Goal: Task Accomplishment & Management: Manage account settings

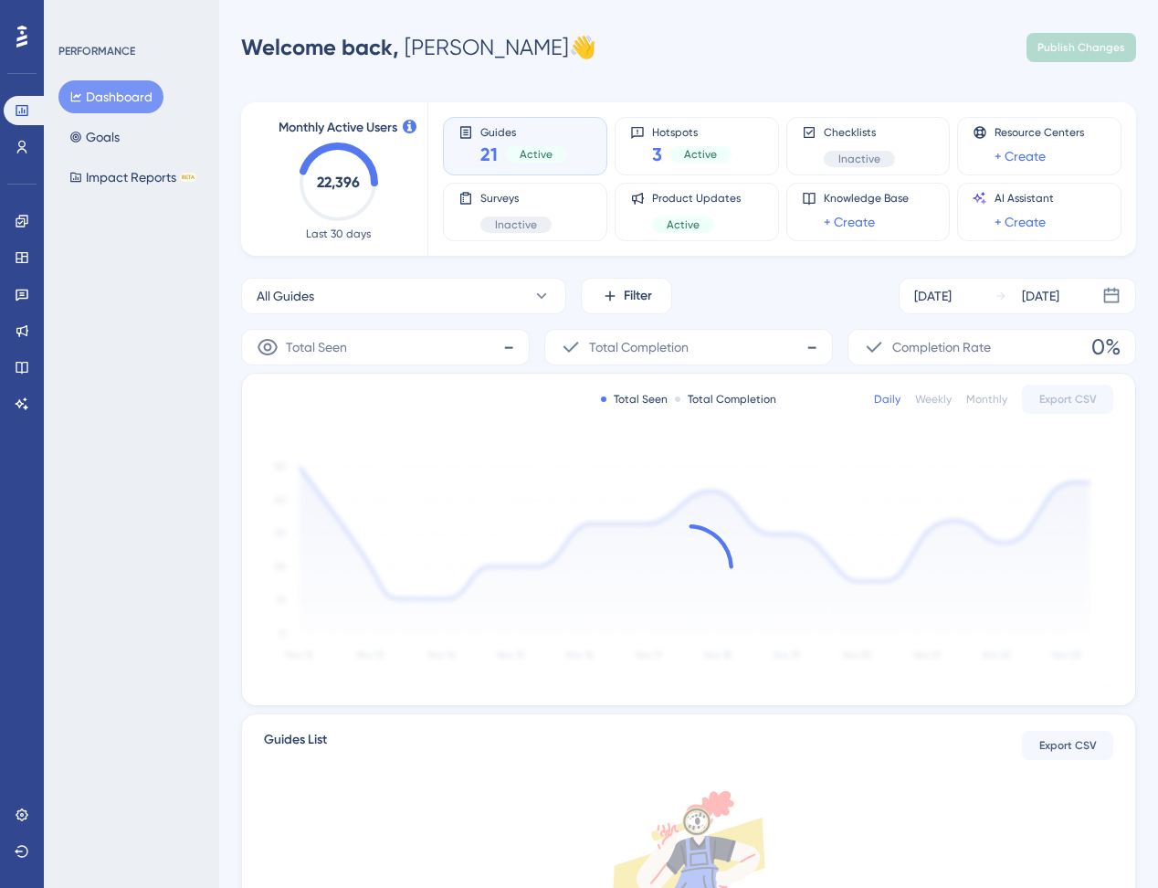
click at [516, 139] on div "Guides 21 Active" at bounding box center [523, 146] width 87 height 42
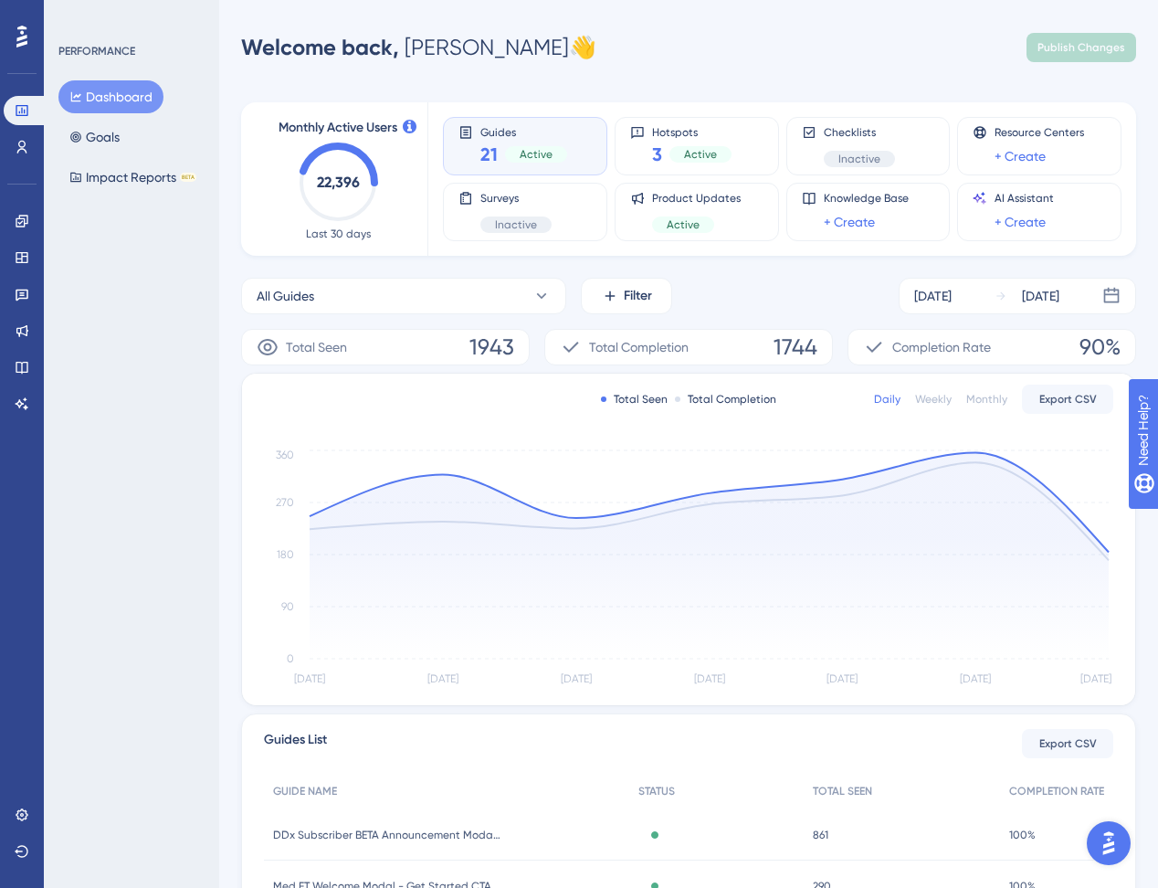
click at [518, 142] on div "21 Active" at bounding box center [523, 155] width 87 height 26
click at [28, 222] on icon at bounding box center [22, 221] width 15 height 15
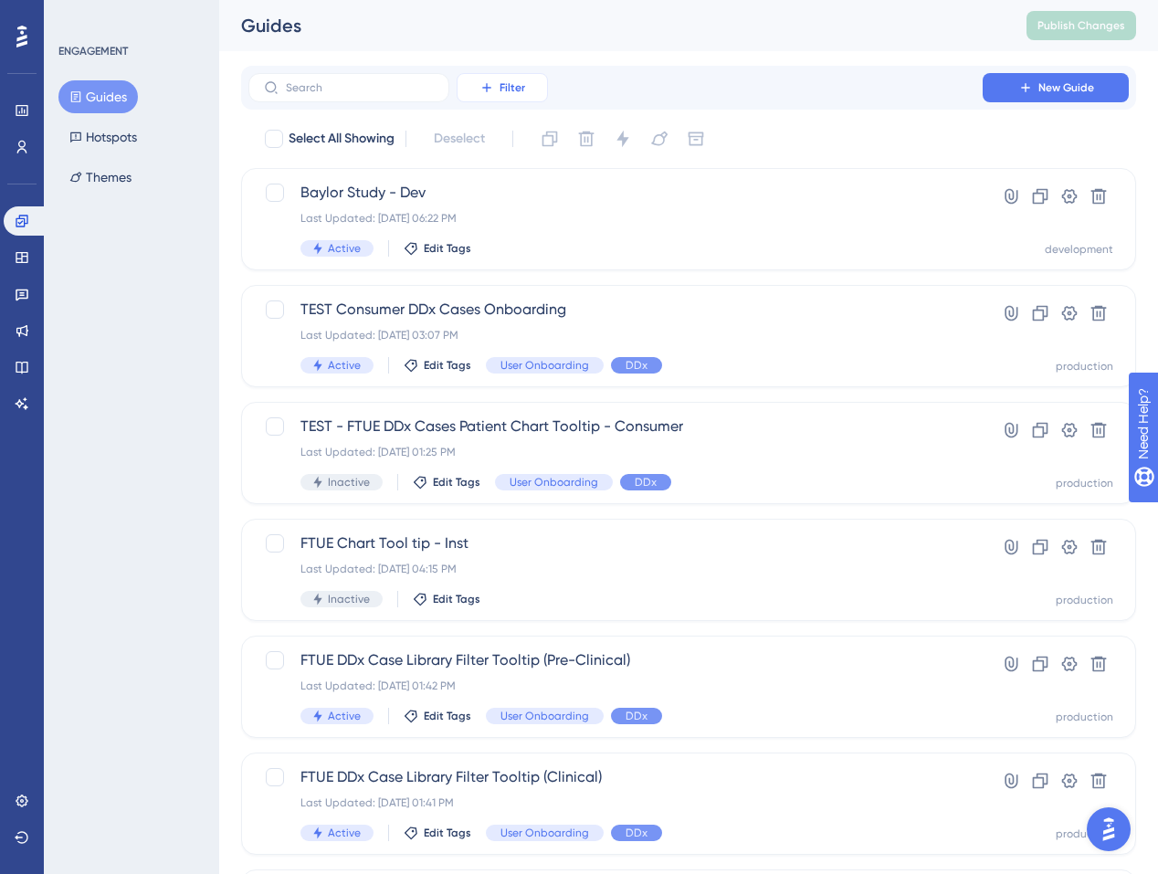
click at [479, 90] on button "Filter" at bounding box center [502, 87] width 91 height 29
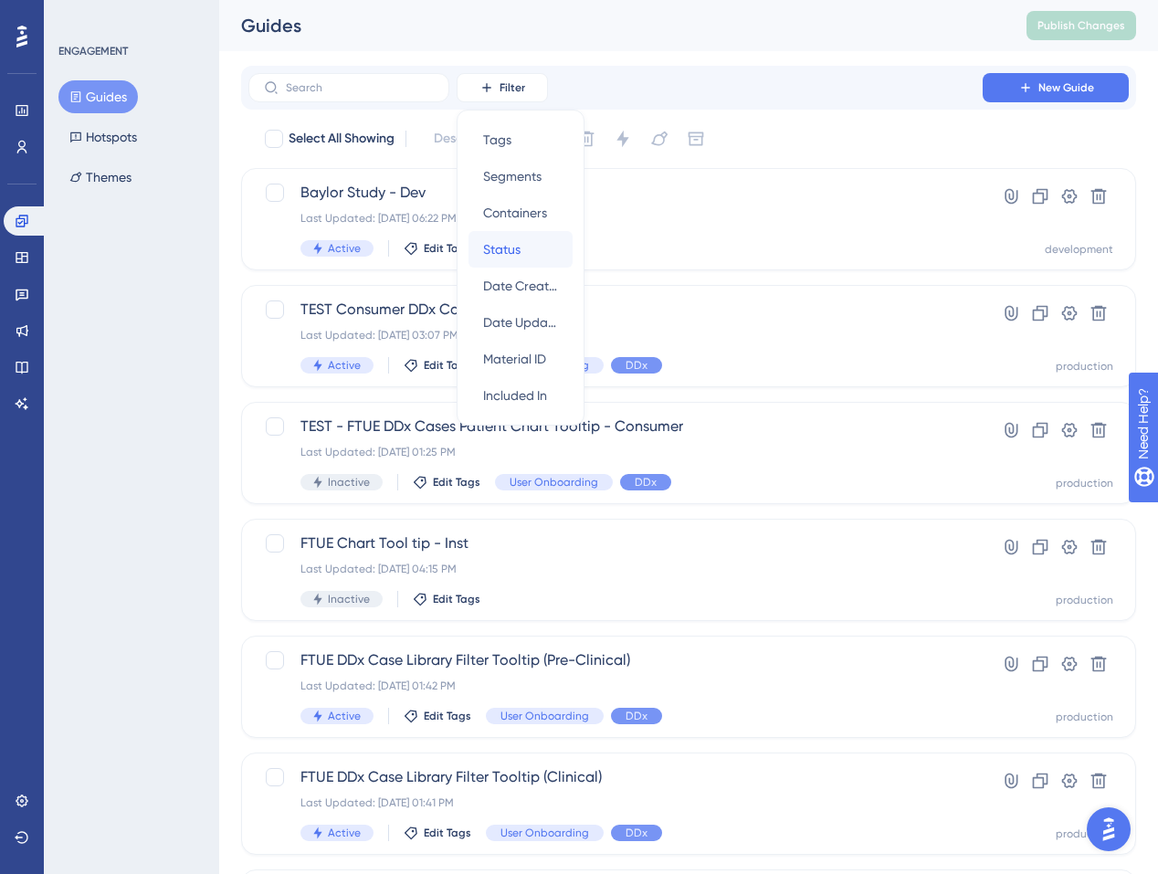
click at [531, 250] on button "Status Status" at bounding box center [521, 249] width 104 height 37
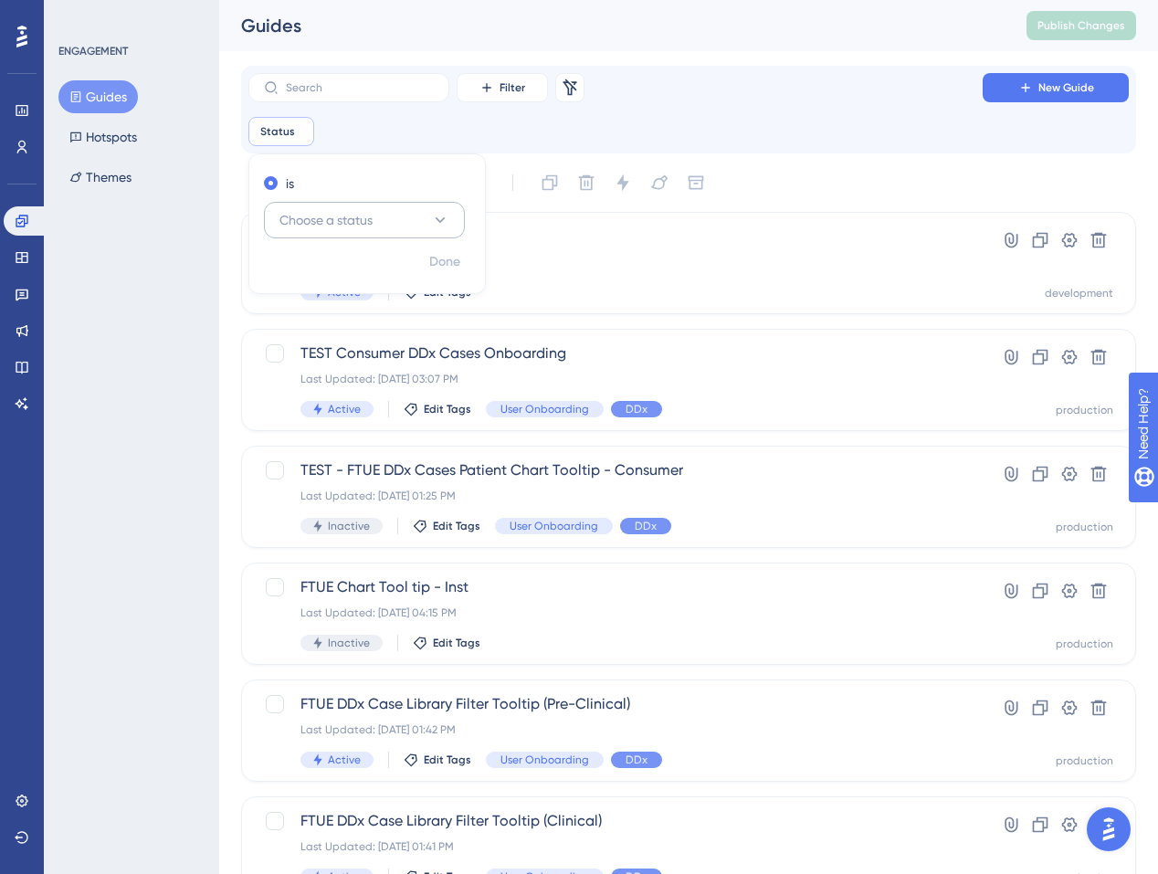
click at [324, 214] on span "Choose a status" at bounding box center [326, 220] width 93 height 22
click at [340, 281] on button "Active Active" at bounding box center [364, 276] width 177 height 37
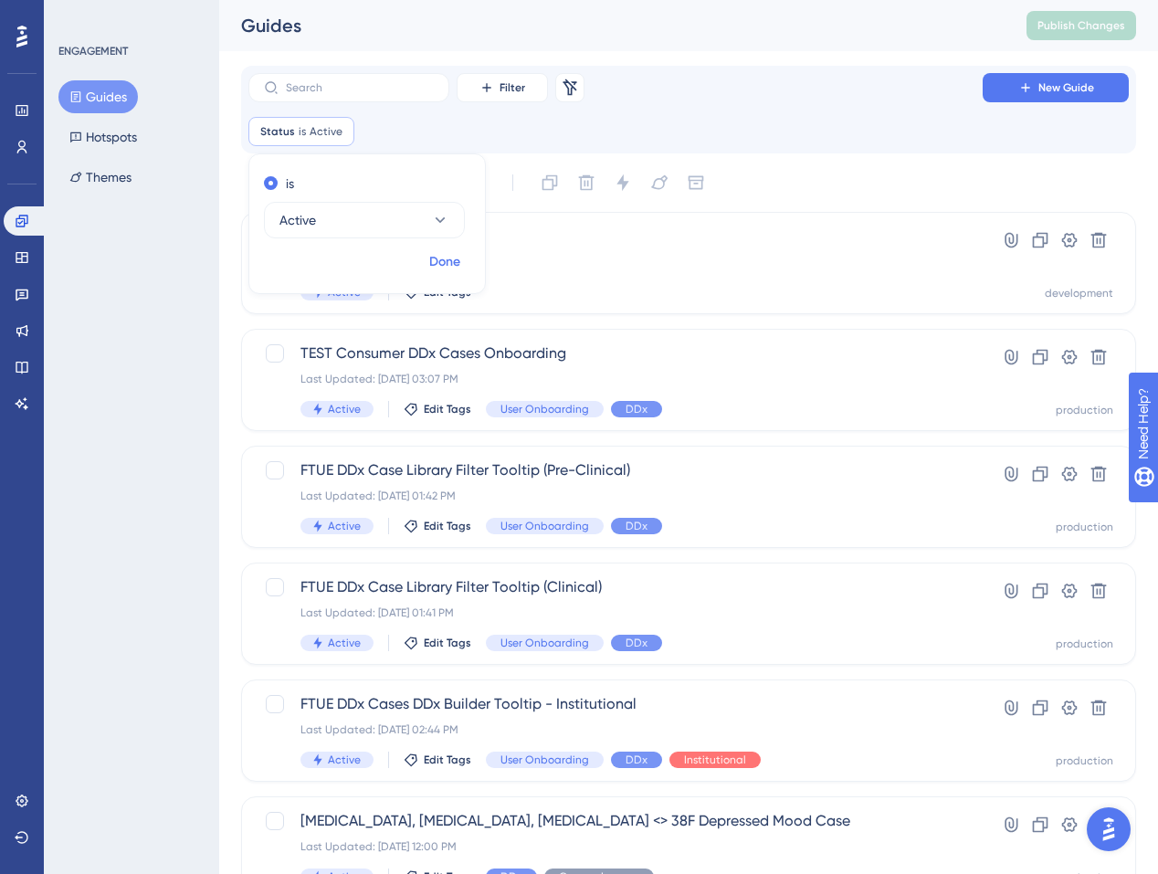
click at [442, 269] on span "Done" at bounding box center [444, 262] width 31 height 22
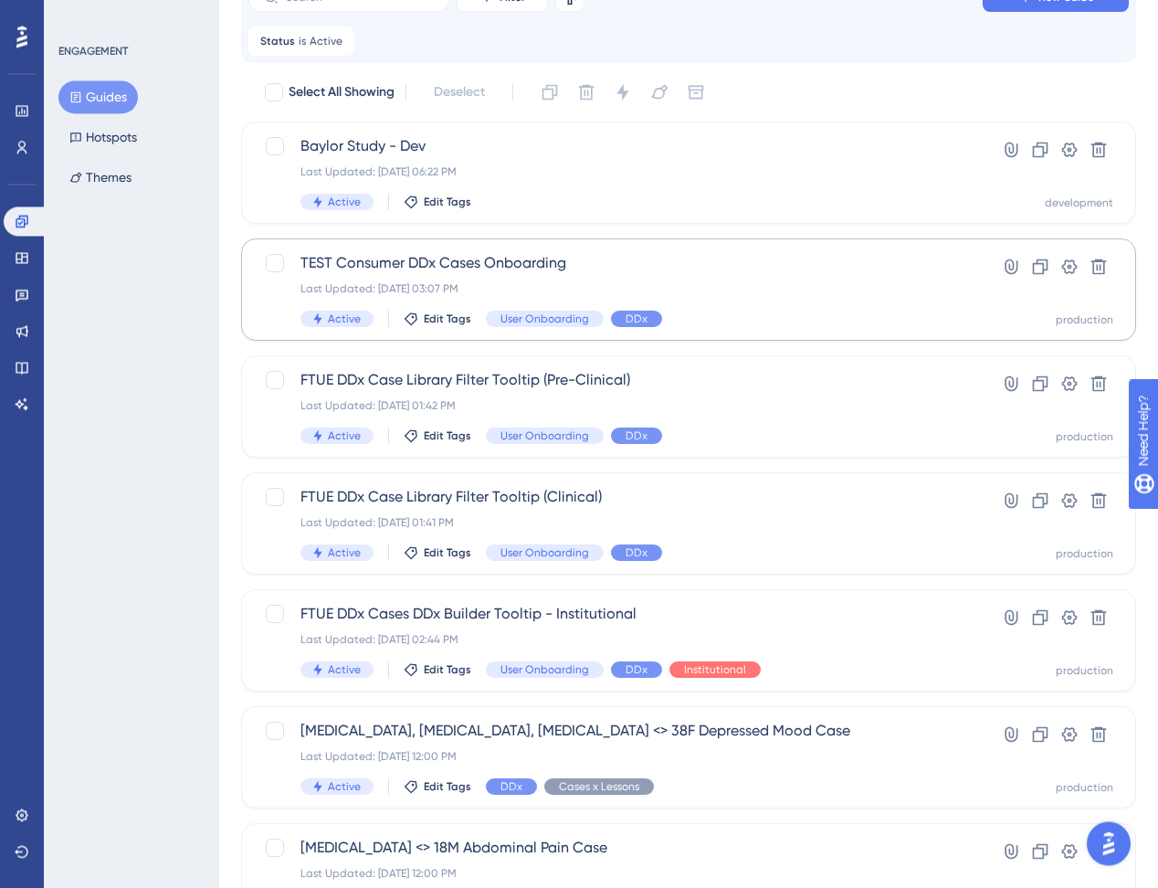
scroll to position [117, 0]
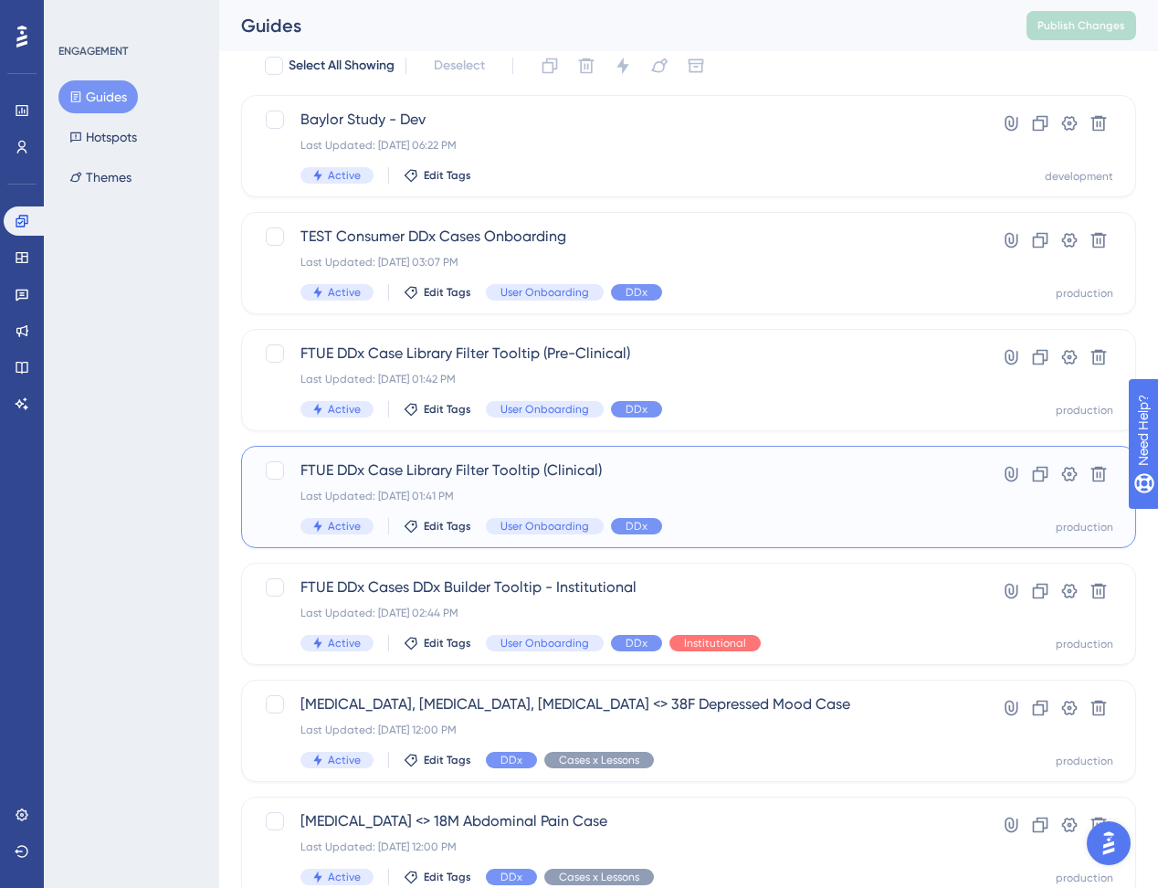
click at [708, 497] on div "Last Updated: Sep 17 2025, 01:41 PM" at bounding box center [616, 496] width 630 height 15
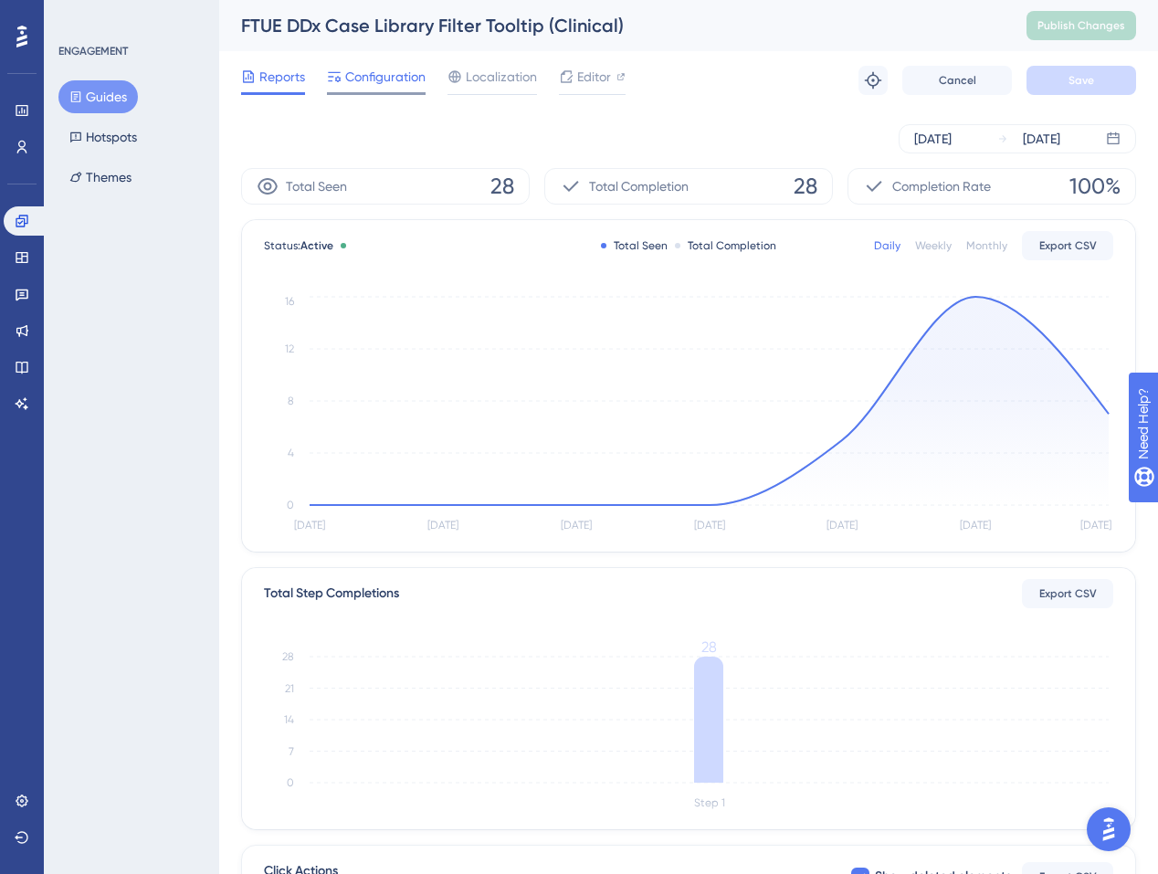
click at [374, 78] on span "Configuration" at bounding box center [385, 77] width 80 height 22
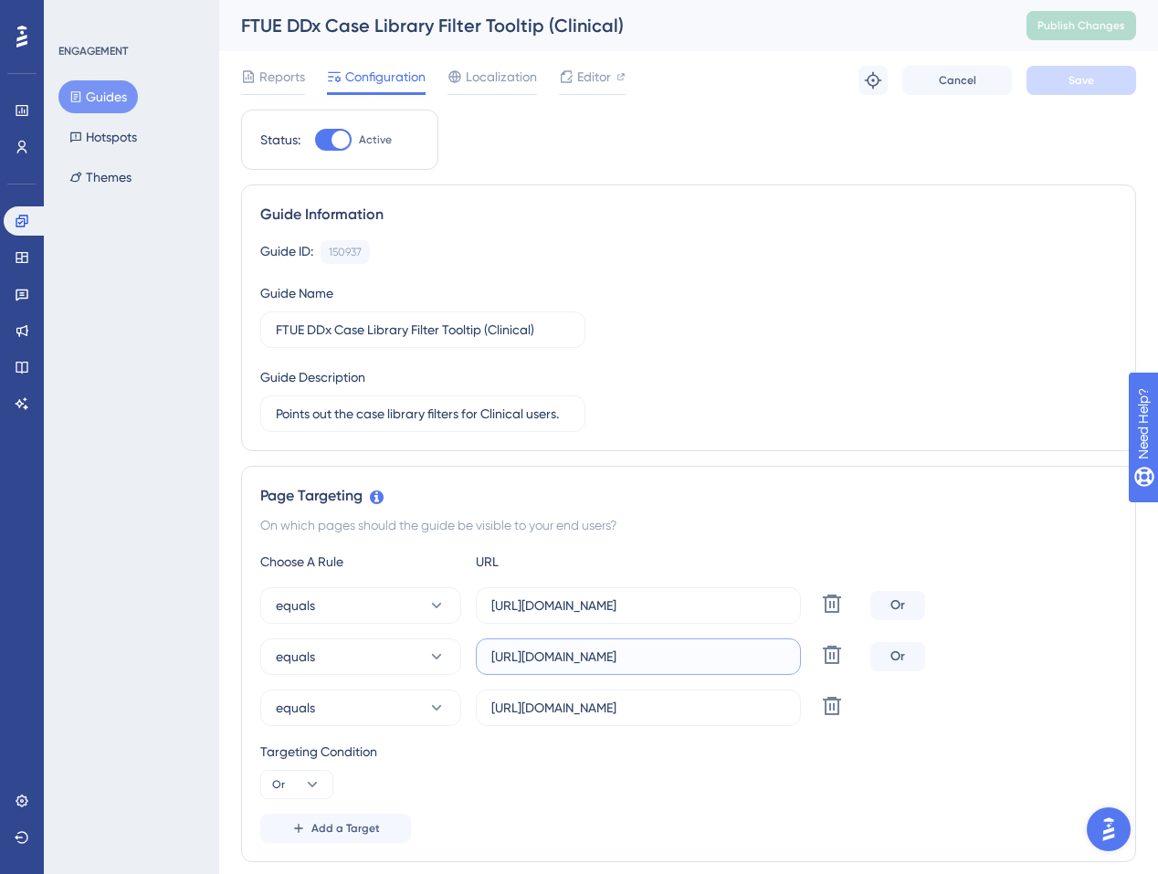
scroll to position [0, 282]
drag, startPoint x: 660, startPoint y: 659, endPoint x: 797, endPoint y: 656, distance: 137.0
click at [786, 656] on input "https://app.sketchy.com/cases?search=&tags=&status=All&progress=&timeFilters=&c…" at bounding box center [638, 657] width 294 height 20
click at [612, 702] on input "https://app.sketchy.com/cases?status=All&search=" at bounding box center [638, 708] width 294 height 20
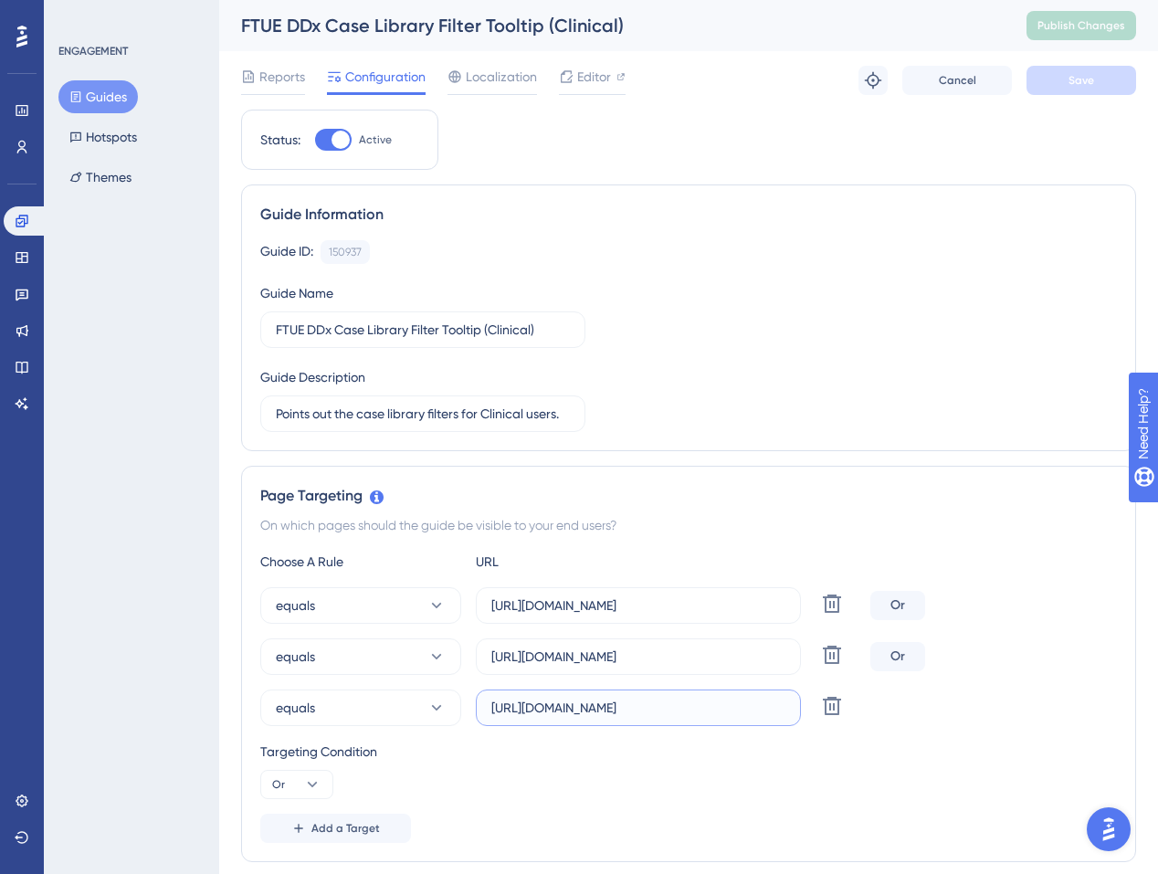
drag, startPoint x: 609, startPoint y: 706, endPoint x: 819, endPoint y: 701, distance: 210.2
click at [786, 701] on input "https://app.sketchy.com/cases?status=All&search=" at bounding box center [638, 708] width 294 height 20
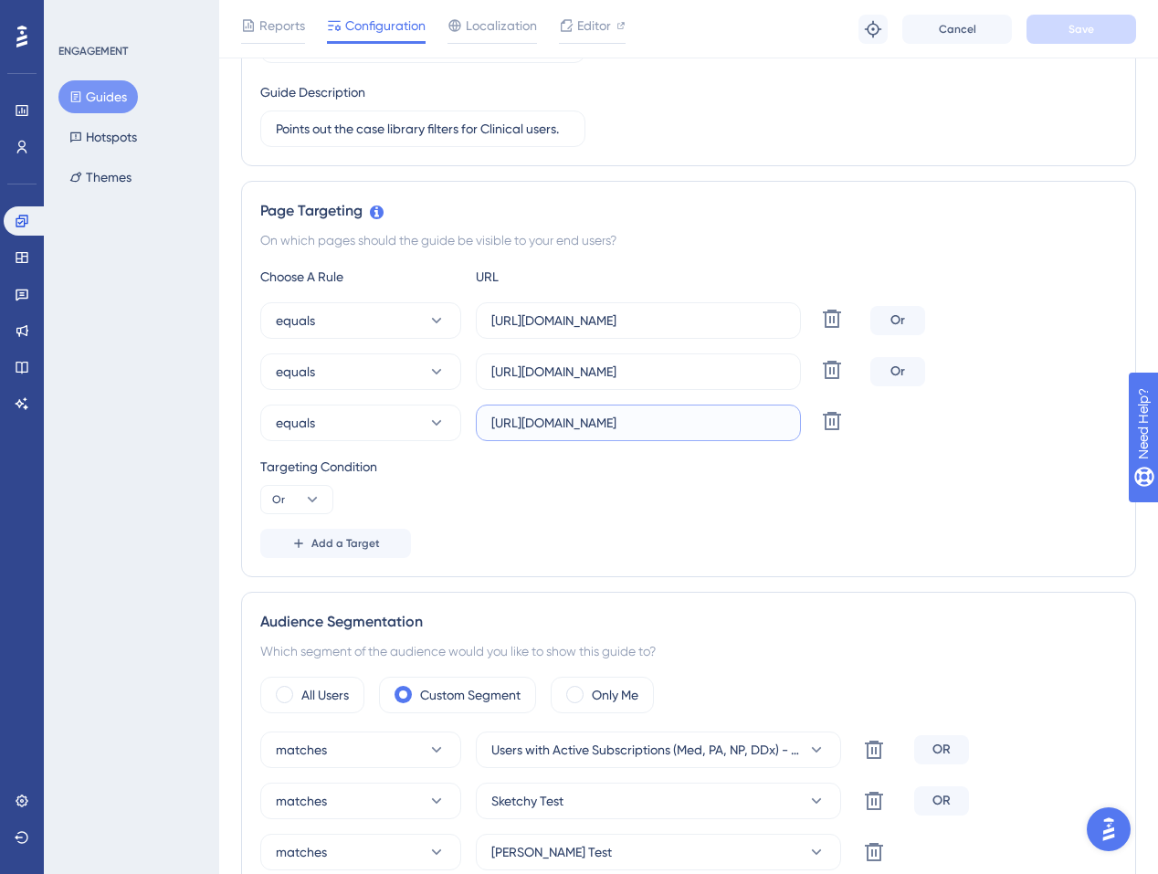
scroll to position [453, 0]
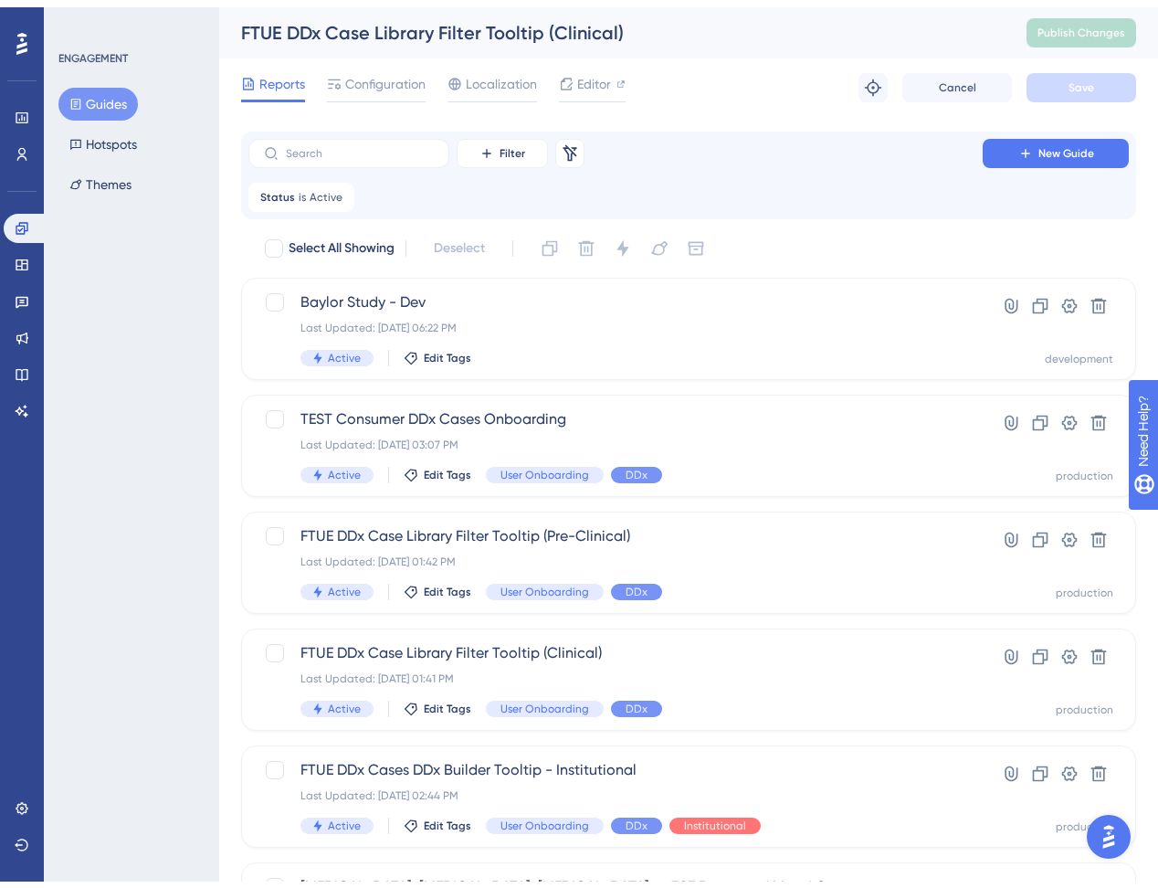
scroll to position [58, 0]
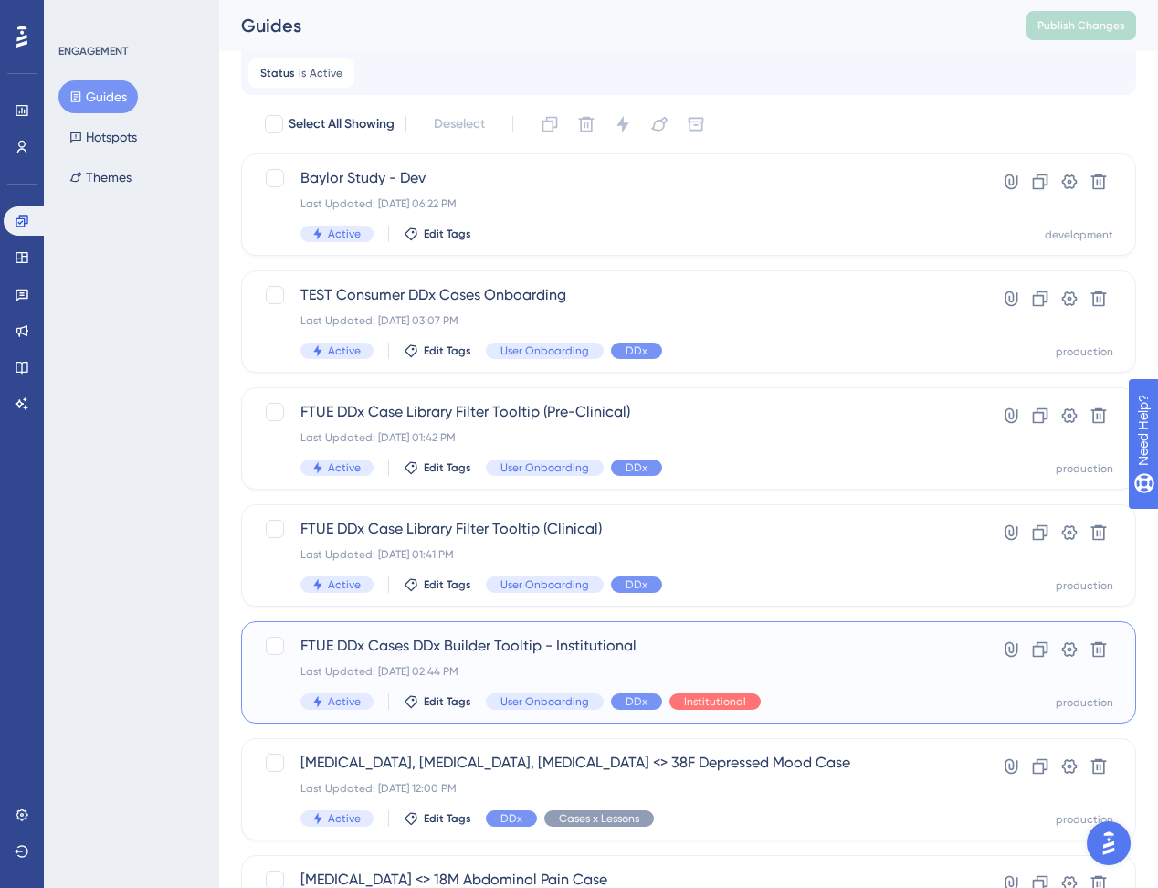
click at [744, 653] on span "FTUE DDx Cases DDx Builder Tooltip - Institutional" at bounding box center [616, 646] width 630 height 22
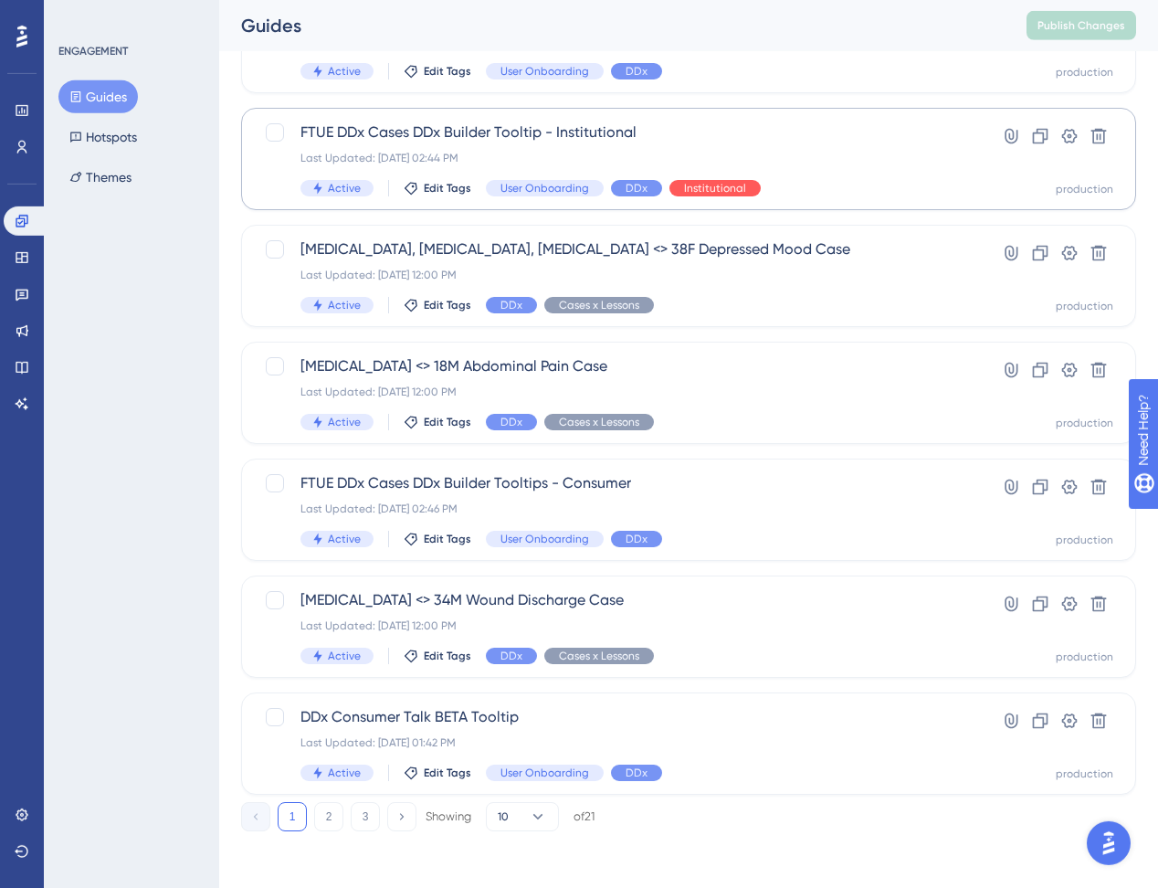
scroll to position [574, 0]
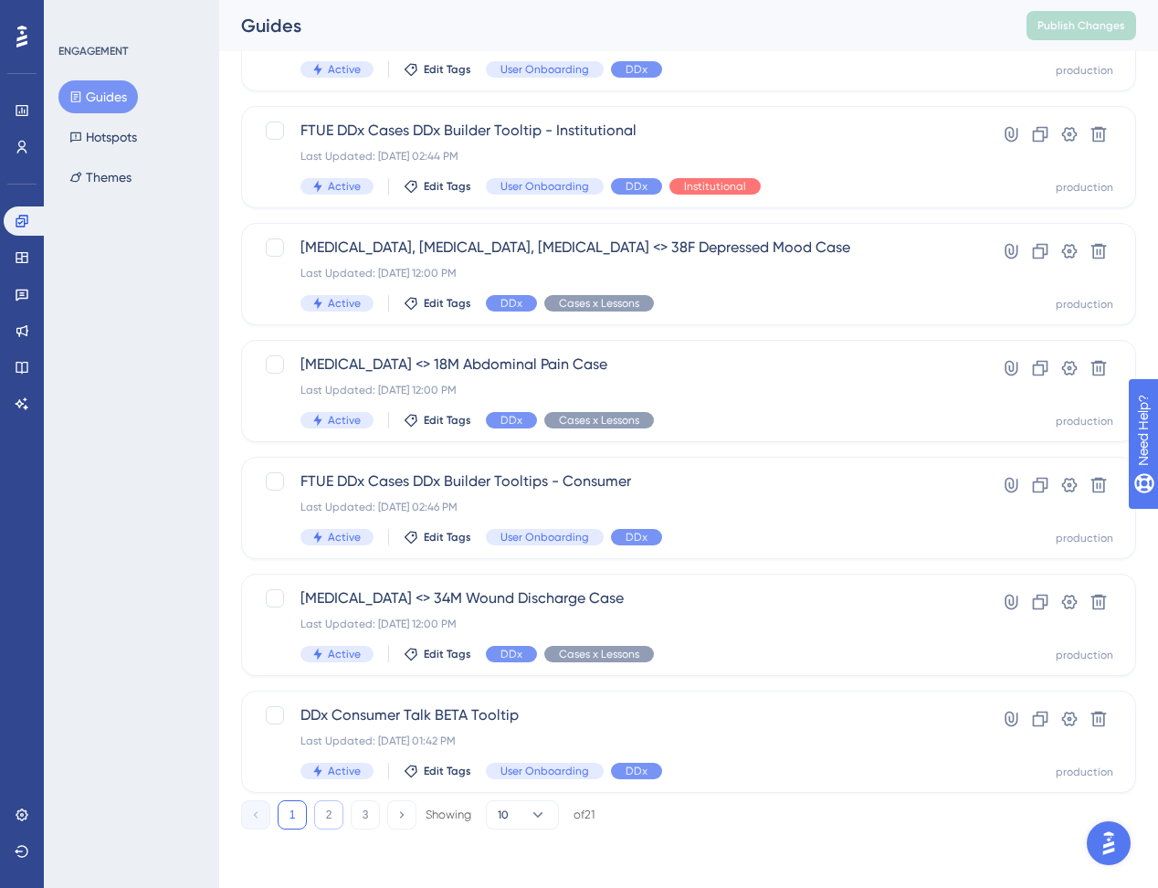
click at [335, 812] on button "2" at bounding box center [328, 814] width 29 height 29
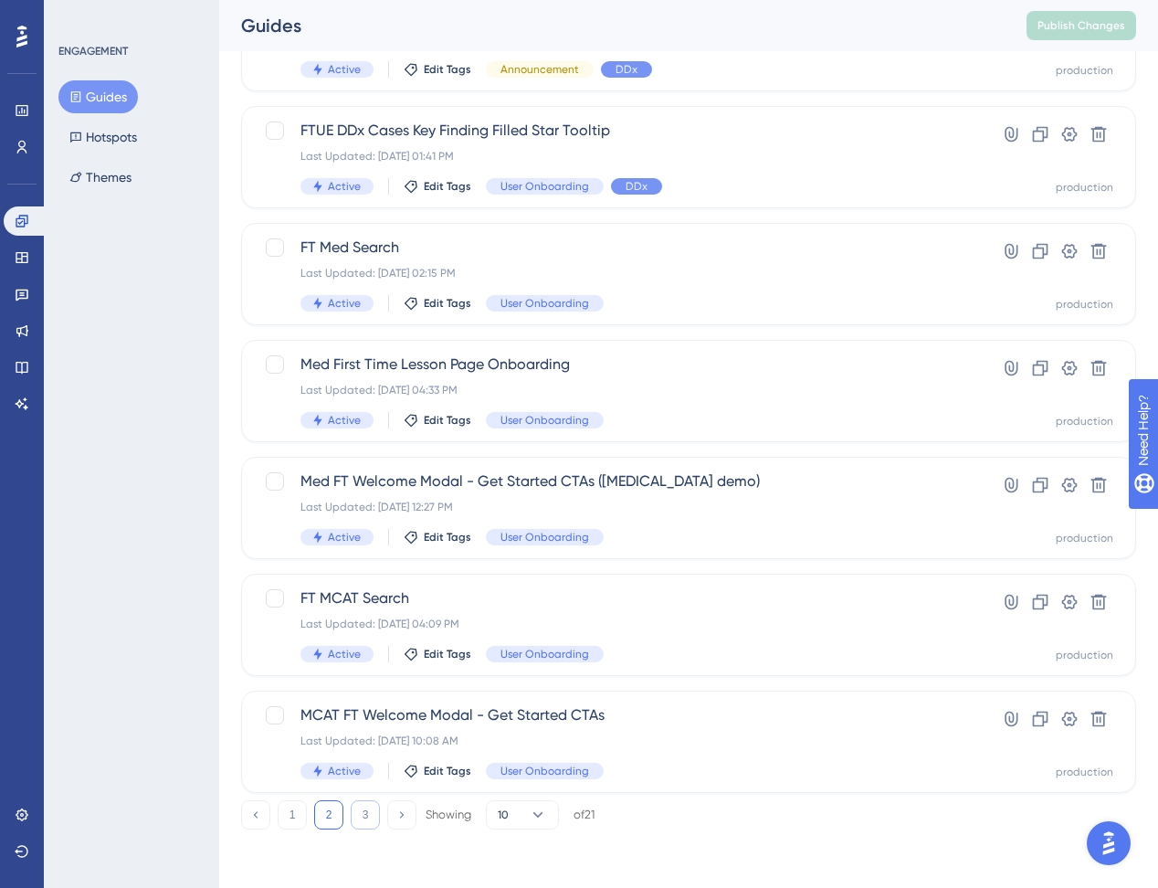
click at [361, 808] on button "3" at bounding box center [365, 814] width 29 height 29
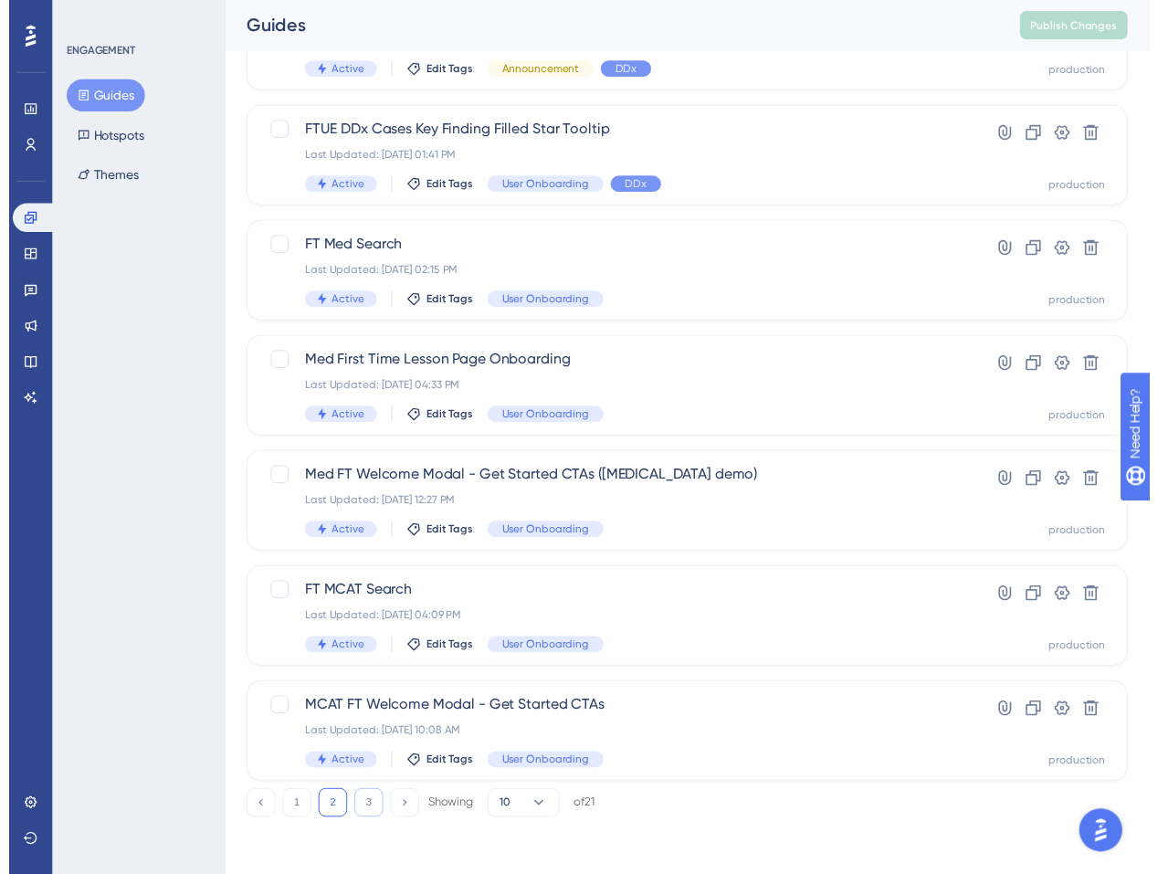
scroll to position [0, 0]
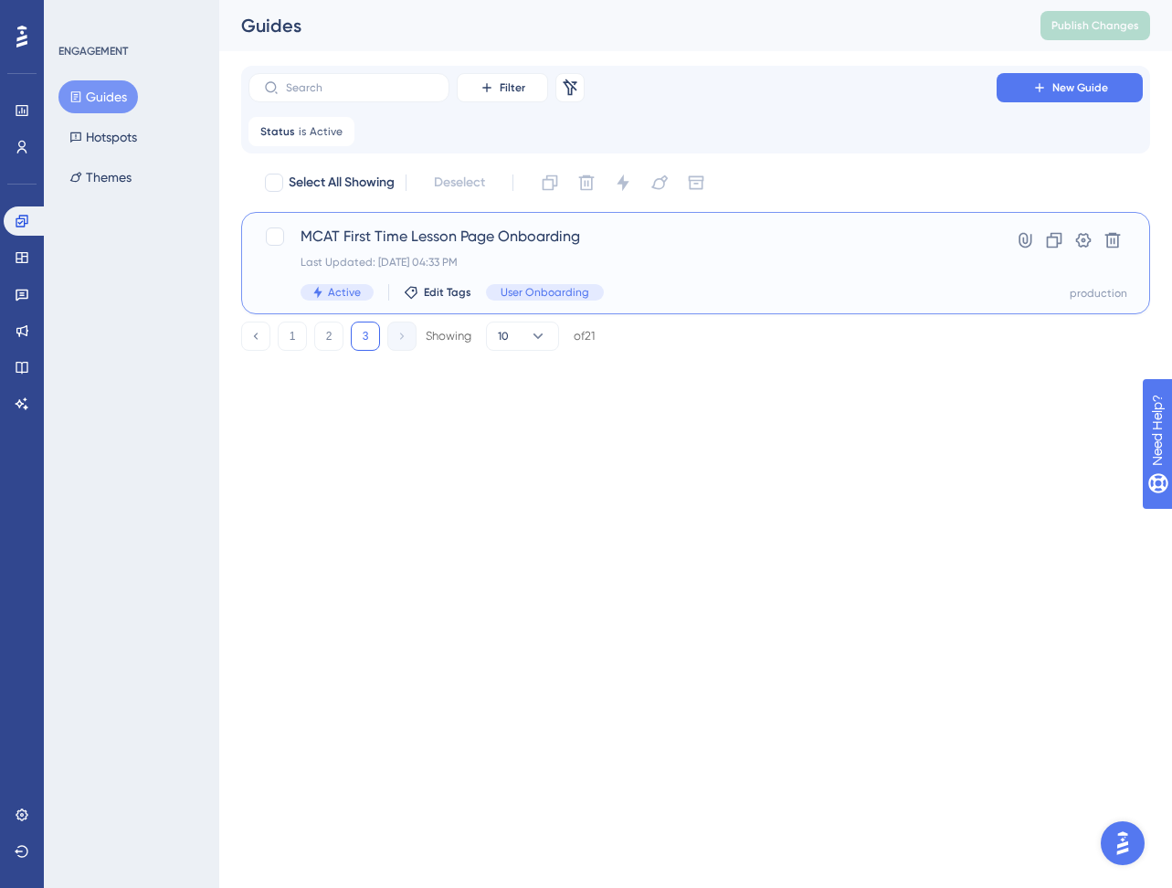
click at [405, 252] on div "MCAT First Time Lesson Page Onboarding Last Updated: Feb 14 2025, 04:33 PM Acti…" at bounding box center [623, 263] width 644 height 75
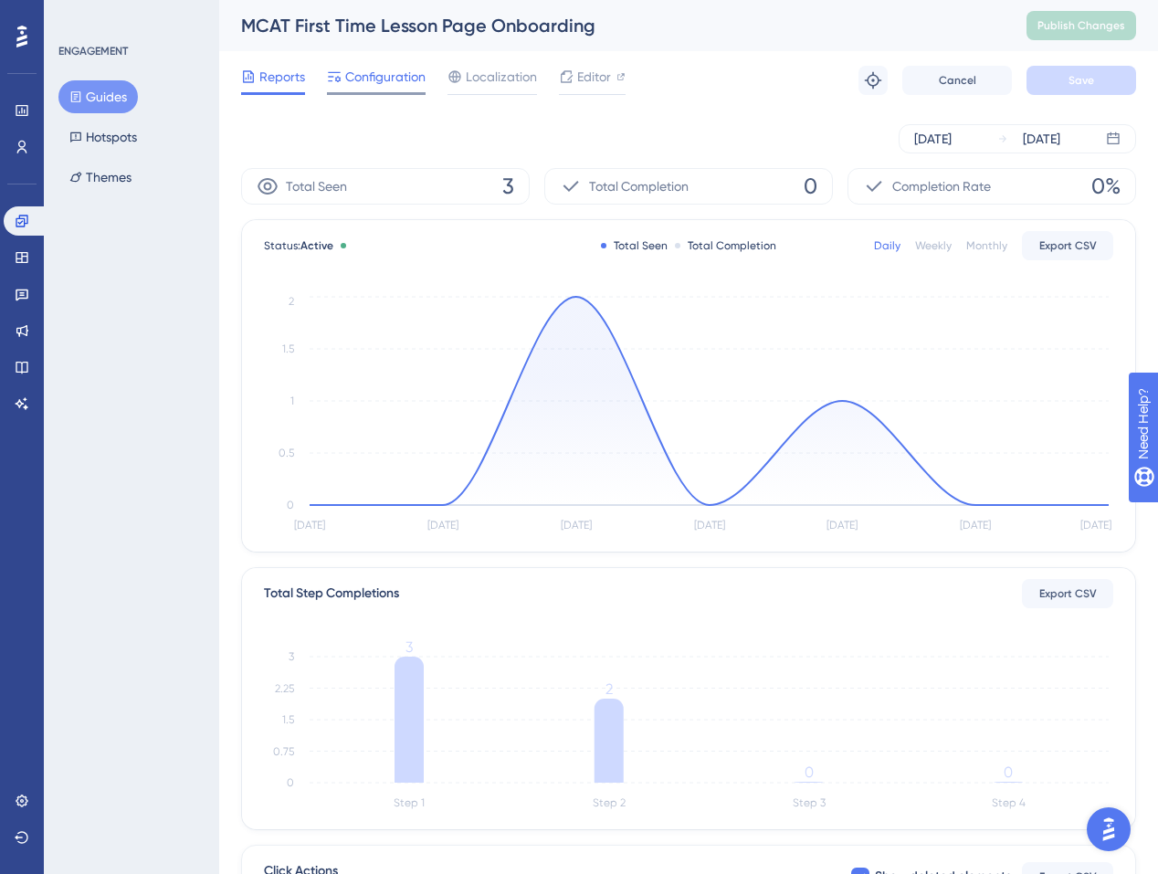
click at [396, 88] on div "Configuration" at bounding box center [376, 80] width 99 height 29
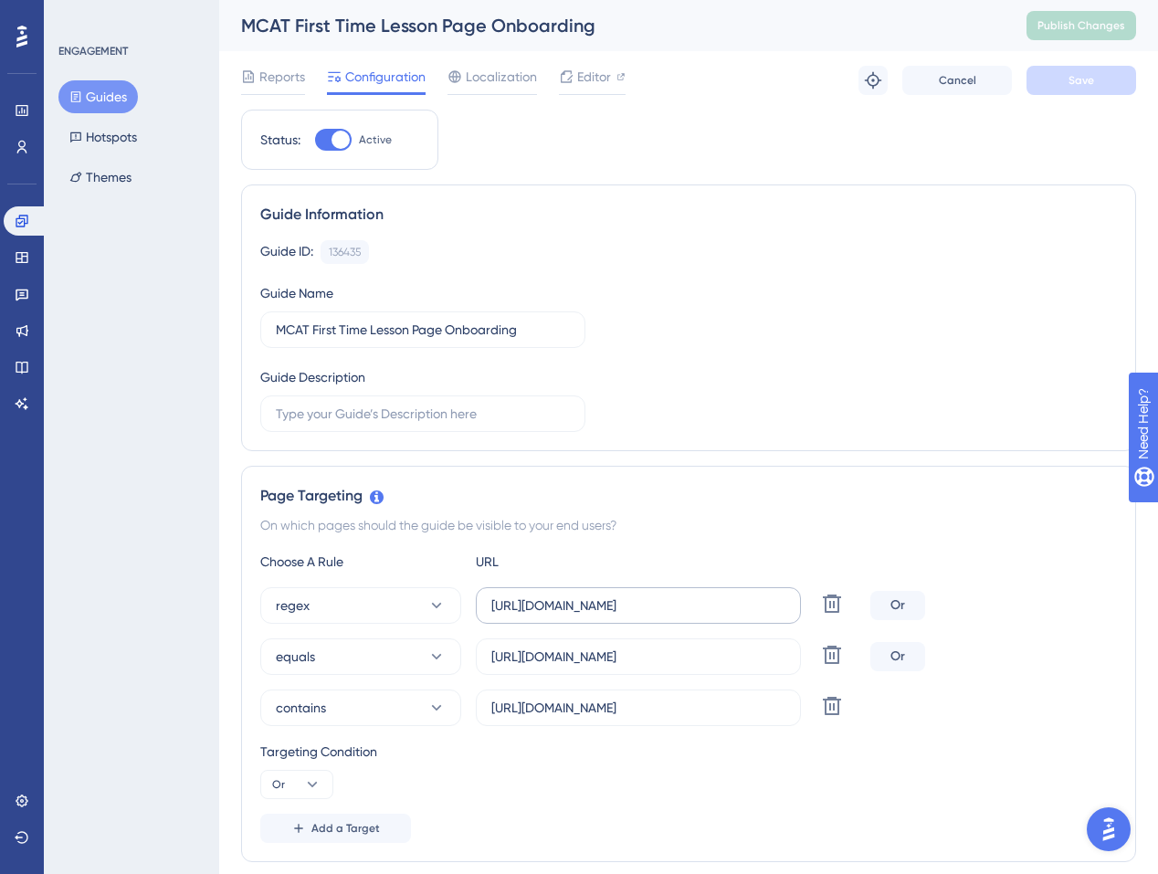
click at [707, 593] on label "https://app.sketchy.com/study/mcat/chapter/*/lesson/*" at bounding box center [638, 605] width 325 height 37
click at [707, 596] on input "https://app.sketchy.com/study/mcat/chapter/*/lesson/*" at bounding box center [638, 606] width 294 height 20
click at [712, 654] on input "https://app.sketchy.com/study/mcat/chapter/carbohydrate-metabolism-part-1/lesso…" at bounding box center [638, 657] width 294 height 20
click at [699, 706] on input "https://app.sketchy.com/study/mcat/chapter/" at bounding box center [638, 708] width 294 height 20
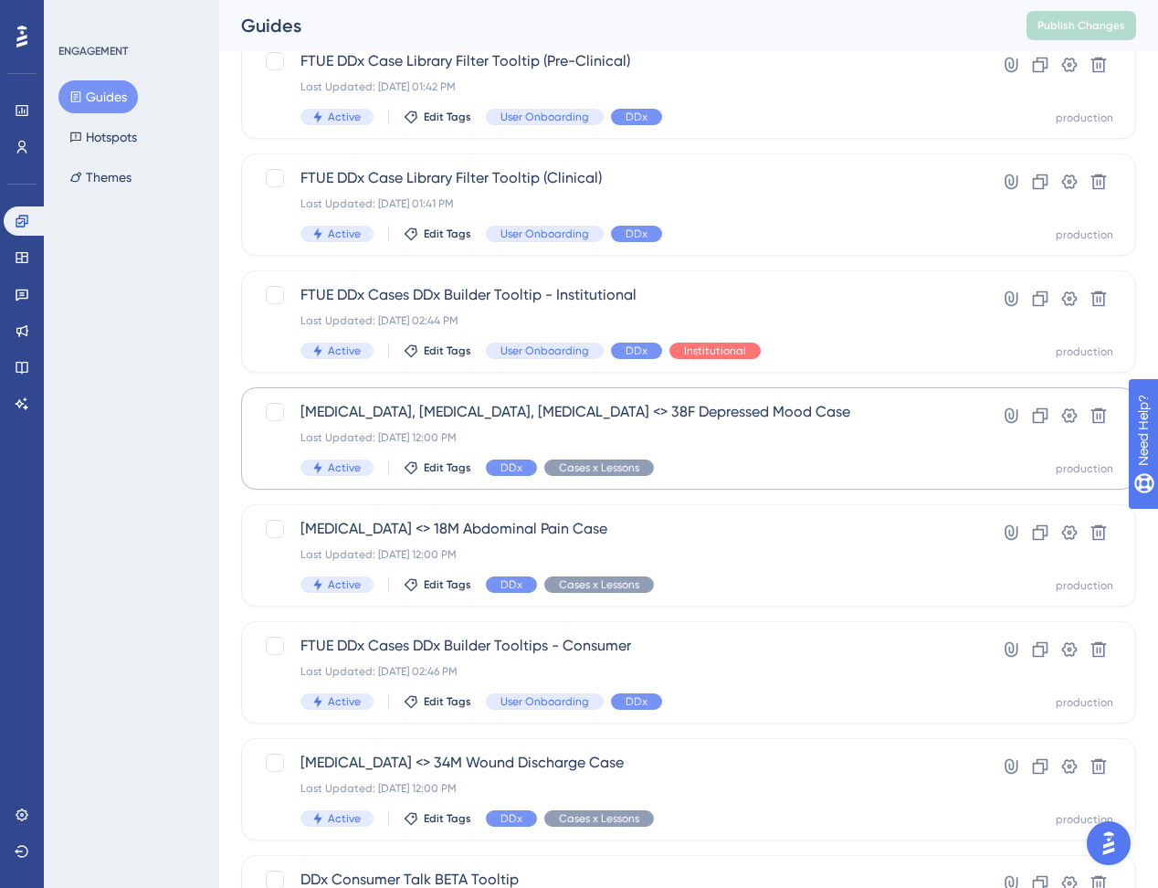
scroll to position [574, 0]
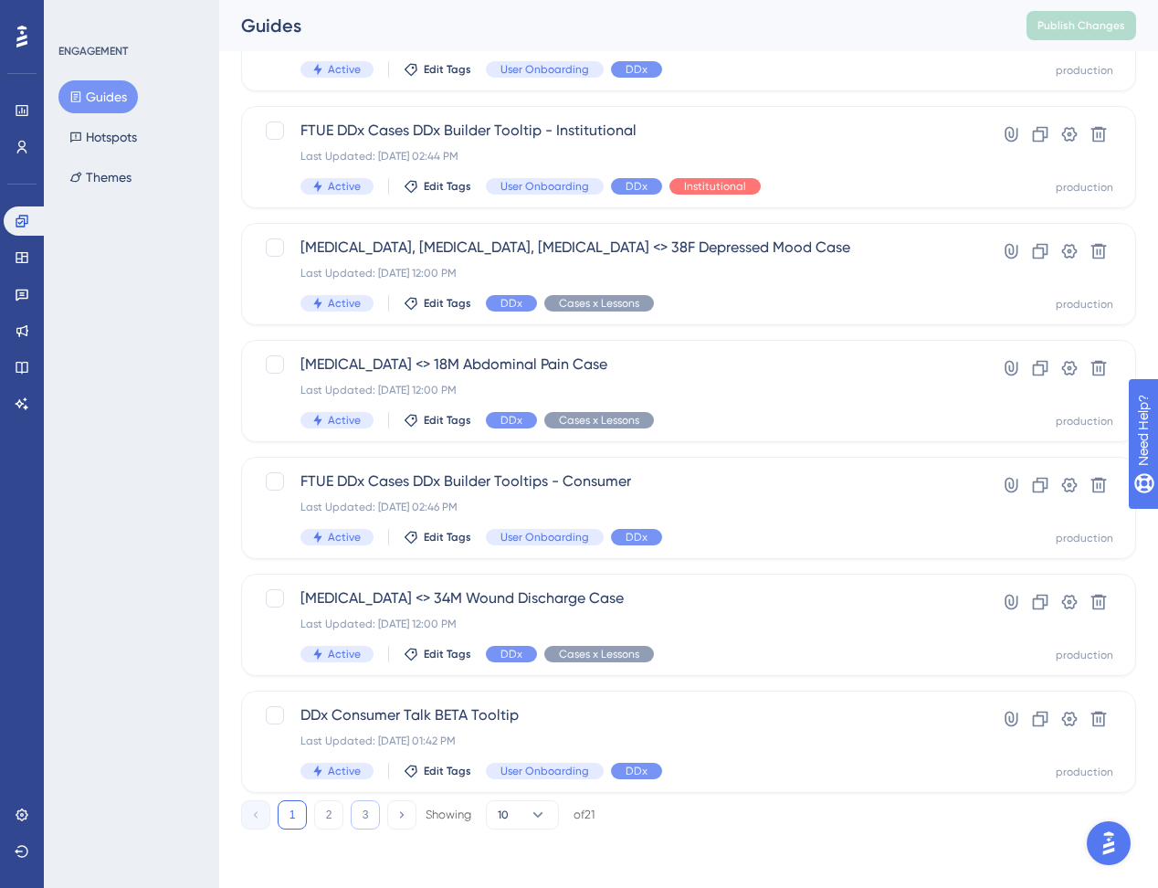
click at [353, 812] on button "3" at bounding box center [365, 814] width 29 height 29
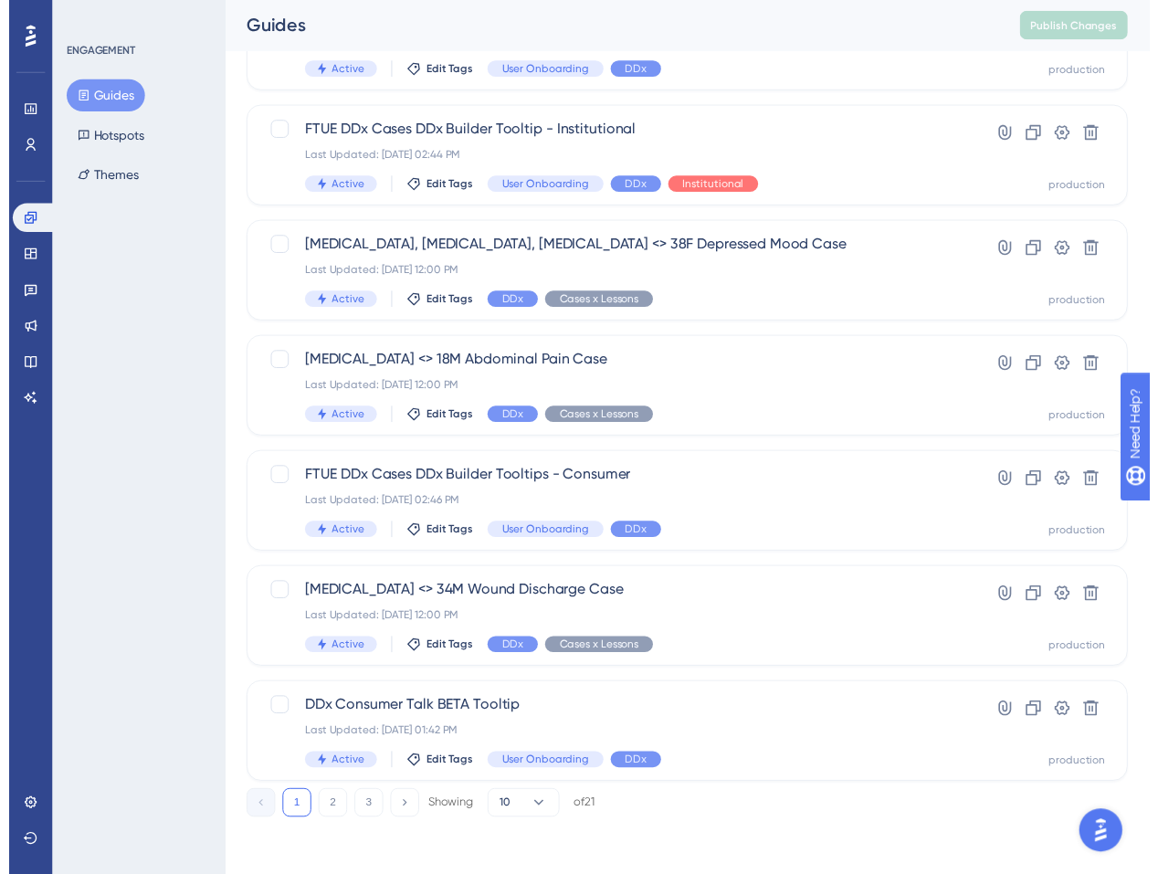
scroll to position [0, 0]
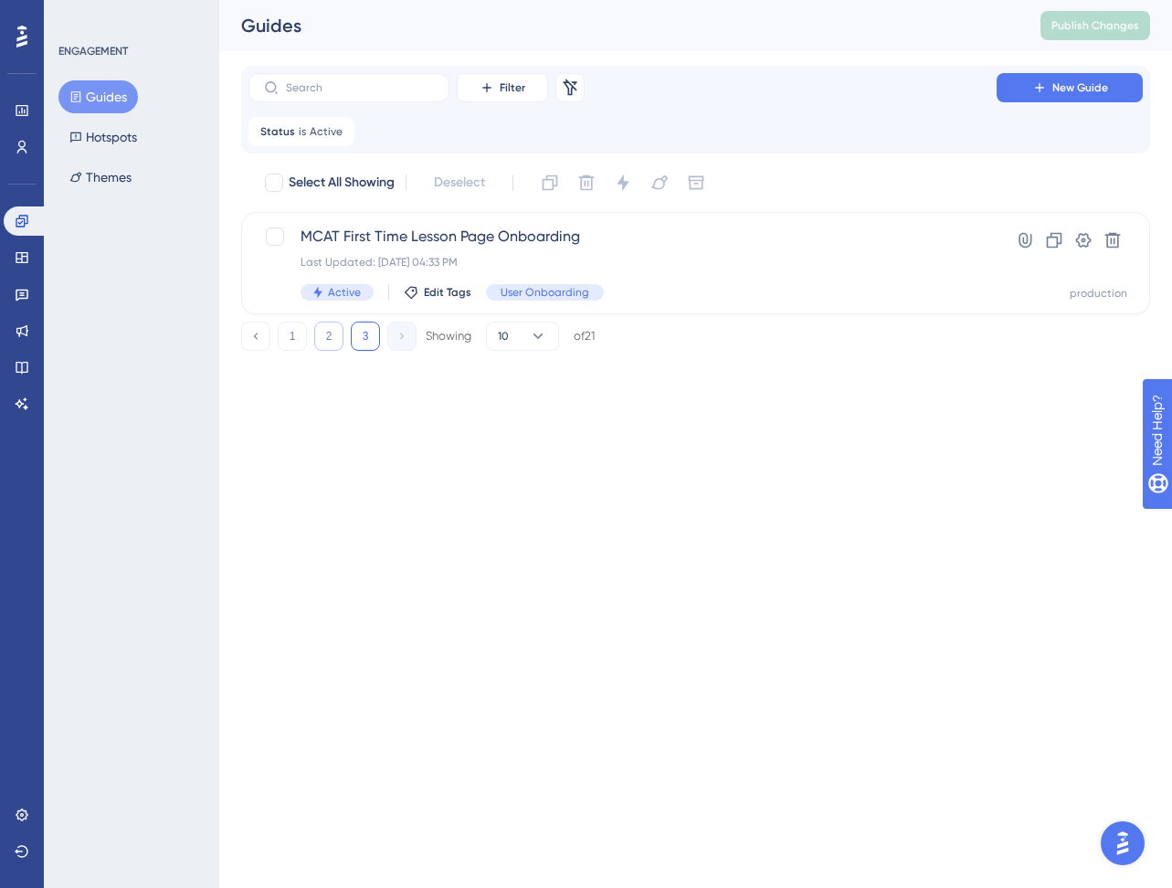
click at [317, 340] on button "2" at bounding box center [328, 336] width 29 height 29
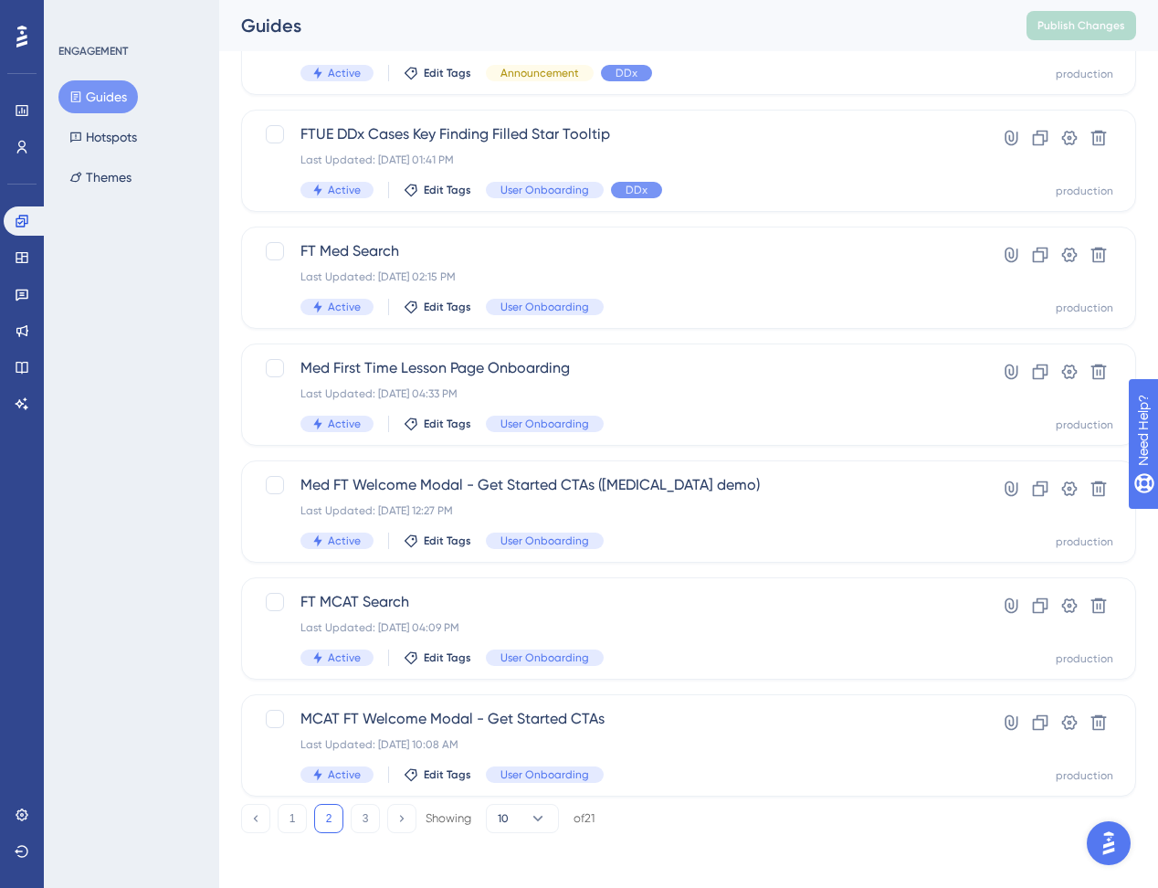
scroll to position [574, 0]
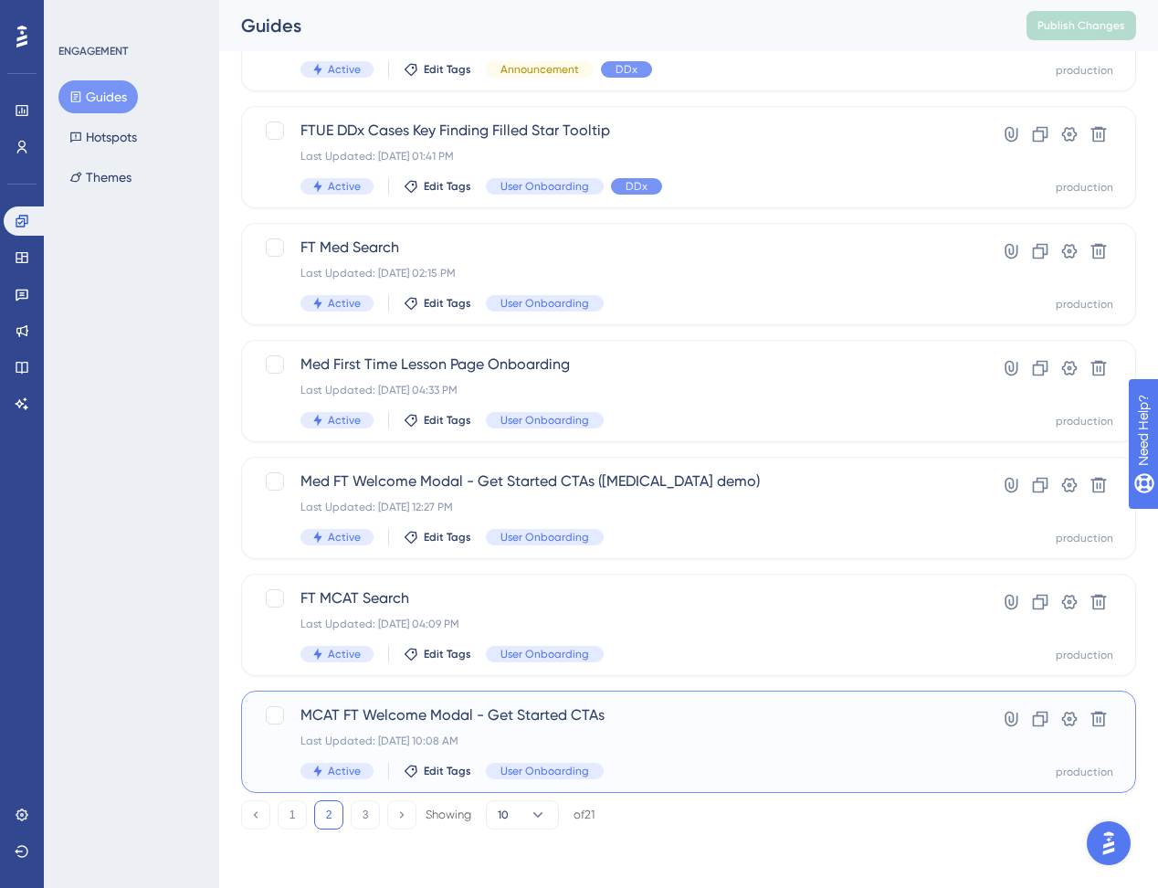
click at [478, 712] on span "MCAT FT Welcome Modal - Get Started CTAs" at bounding box center [616, 715] width 630 height 22
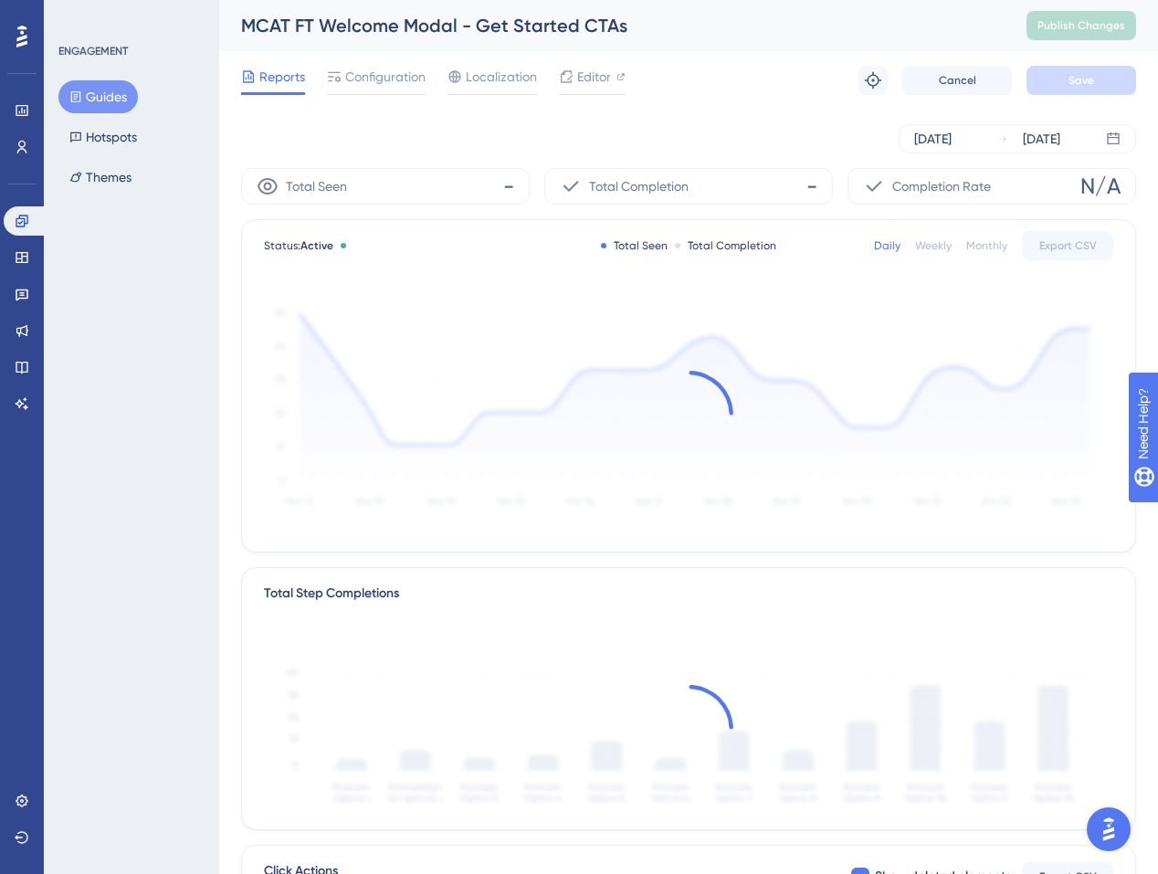
click at [478, 712] on div at bounding box center [689, 728] width 850 height 177
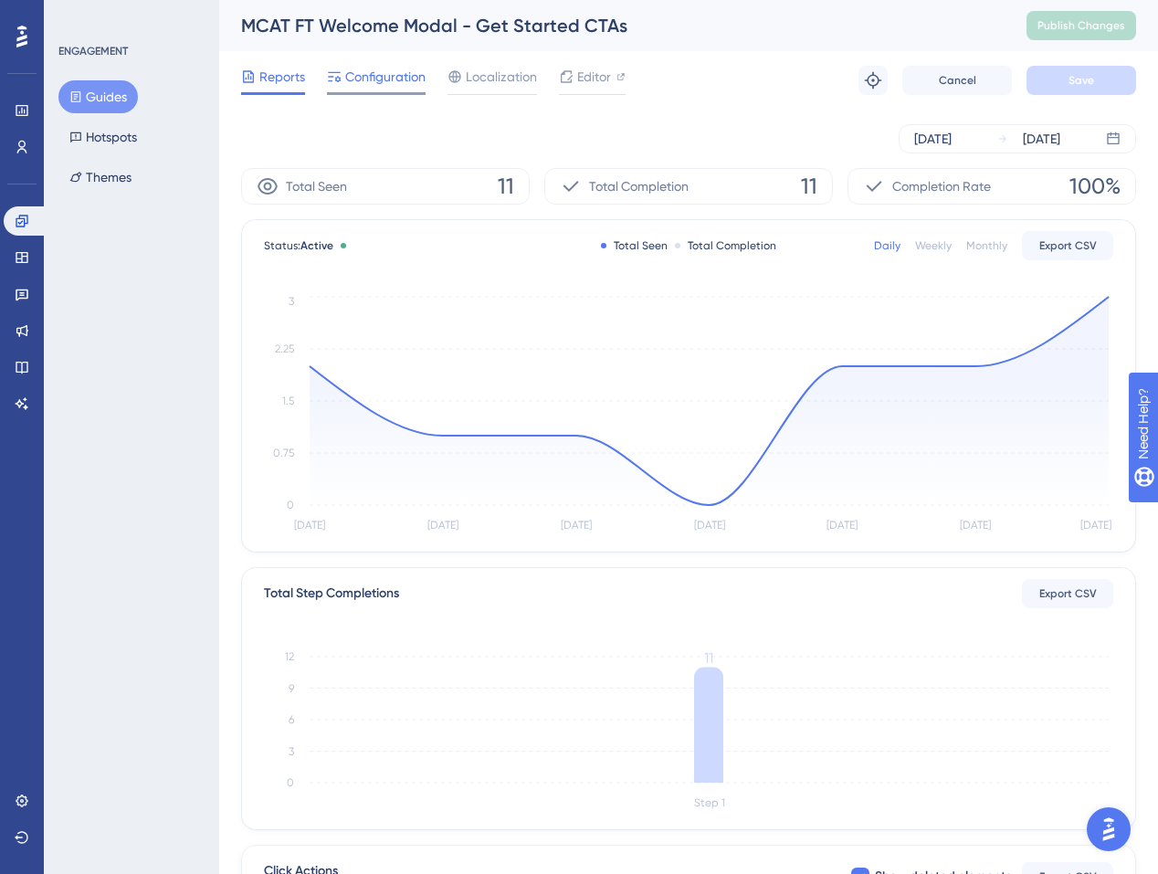
click at [400, 82] on span "Configuration" at bounding box center [385, 77] width 80 height 22
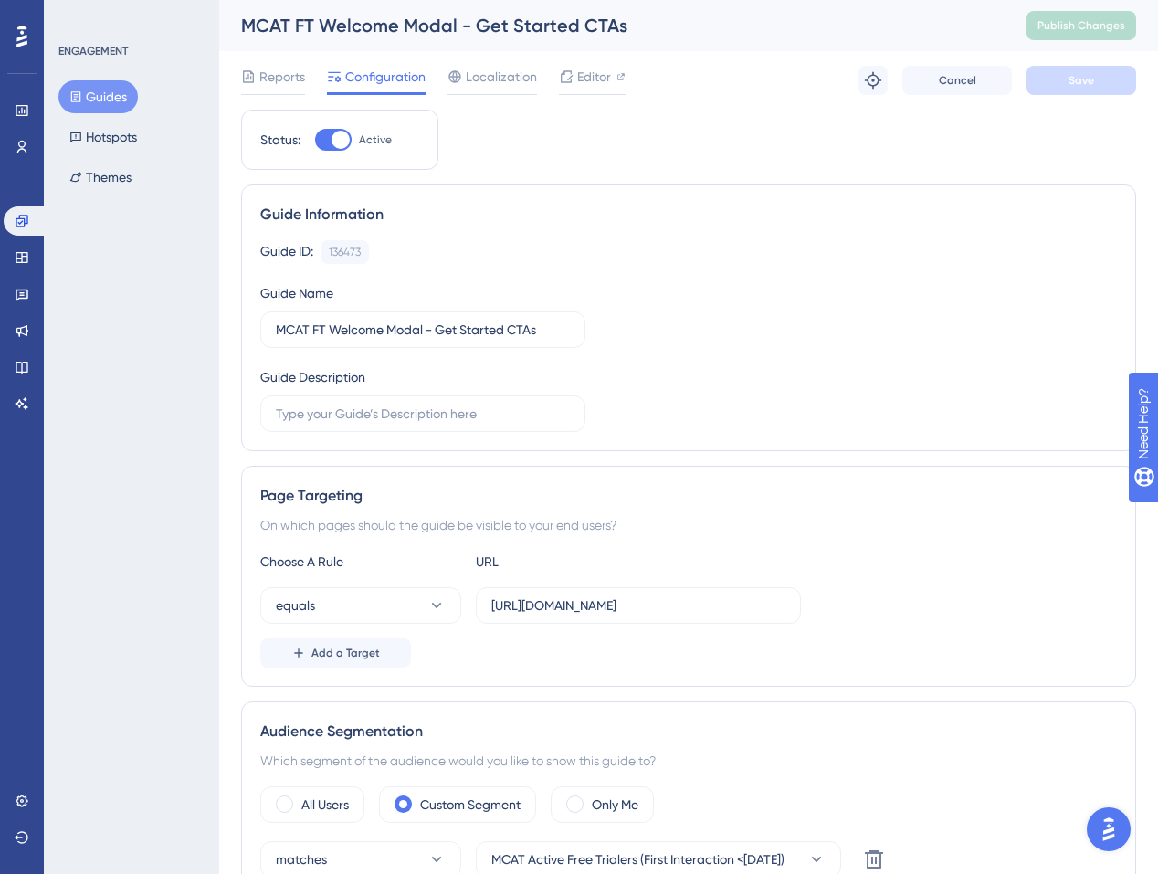
scroll to position [161, 0]
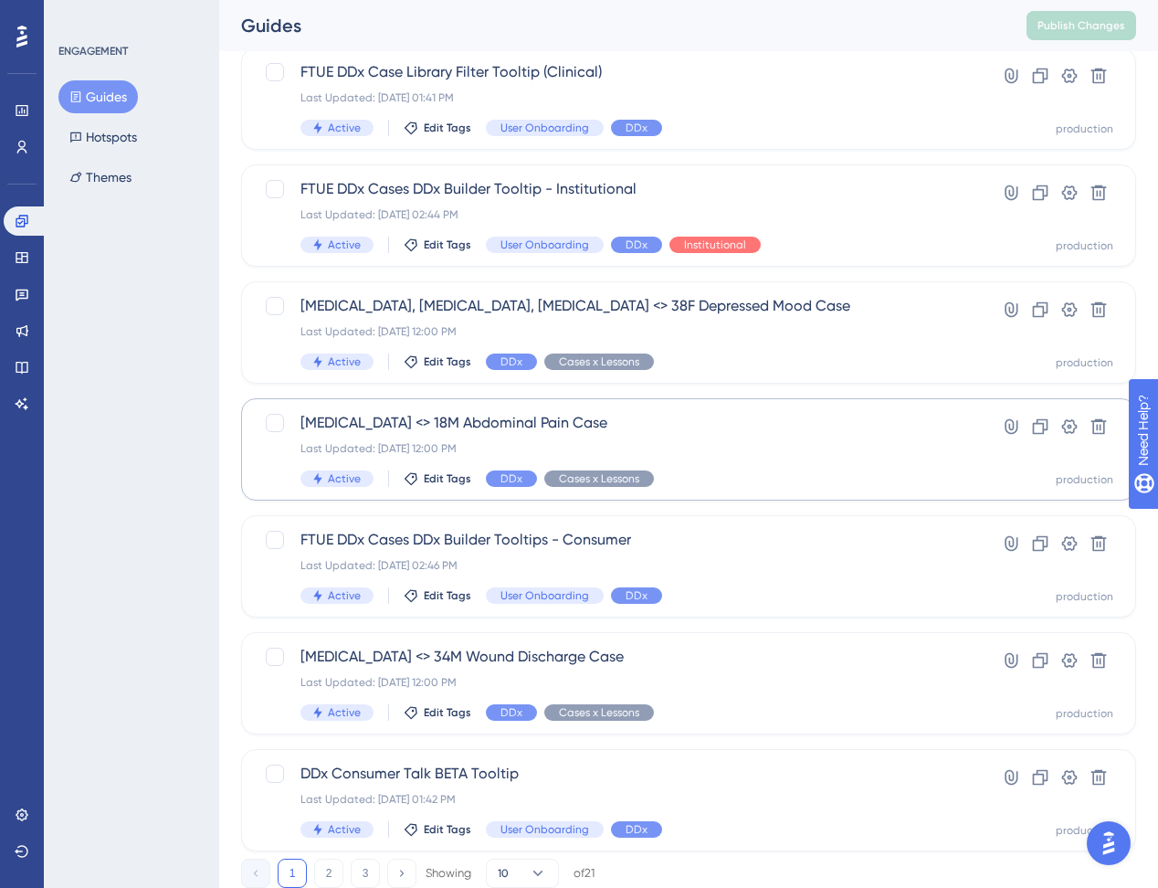
scroll to position [574, 0]
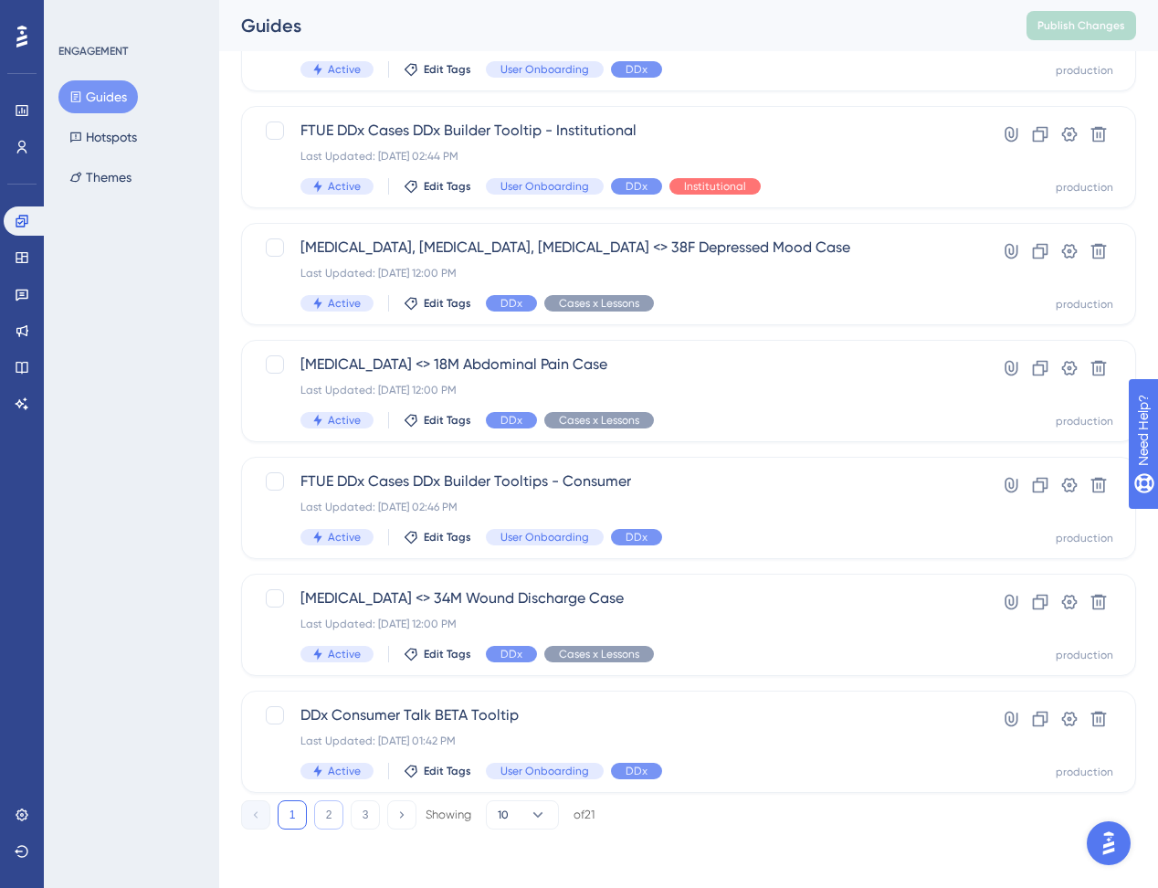
click at [332, 812] on button "2" at bounding box center [328, 814] width 29 height 29
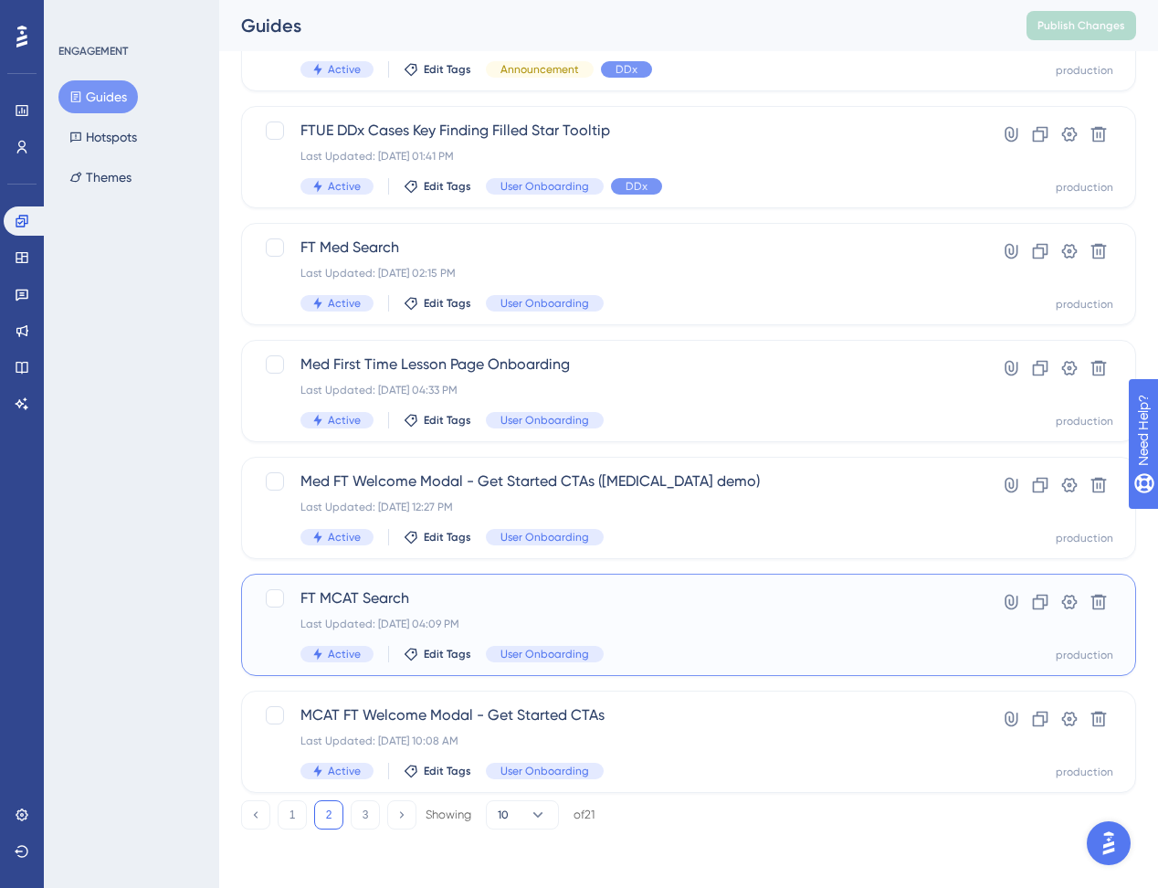
click at [465, 602] on span "FT MCAT Search" at bounding box center [616, 598] width 630 height 22
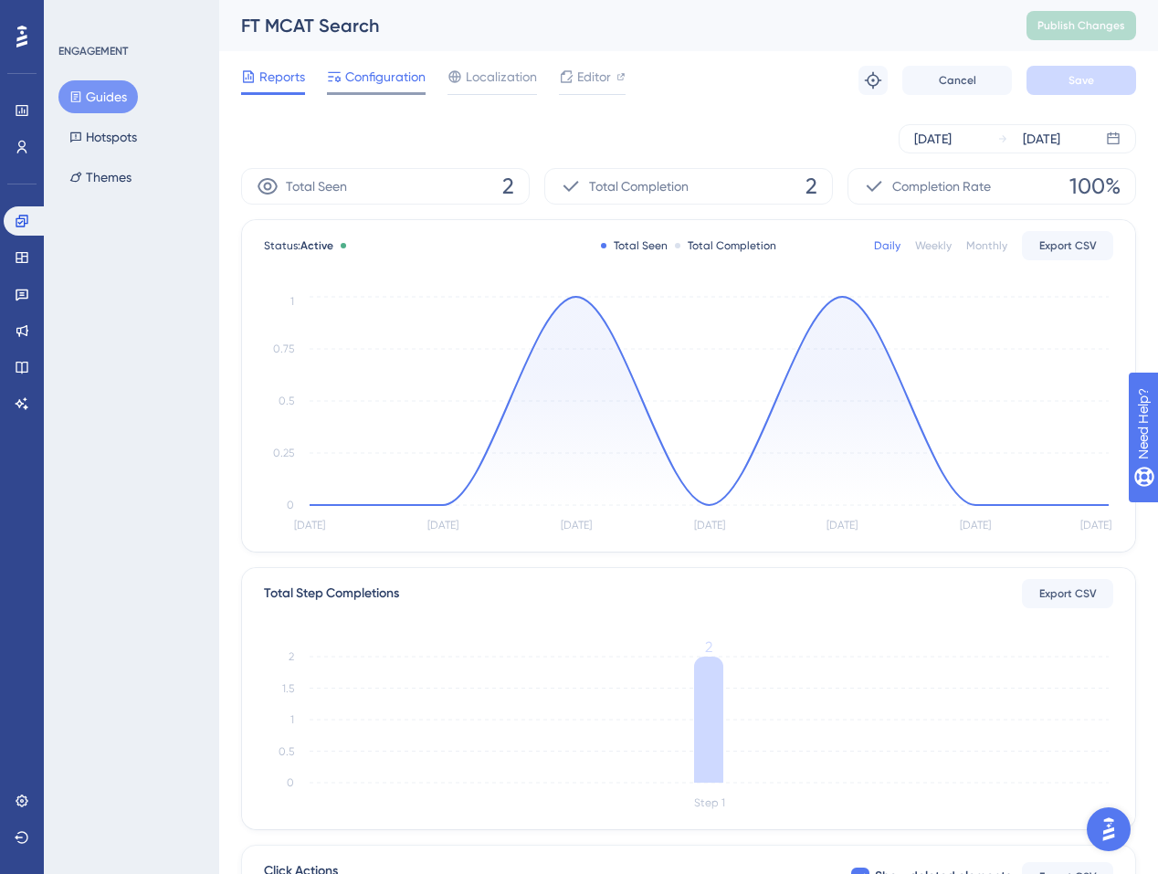
click at [382, 79] on span "Configuration" at bounding box center [385, 77] width 80 height 22
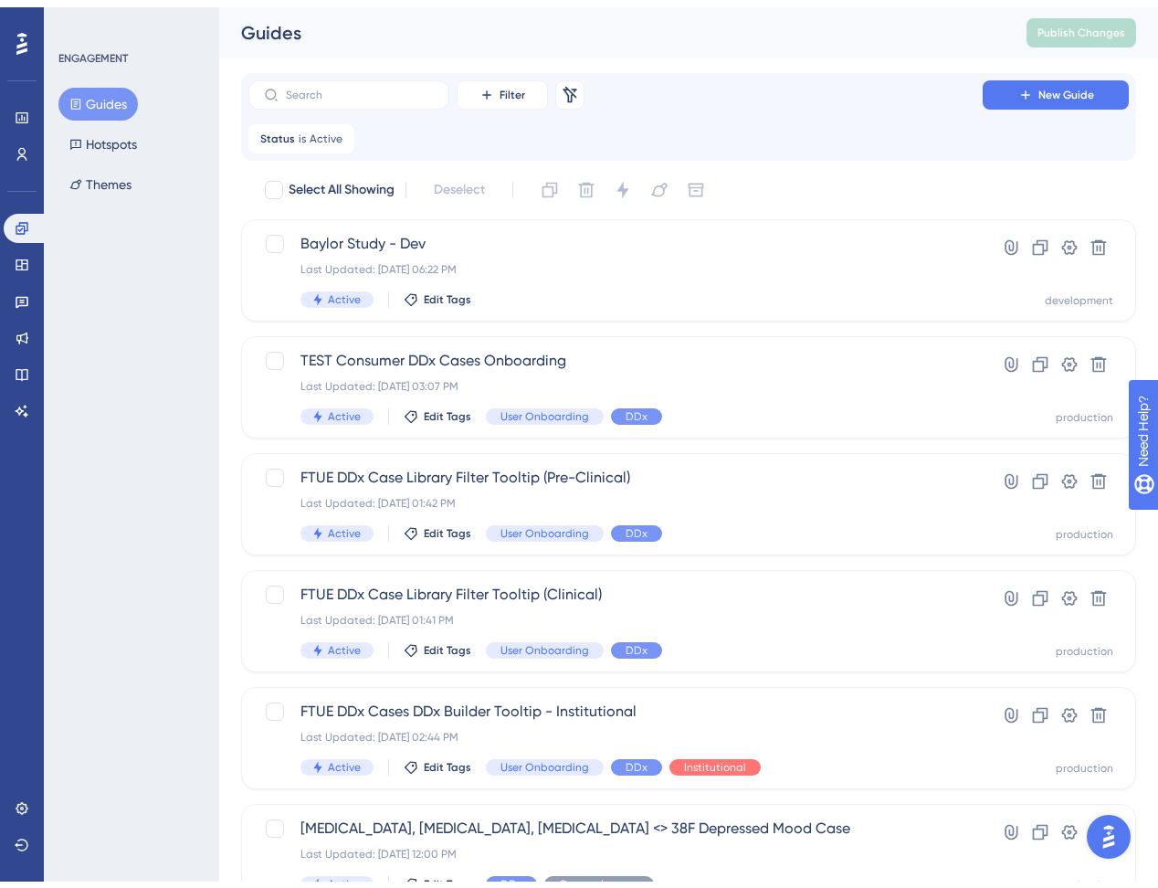
scroll to position [515, 0]
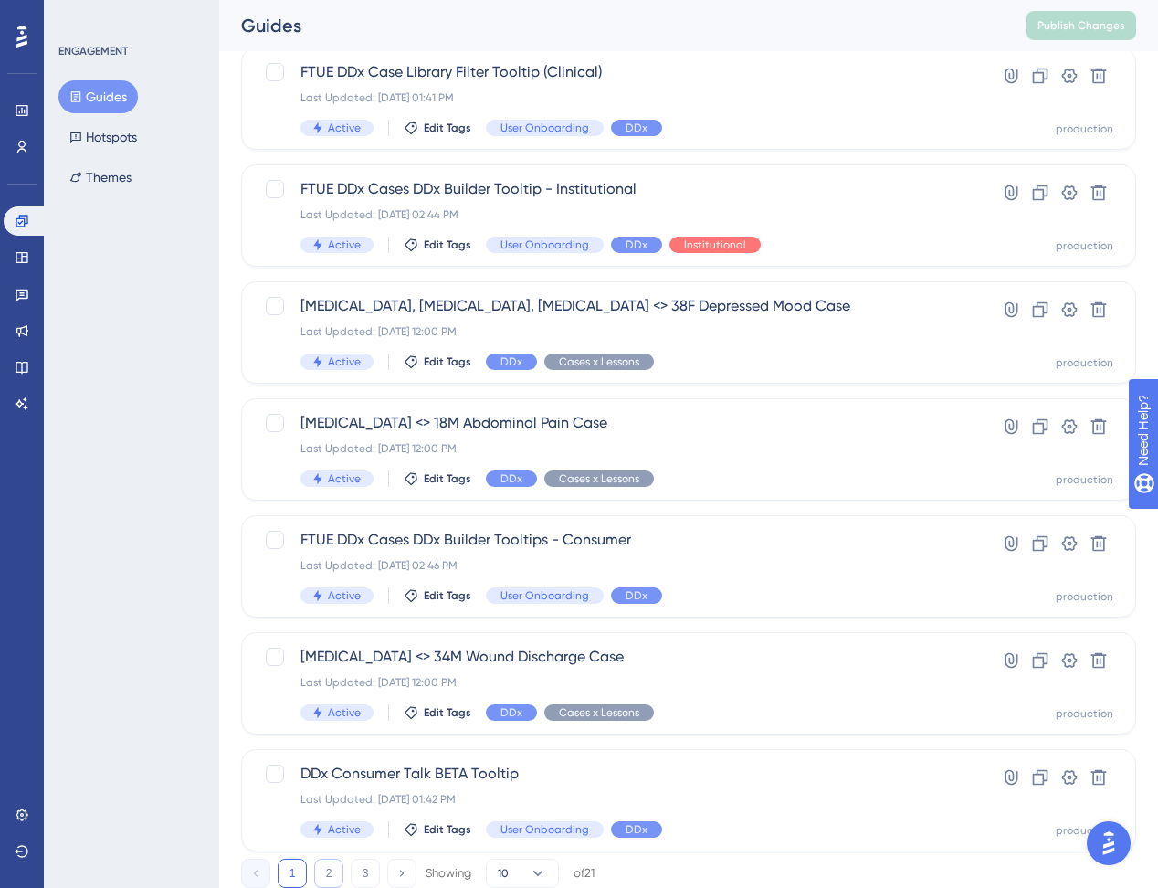
click at [327, 874] on button "2" at bounding box center [328, 873] width 29 height 29
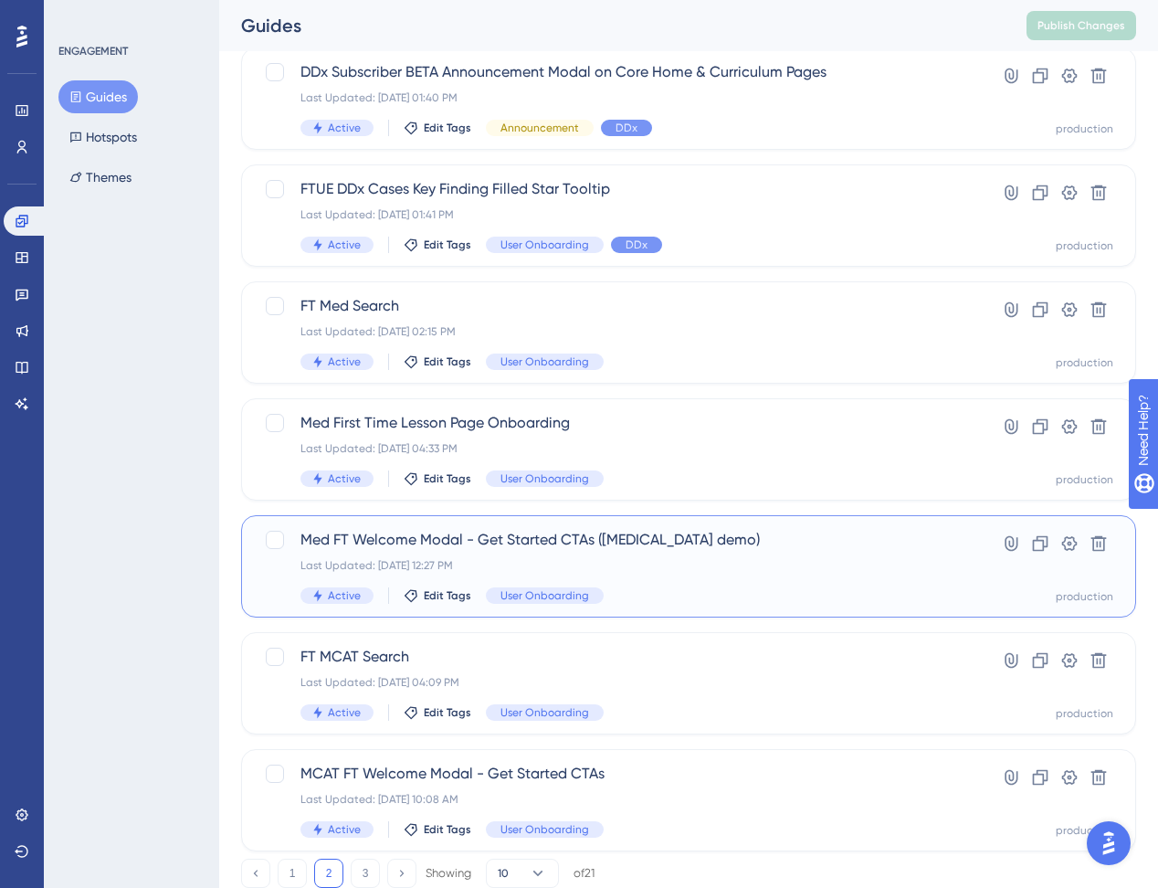
click at [448, 552] on div "Med FT Welcome Modal - Get Started CTAs (Giardia demo) Last Updated: May 22 202…" at bounding box center [616, 566] width 630 height 75
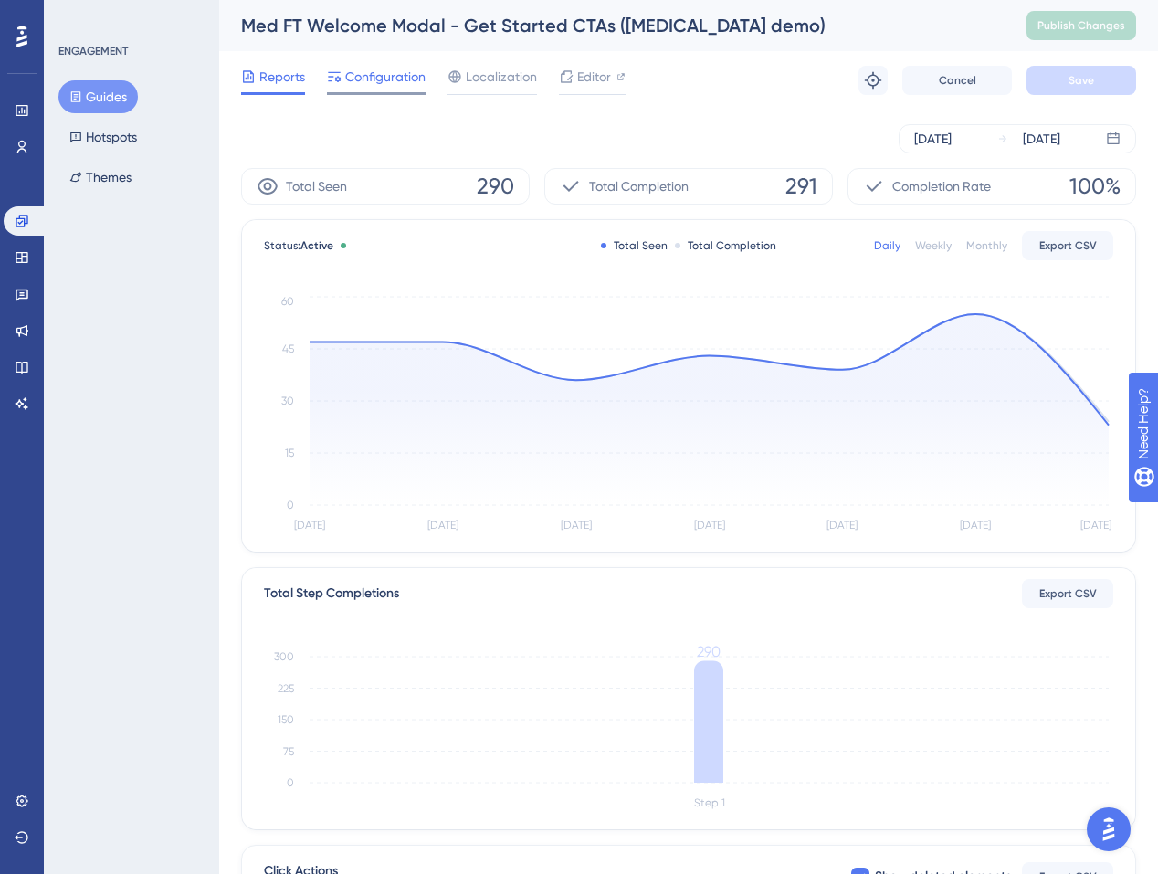
click at [410, 77] on span "Configuration" at bounding box center [385, 77] width 80 height 22
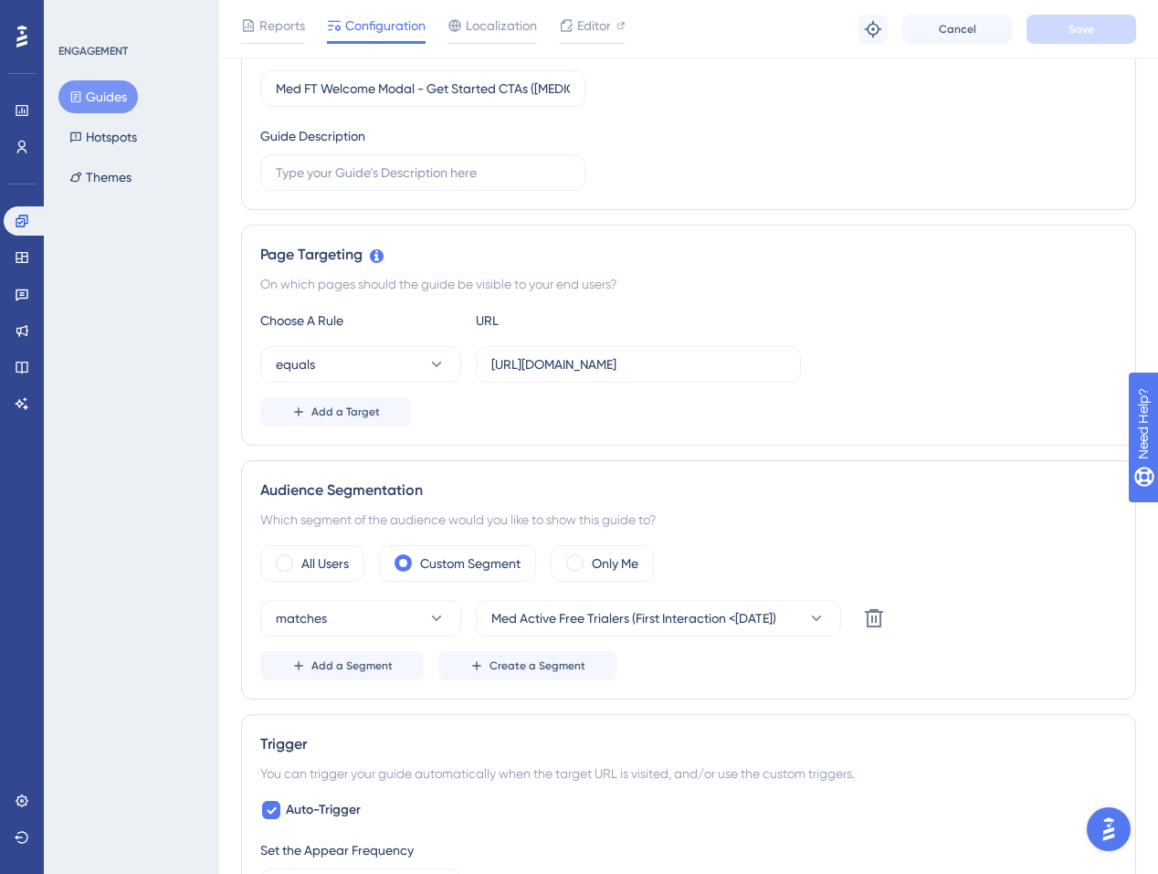
scroll to position [380, 0]
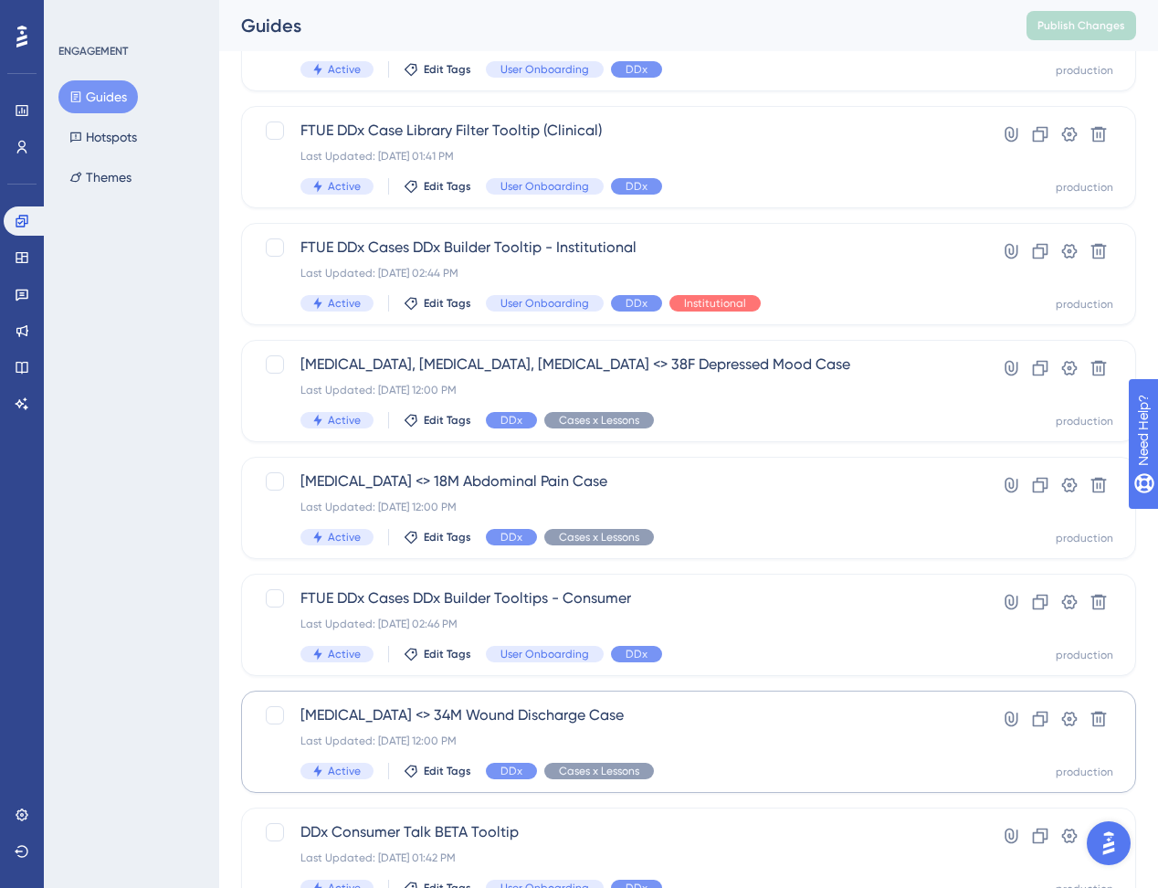
scroll to position [574, 0]
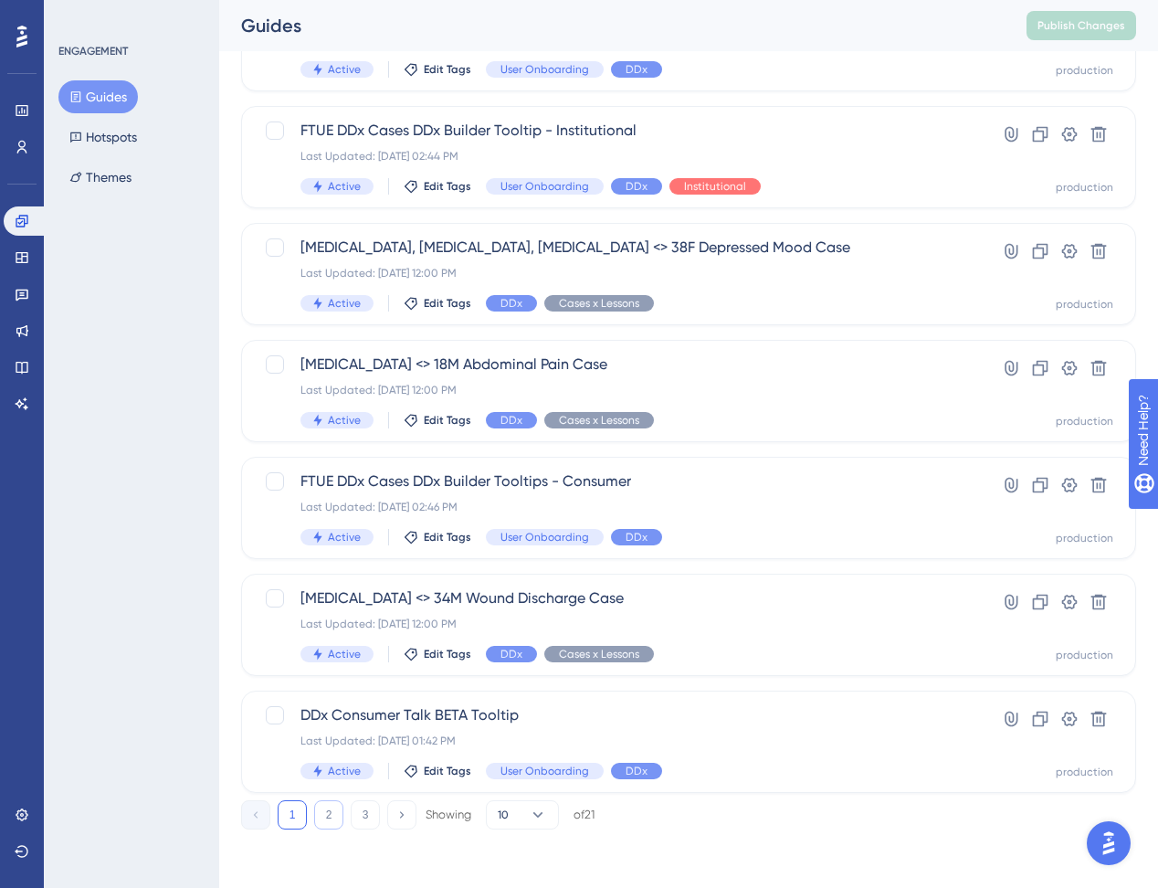
click at [339, 817] on button "2" at bounding box center [328, 814] width 29 height 29
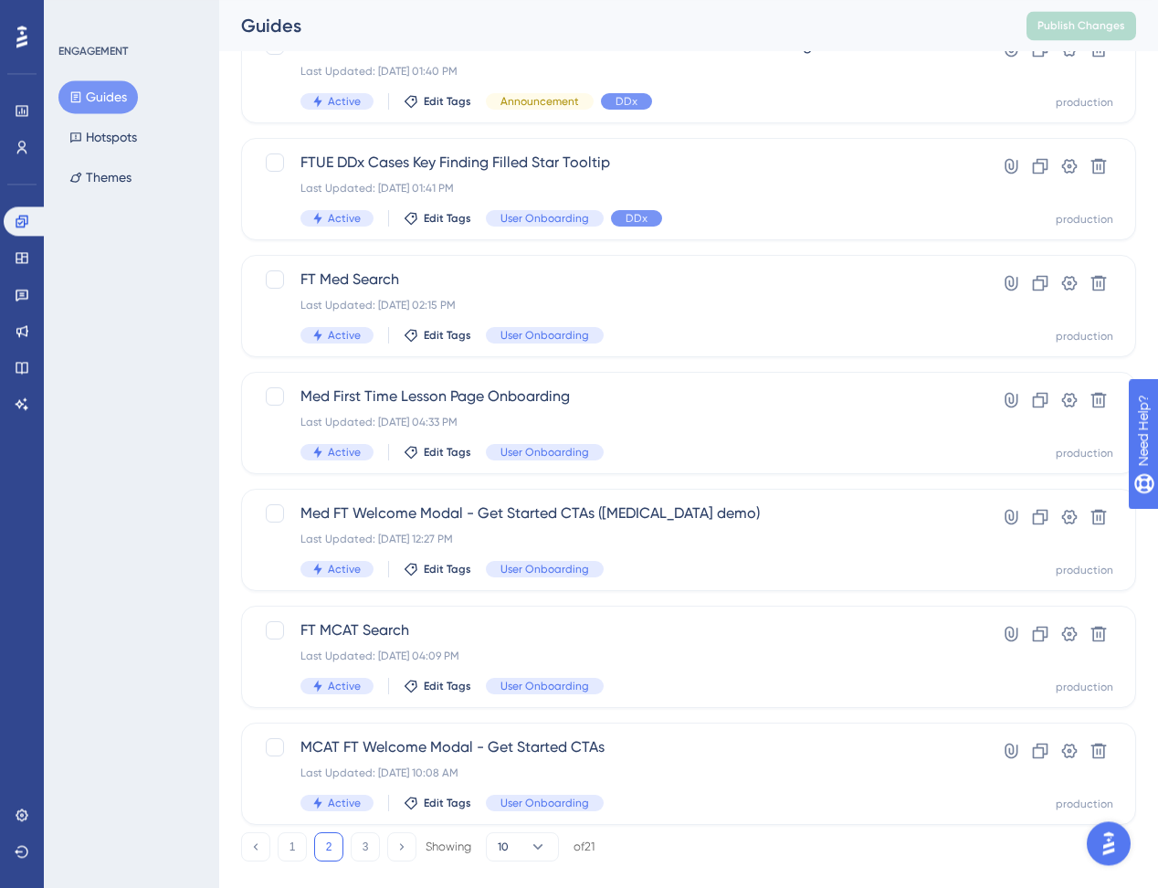
scroll to position [486, 0]
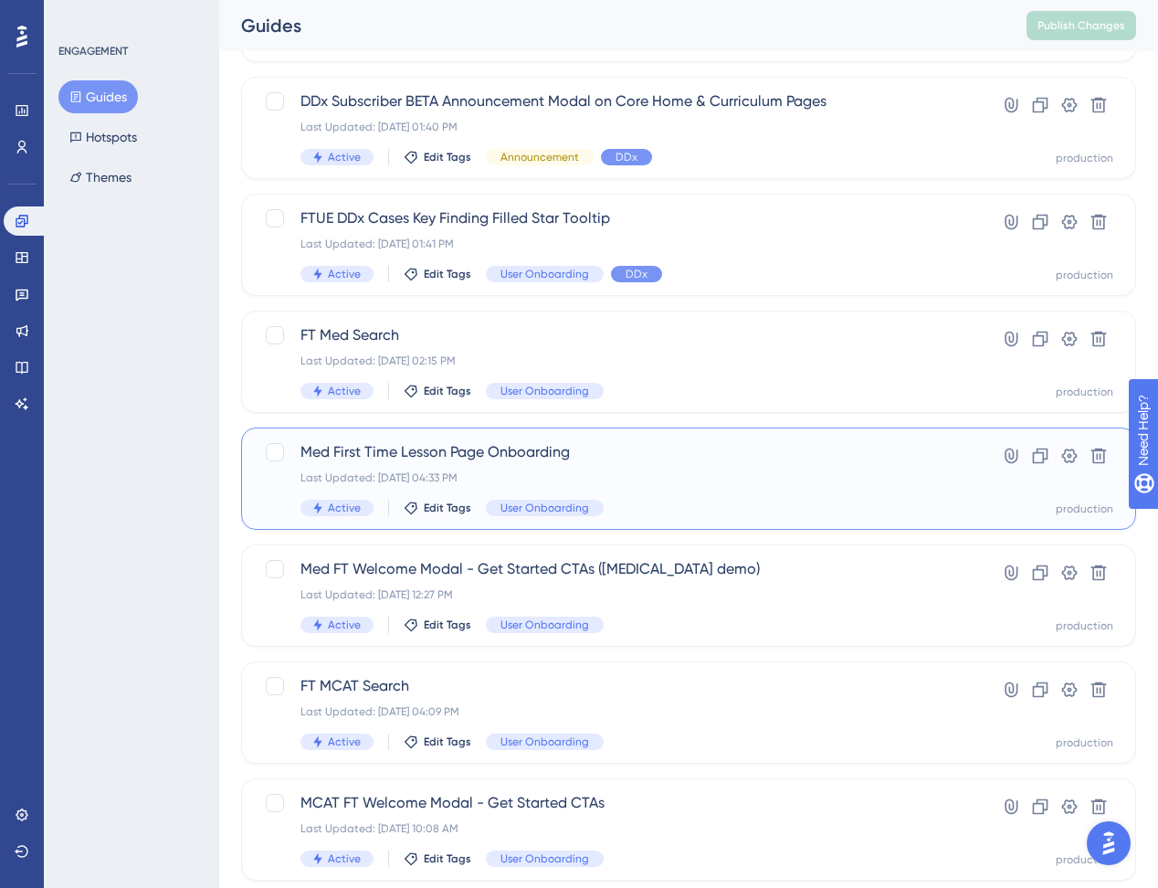
click at [476, 458] on span "Med First Time Lesson Page Onboarding" at bounding box center [616, 452] width 630 height 22
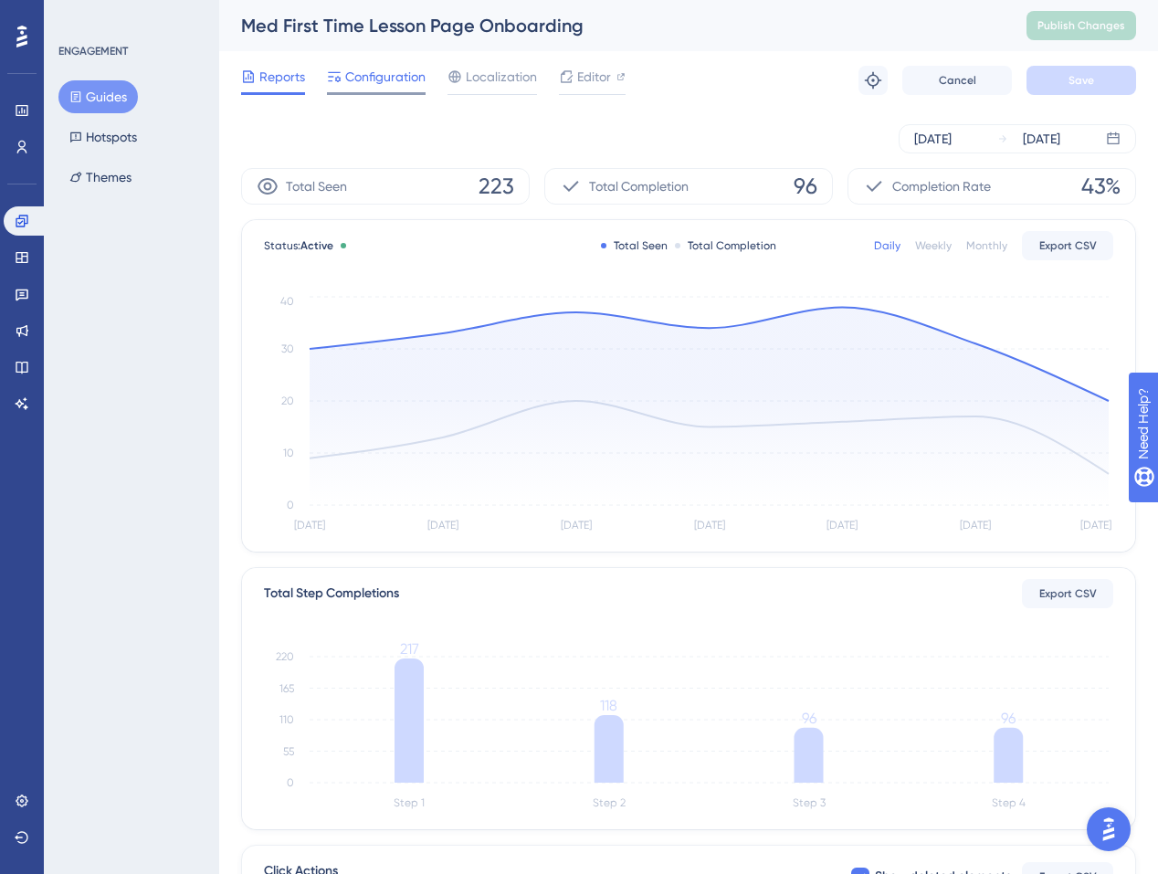
click at [405, 85] on span "Configuration" at bounding box center [385, 77] width 80 height 22
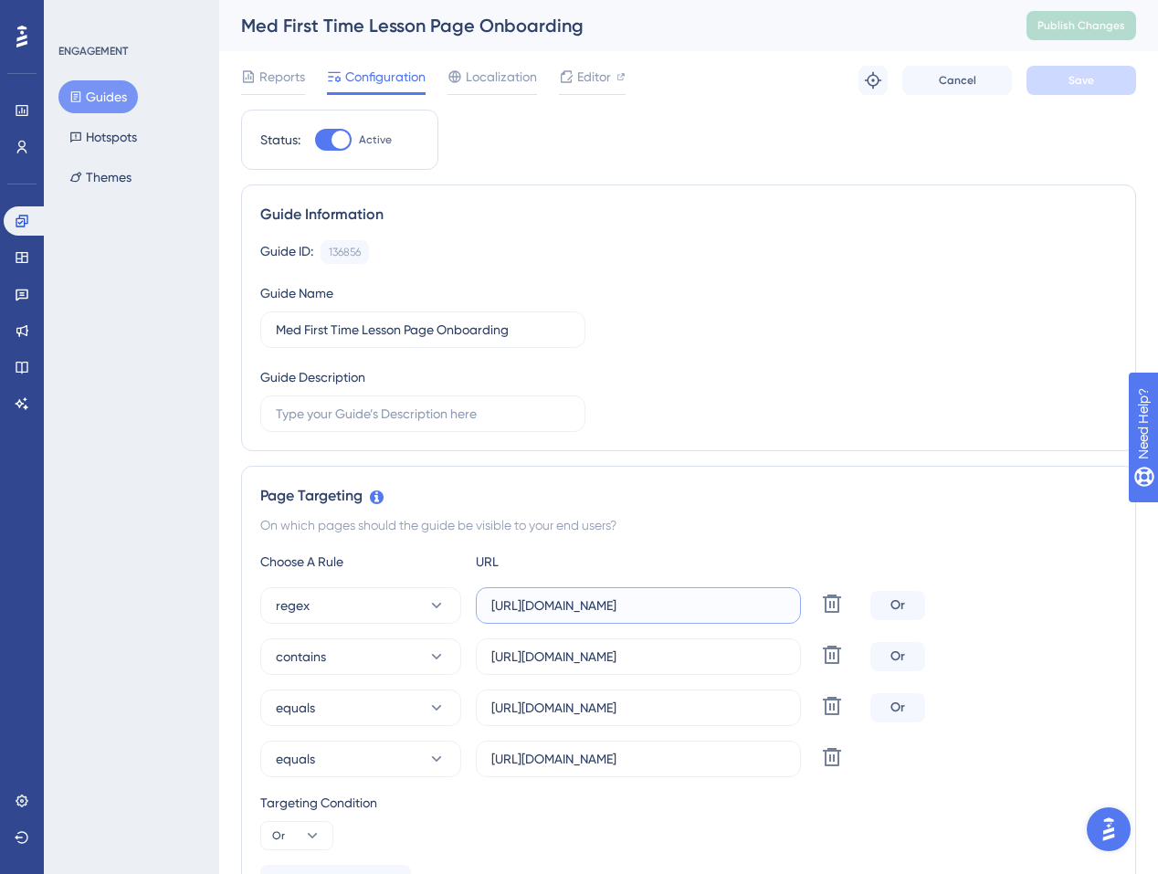
scroll to position [0, 63]
drag, startPoint x: 569, startPoint y: 608, endPoint x: 806, endPoint y: 617, distance: 236.8
click at [786, 616] on input "https://app.sketchy.com/study/medical/chapter/*/lesson/*" at bounding box center [638, 606] width 294 height 20
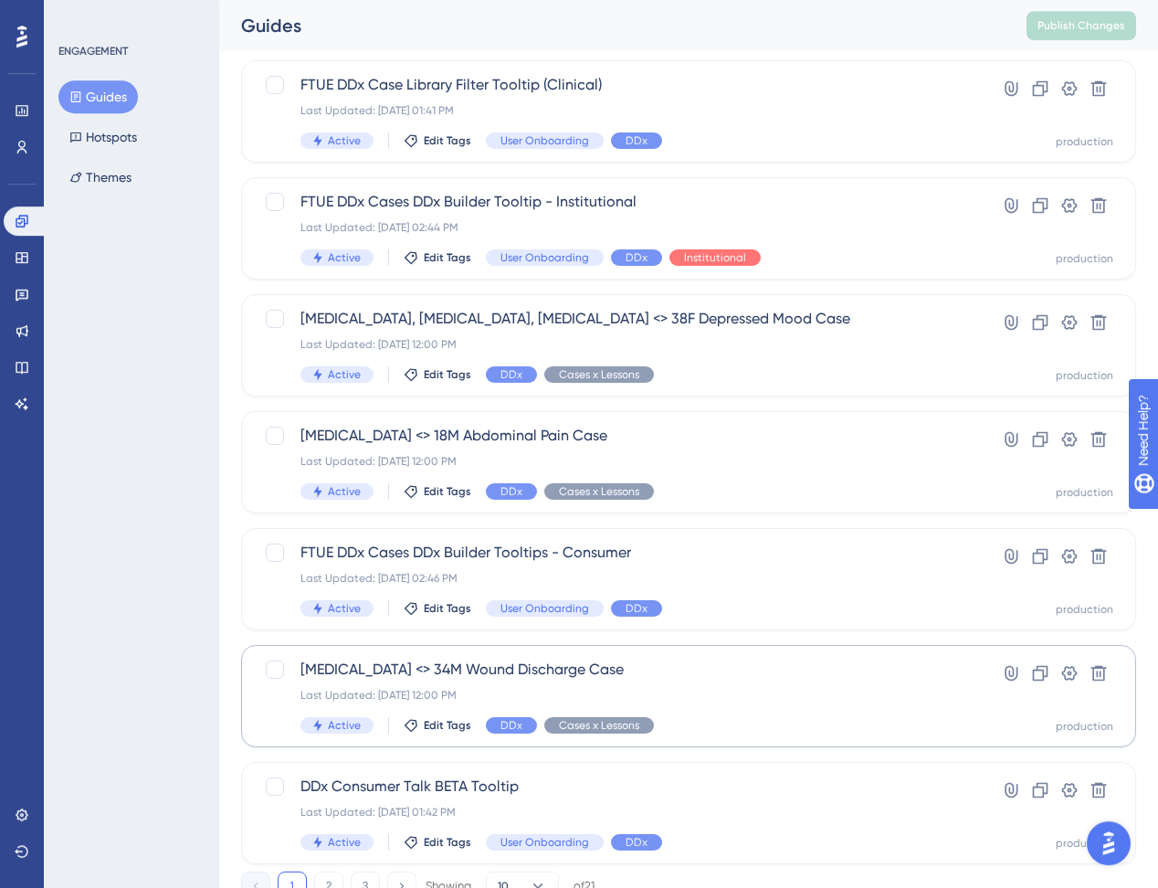
scroll to position [574, 0]
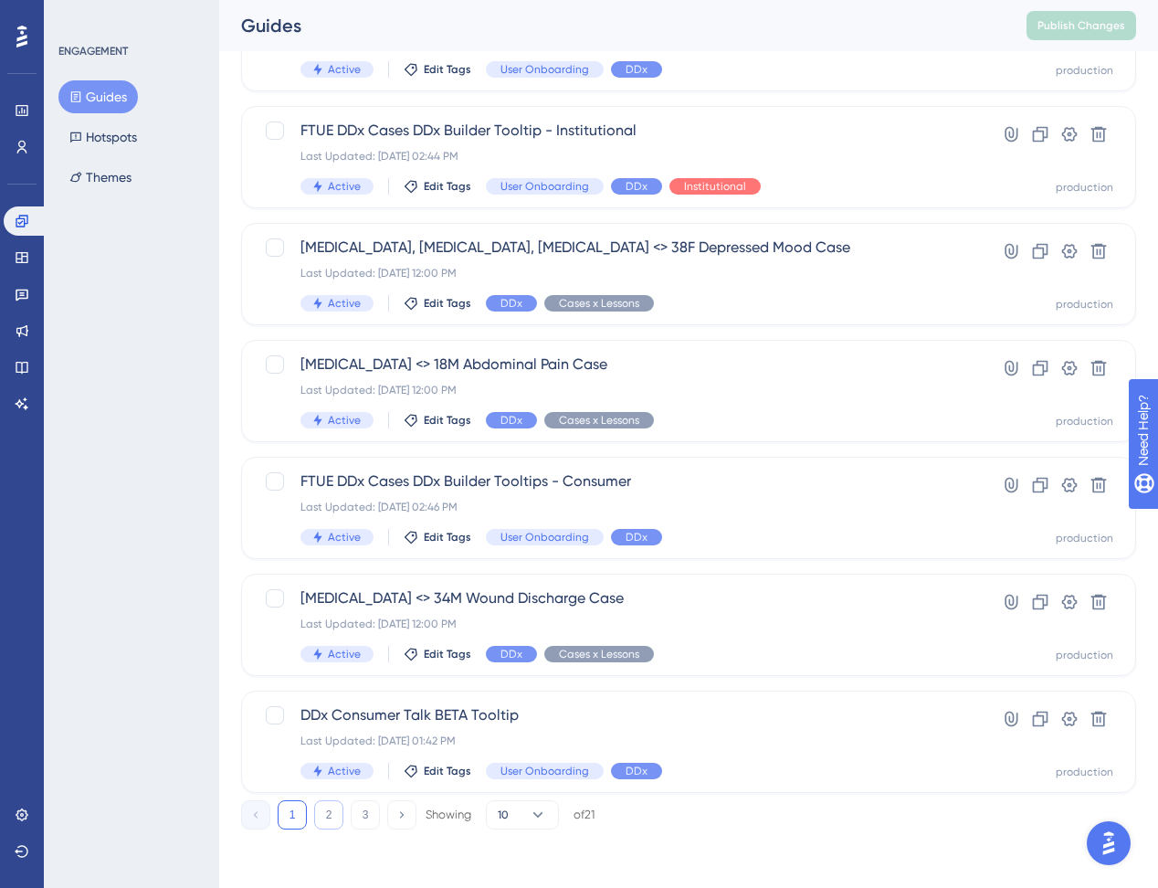
click at [320, 806] on button "2" at bounding box center [328, 814] width 29 height 29
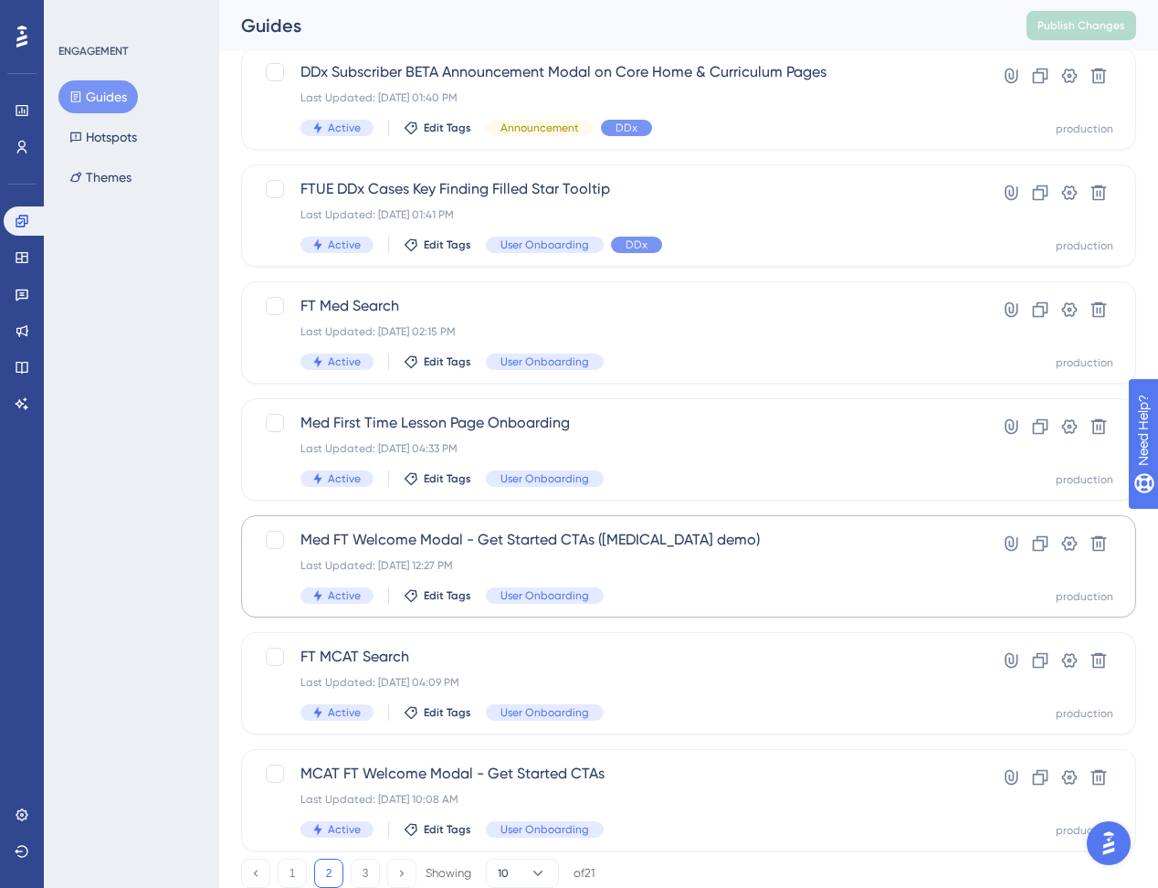
scroll to position [427, 0]
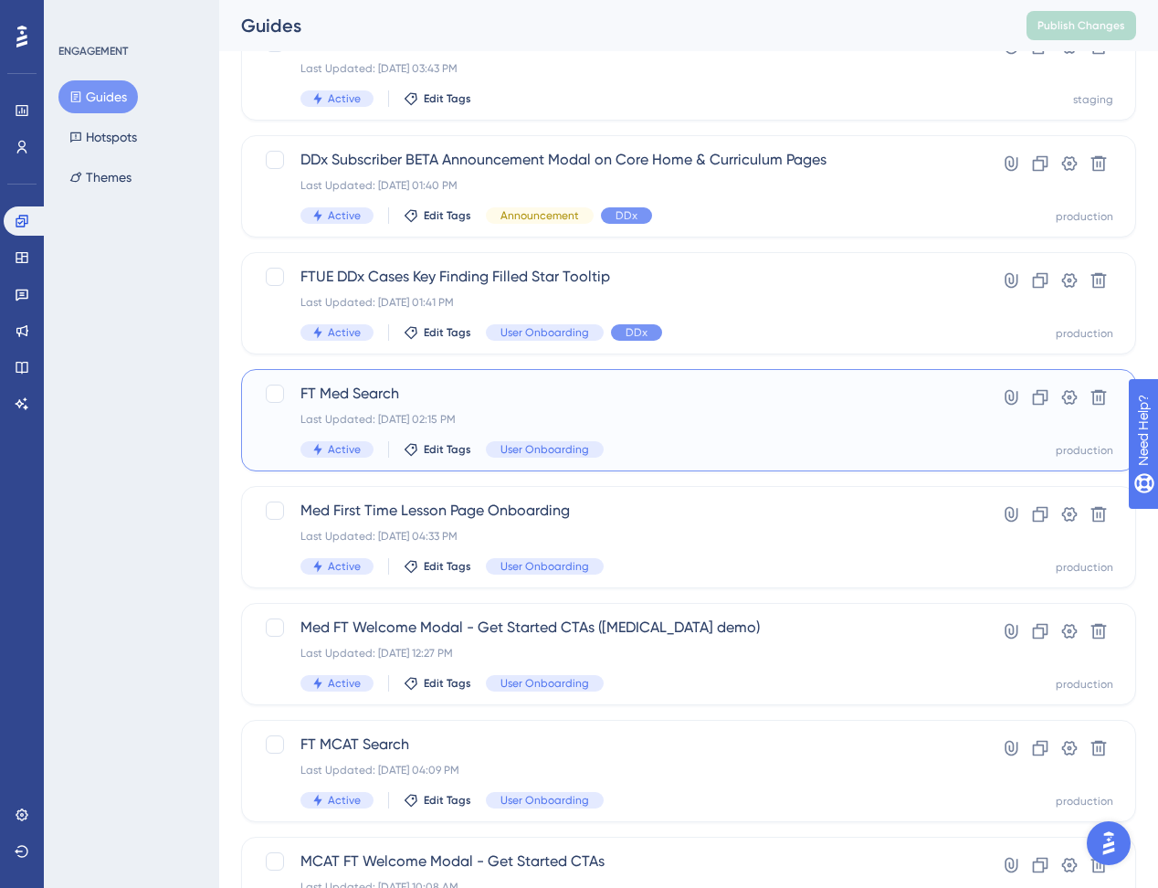
click at [545, 411] on div "FT Med Search Last Updated: Feb 26 2025, 02:15 PM Active Edit Tags User Onboard…" at bounding box center [616, 420] width 630 height 75
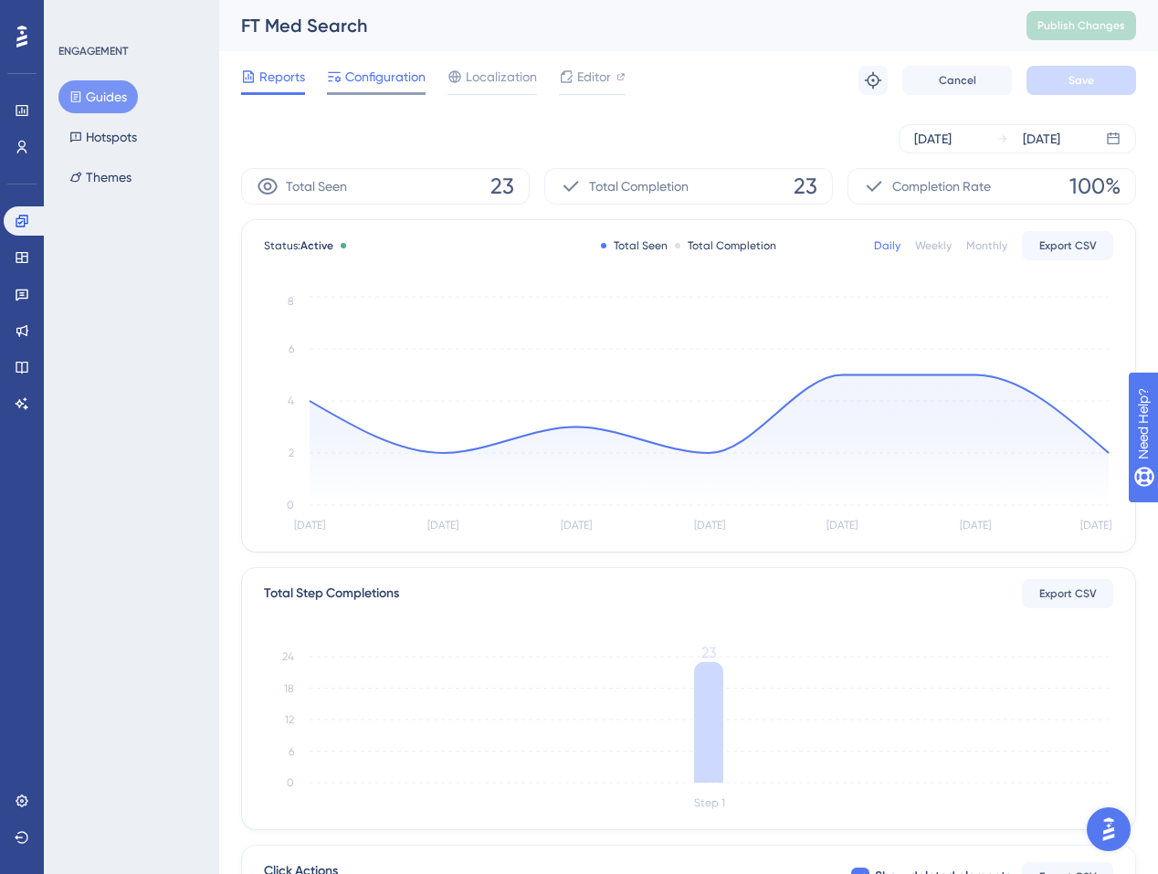
click at [382, 84] on span "Configuration" at bounding box center [385, 77] width 80 height 22
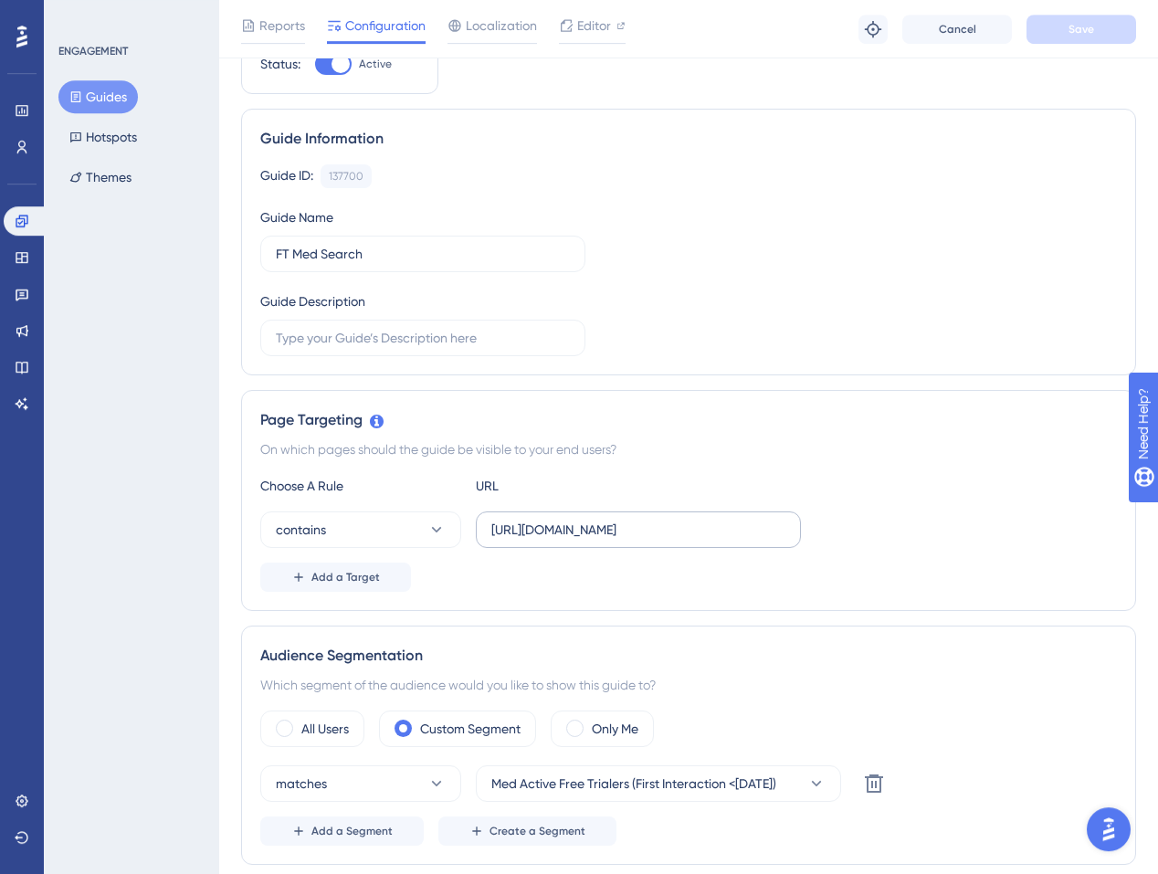
scroll to position [88, 0]
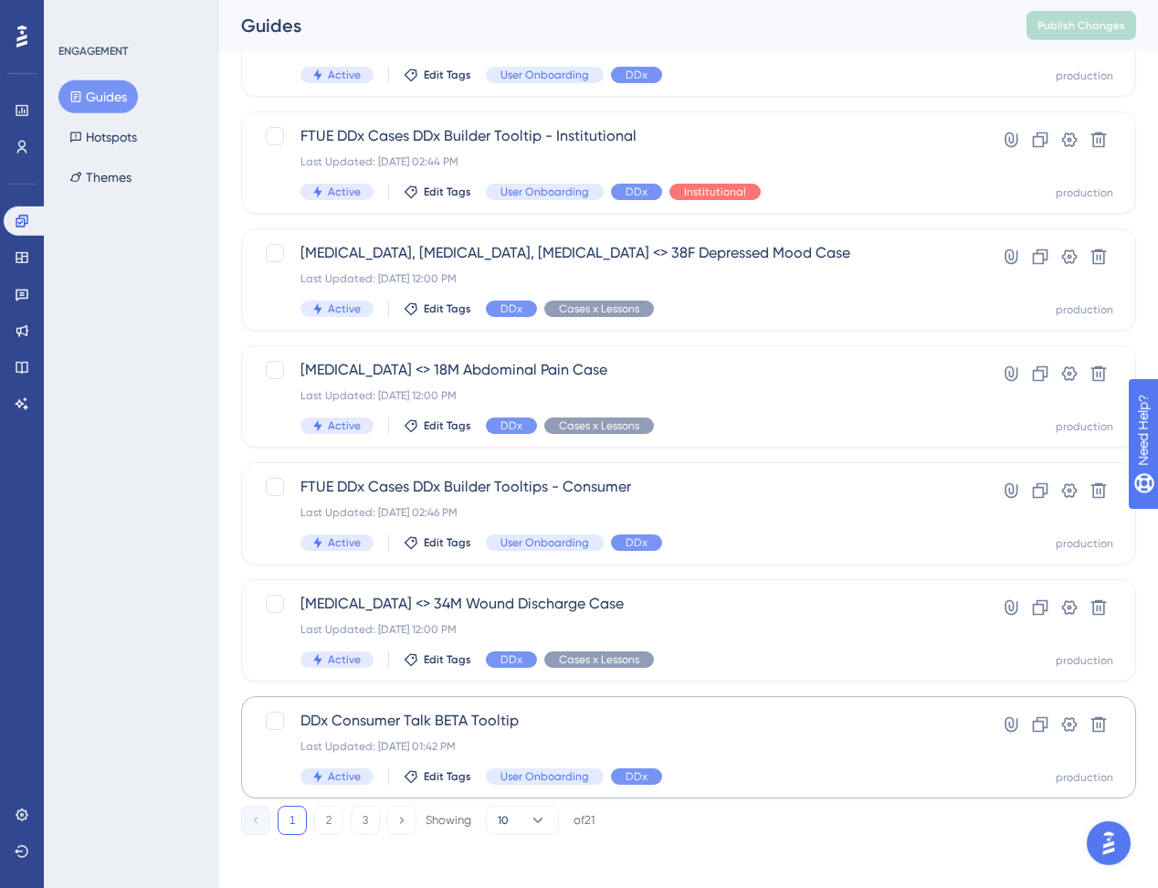
scroll to position [574, 0]
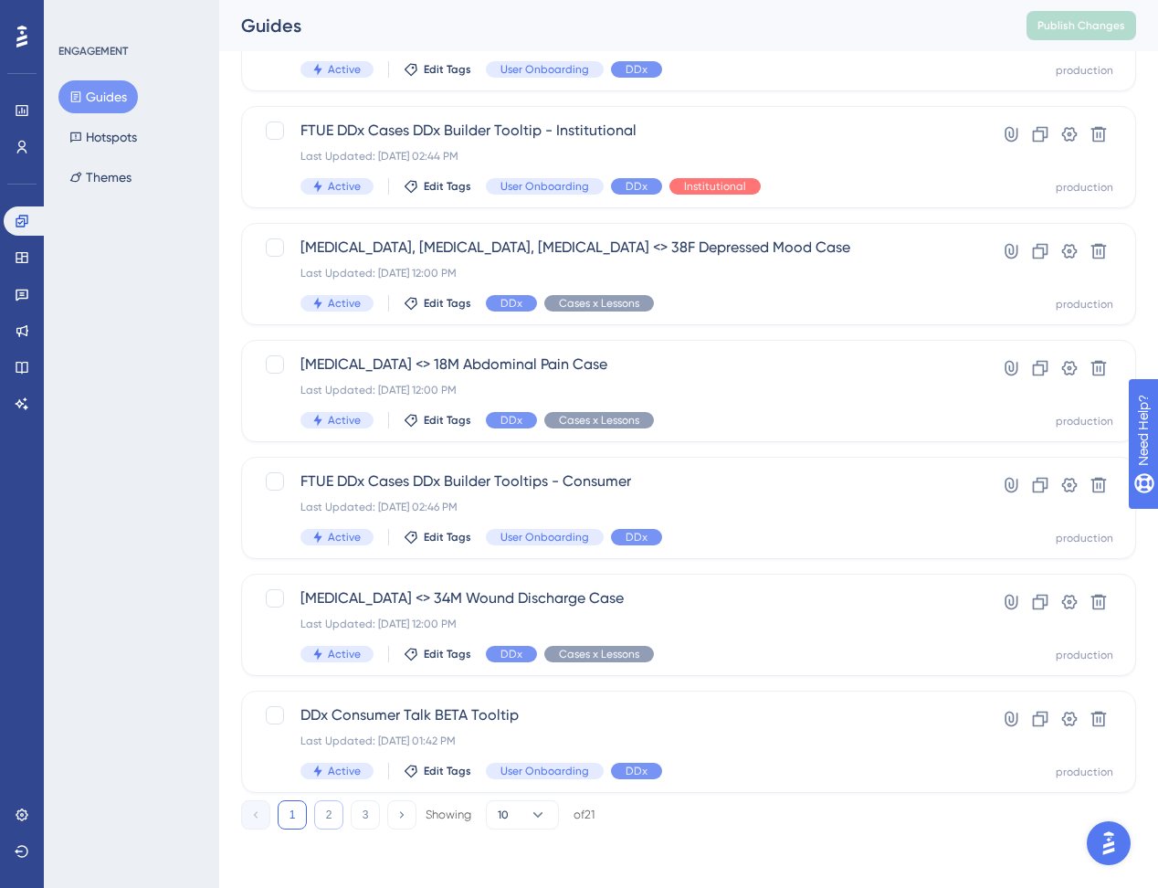
click at [335, 817] on button "2" at bounding box center [328, 814] width 29 height 29
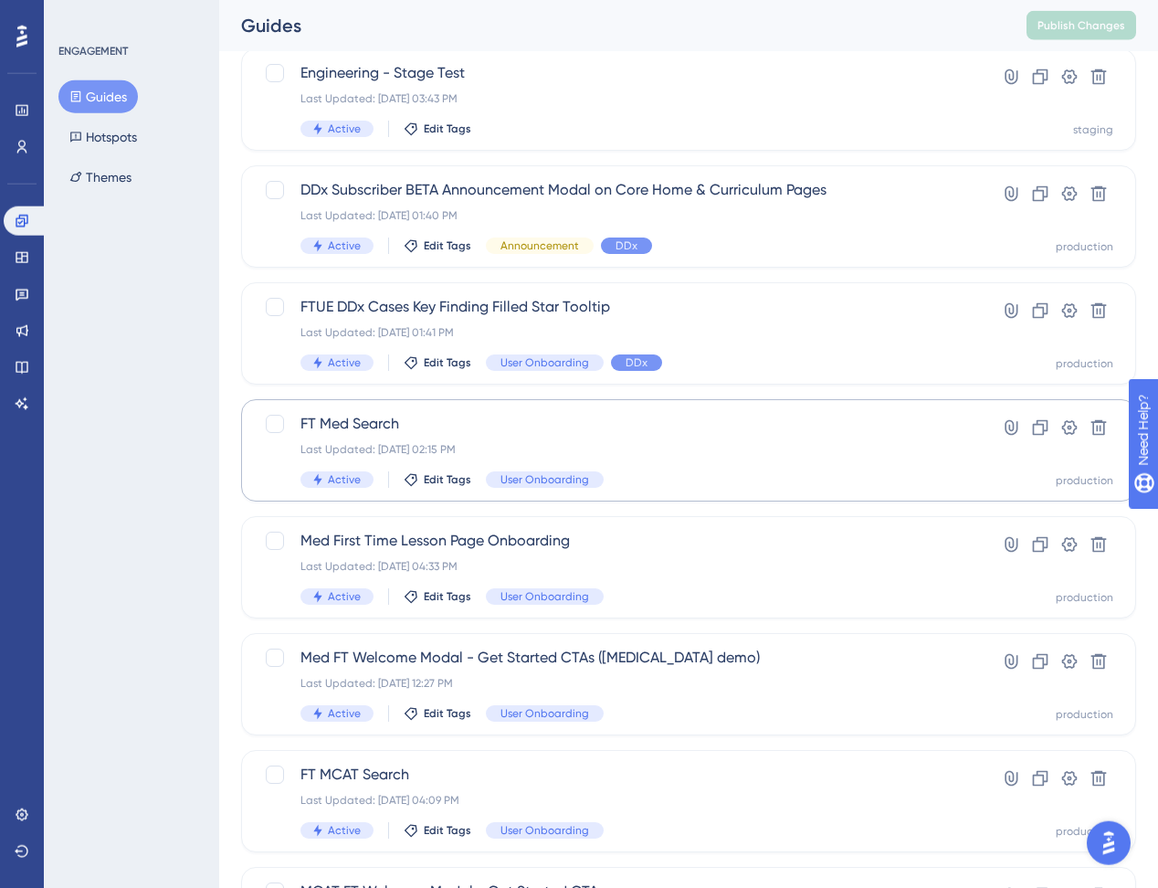
scroll to position [311, 0]
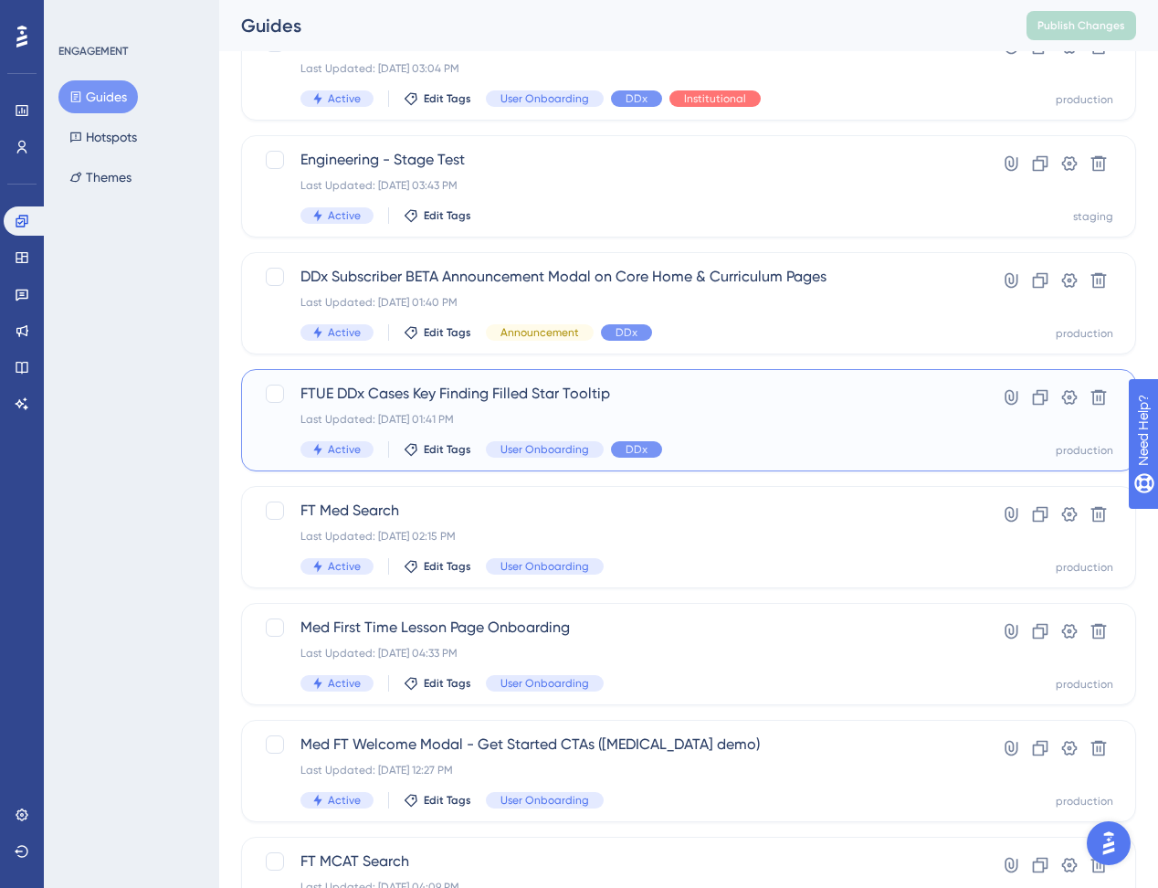
click at [527, 404] on span "FTUE DDx Cases Key Finding Filled Star Tooltip" at bounding box center [616, 394] width 630 height 22
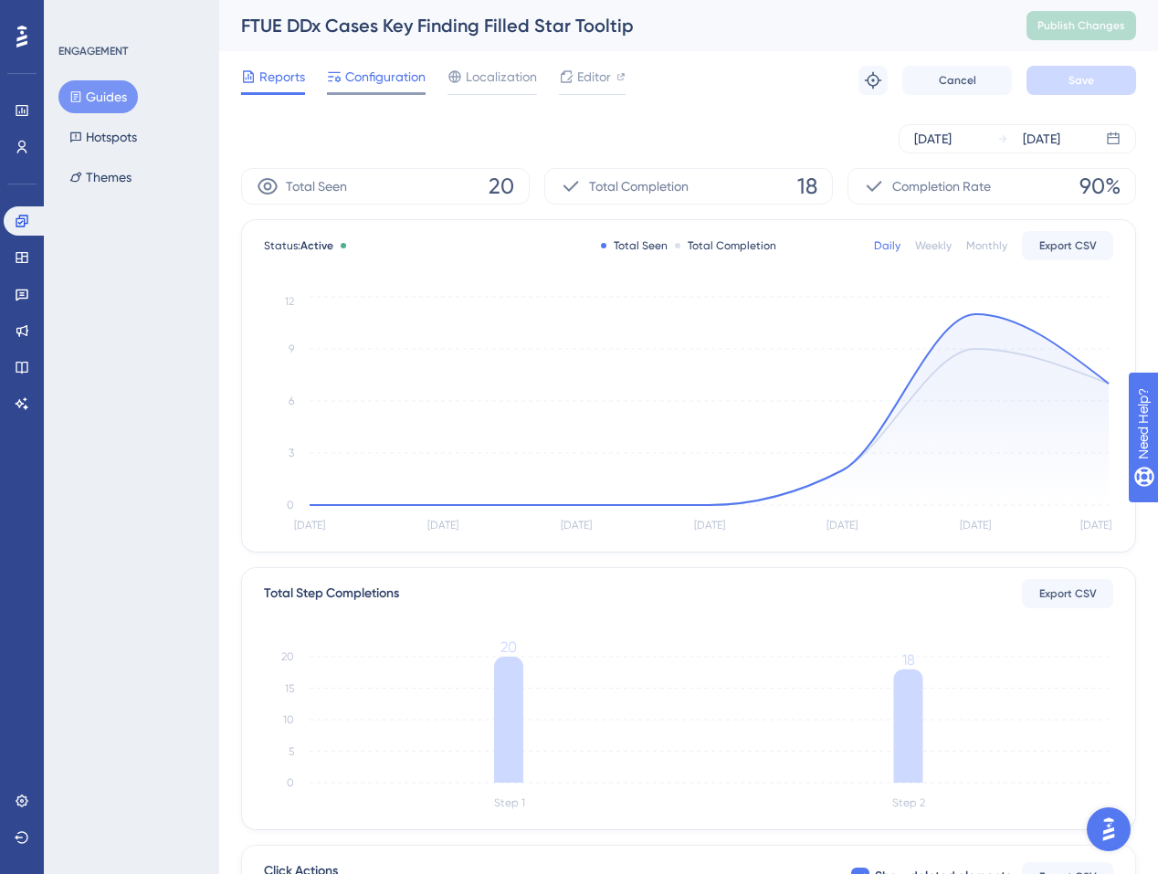
click at [387, 79] on span "Configuration" at bounding box center [385, 77] width 80 height 22
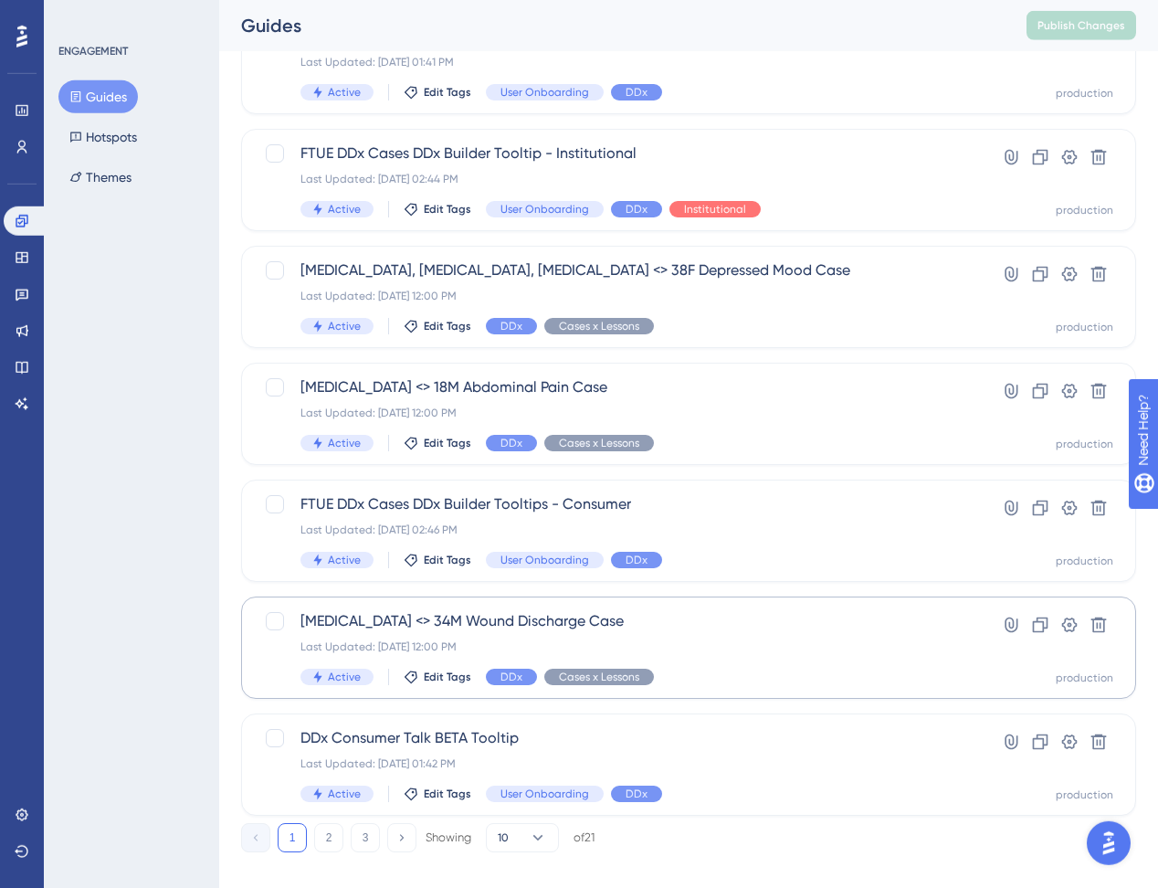
scroll to position [574, 0]
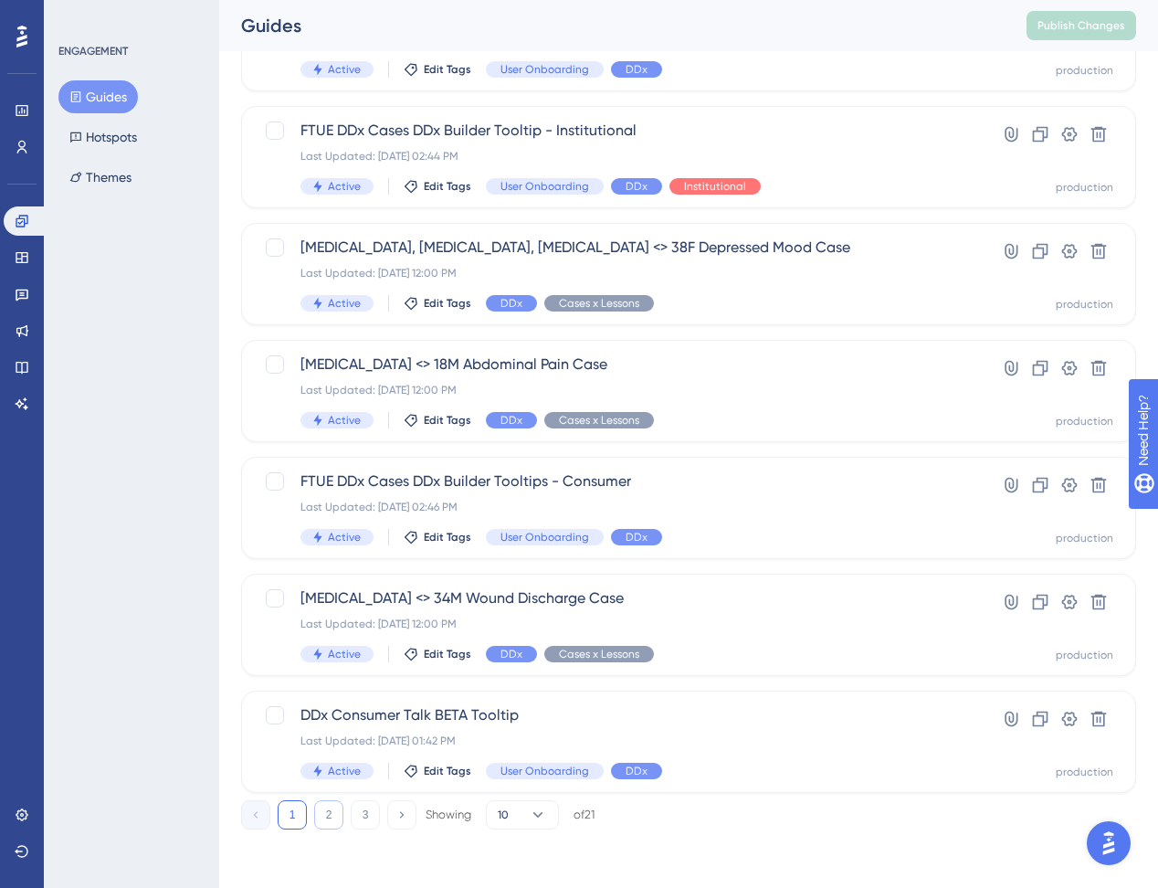
click at [332, 803] on button "2" at bounding box center [328, 814] width 29 height 29
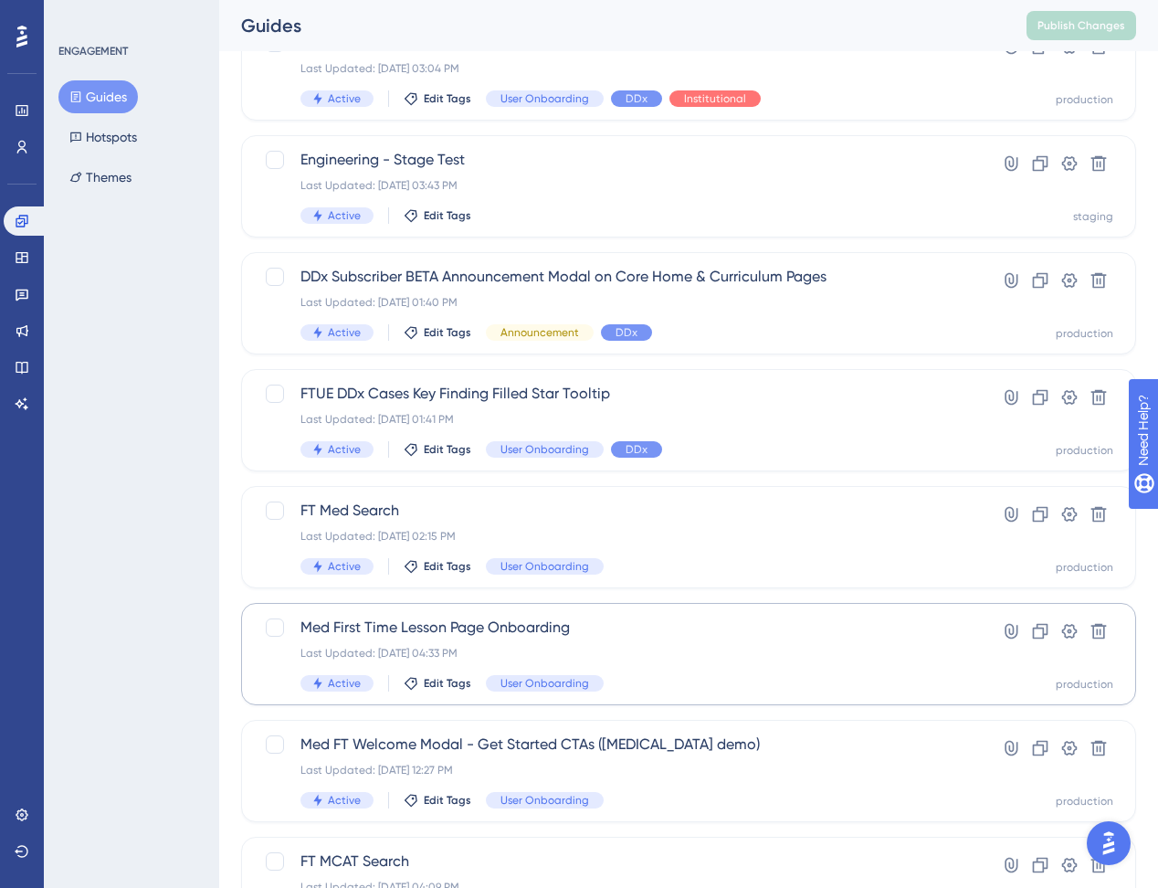
scroll to position [223, 0]
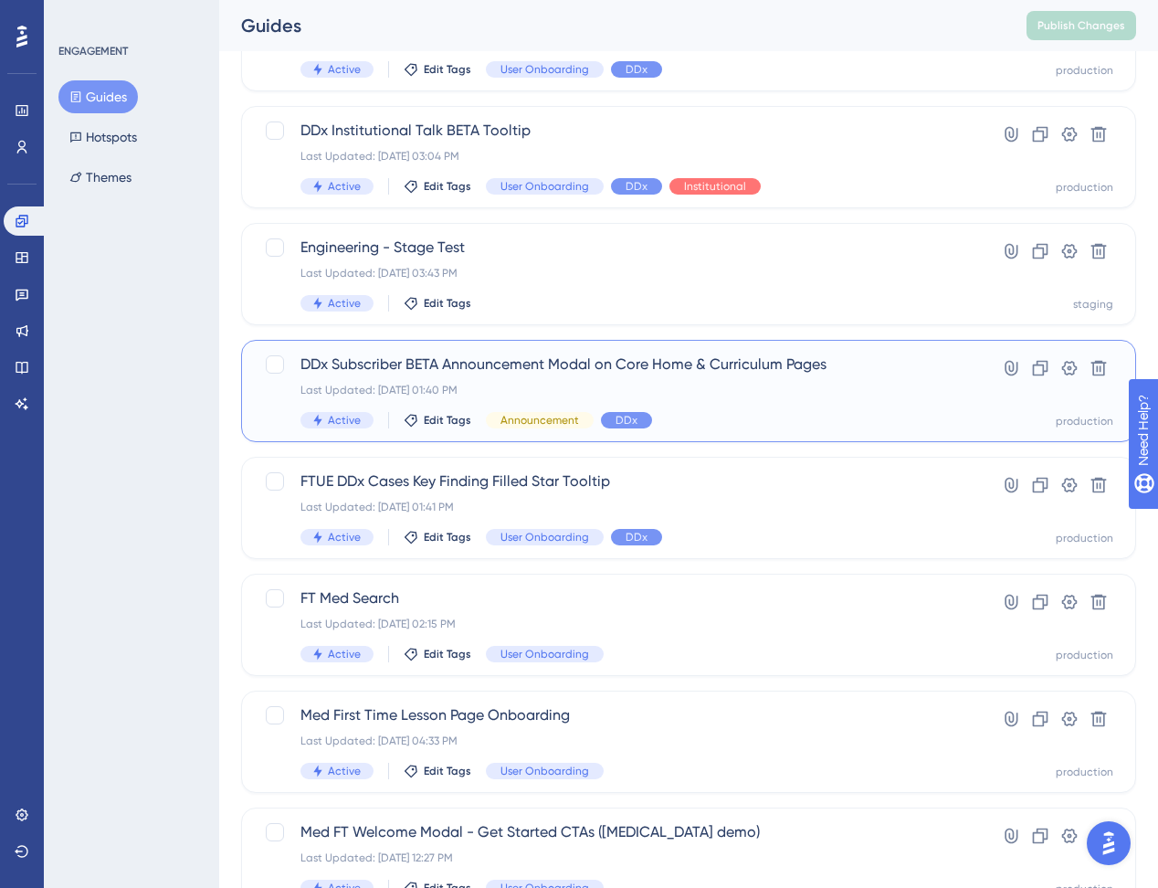
click at [546, 360] on span "DDx Subscriber BETA Announcement Modal on Core Home & Curriculum Pages" at bounding box center [616, 365] width 630 height 22
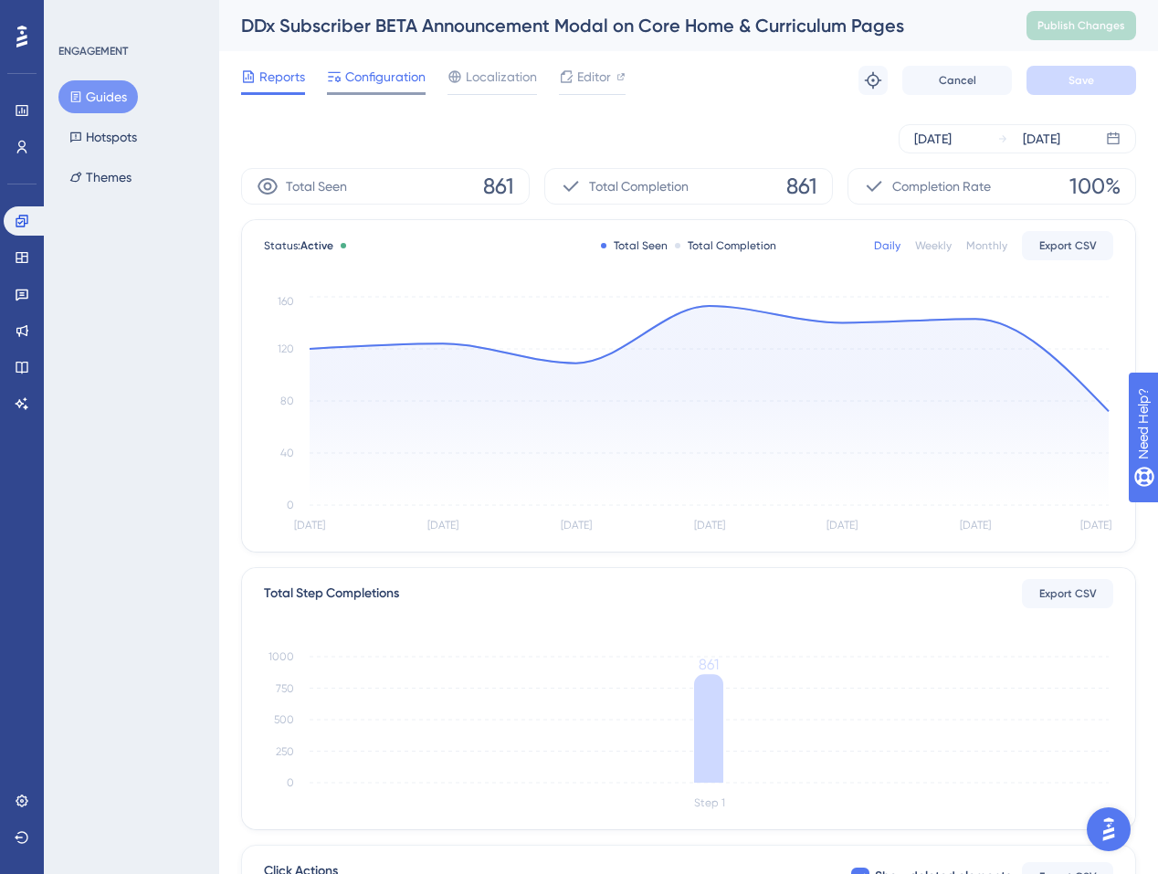
click at [386, 90] on div "Configuration" at bounding box center [376, 80] width 99 height 29
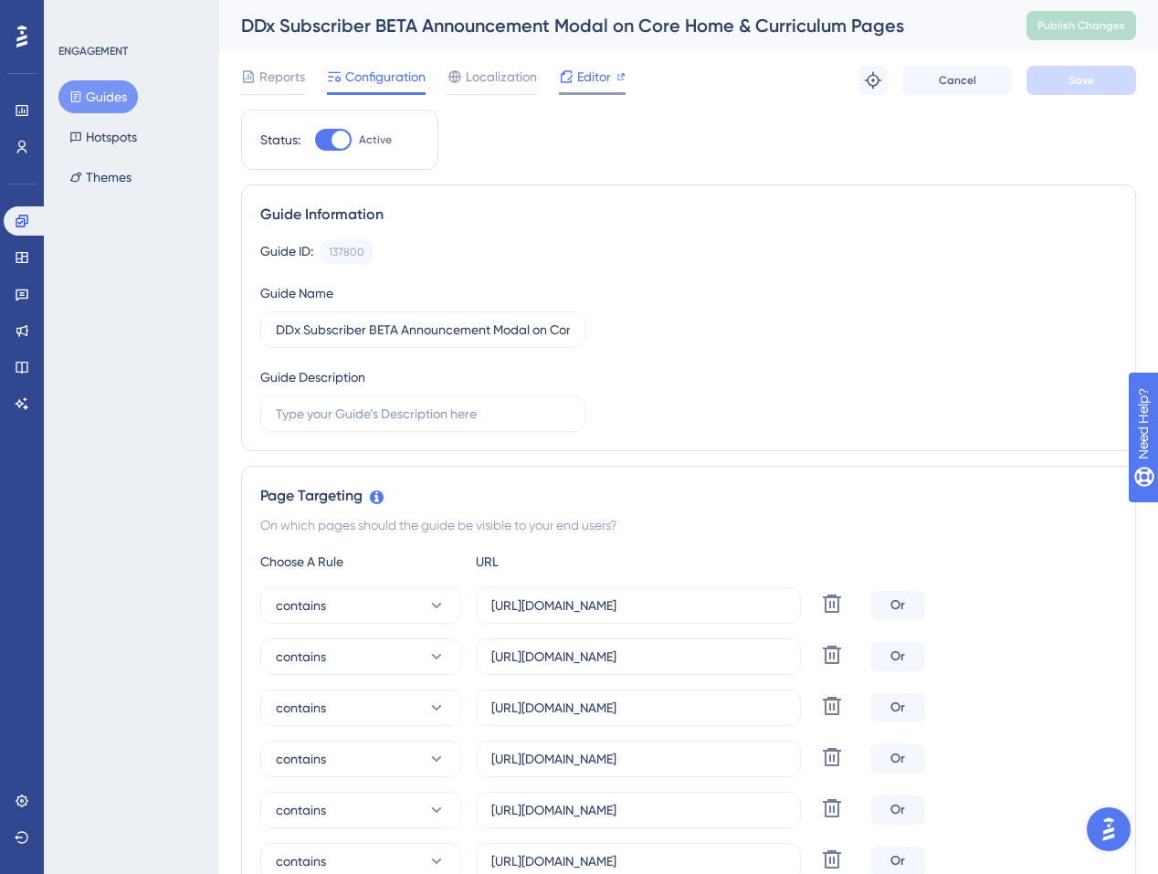
click at [583, 86] on span "Editor" at bounding box center [594, 77] width 34 height 22
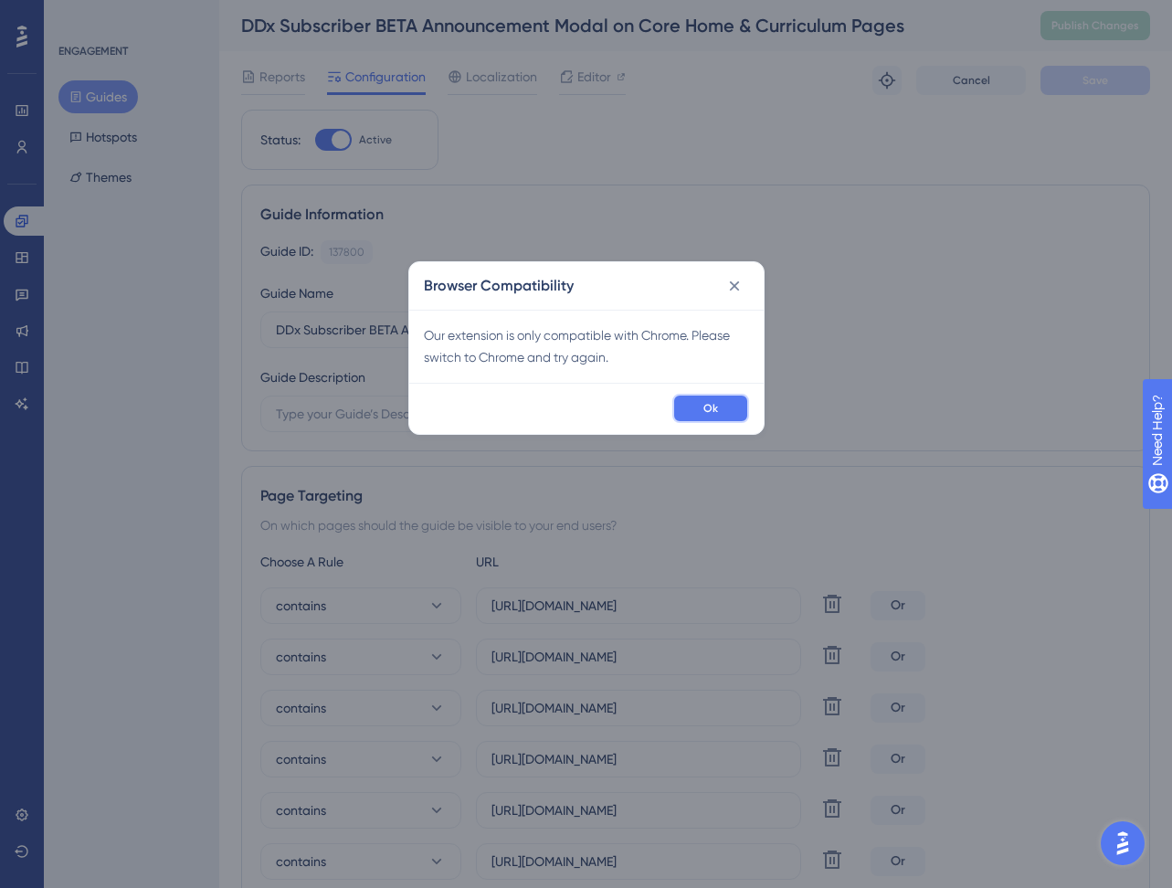
click at [687, 397] on button "Ok" at bounding box center [710, 408] width 77 height 29
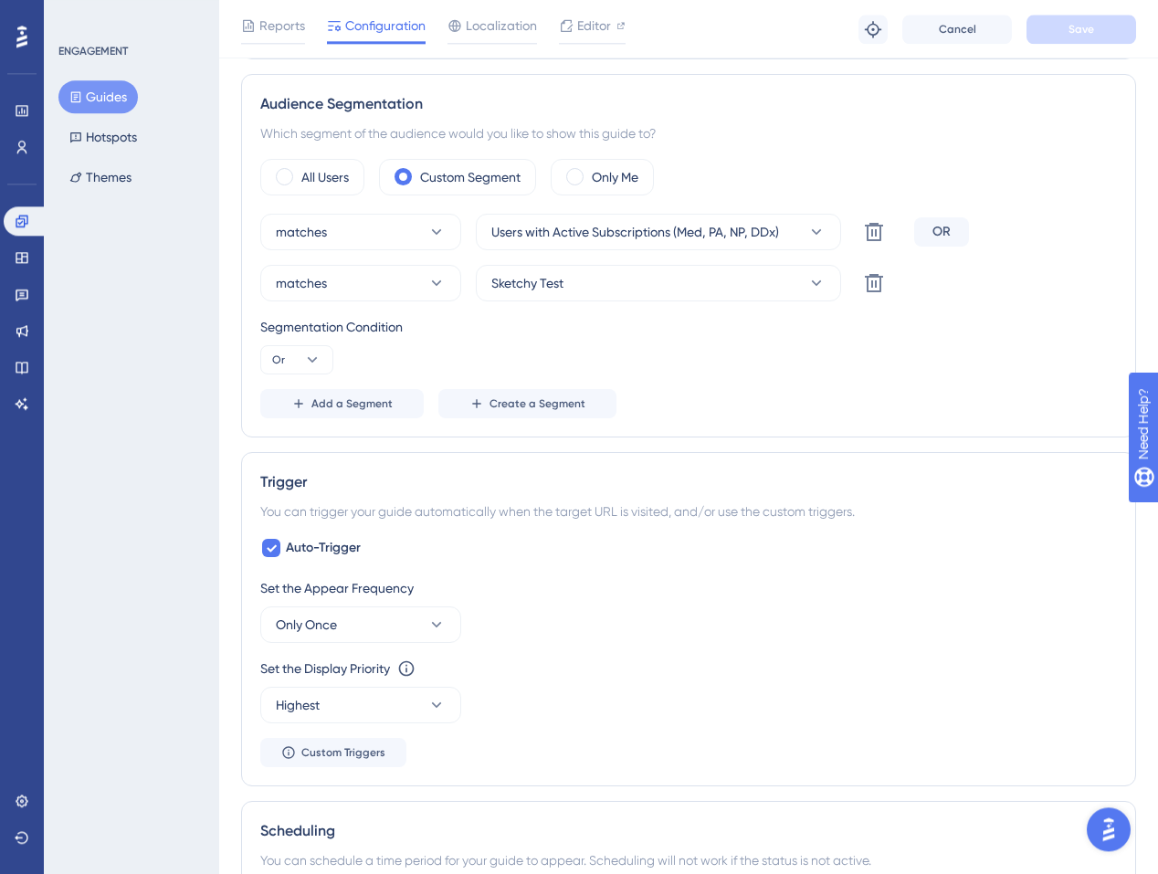
scroll to position [1315, 0]
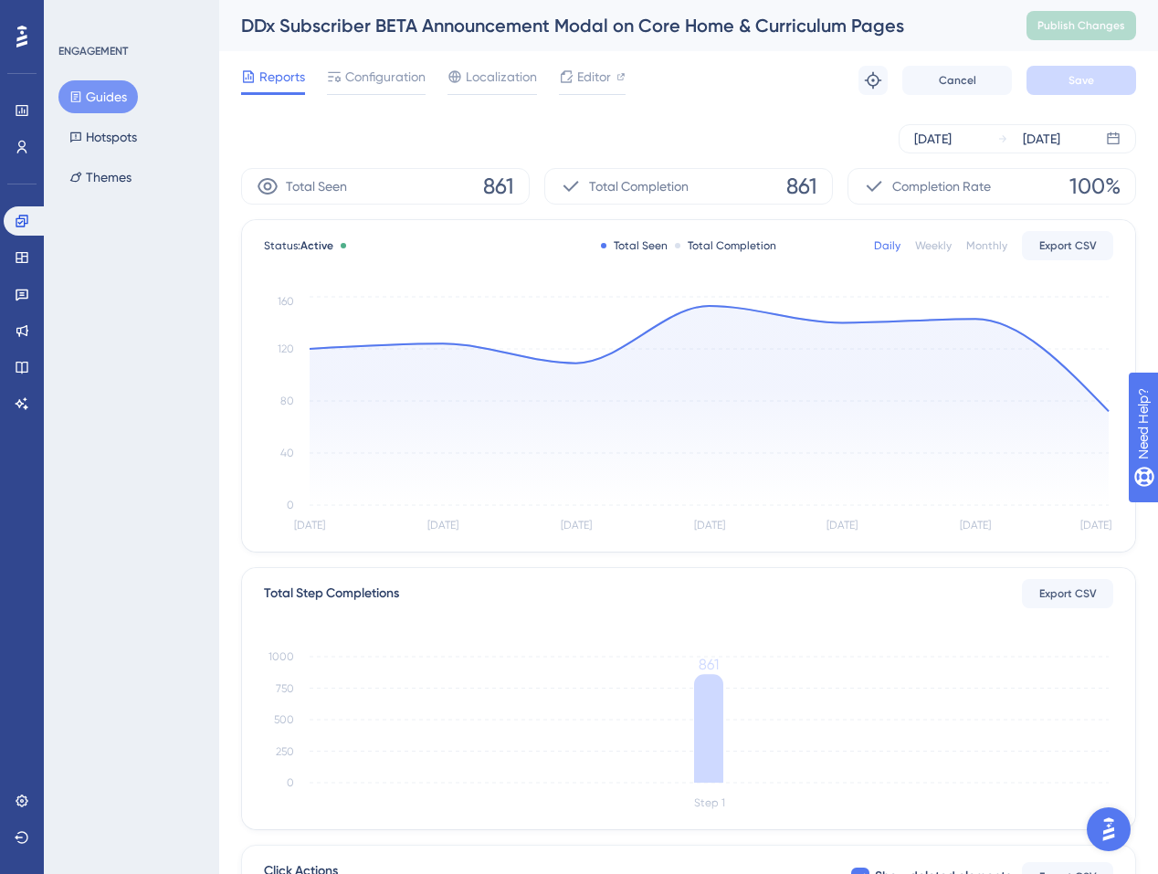
scroll to position [408, 0]
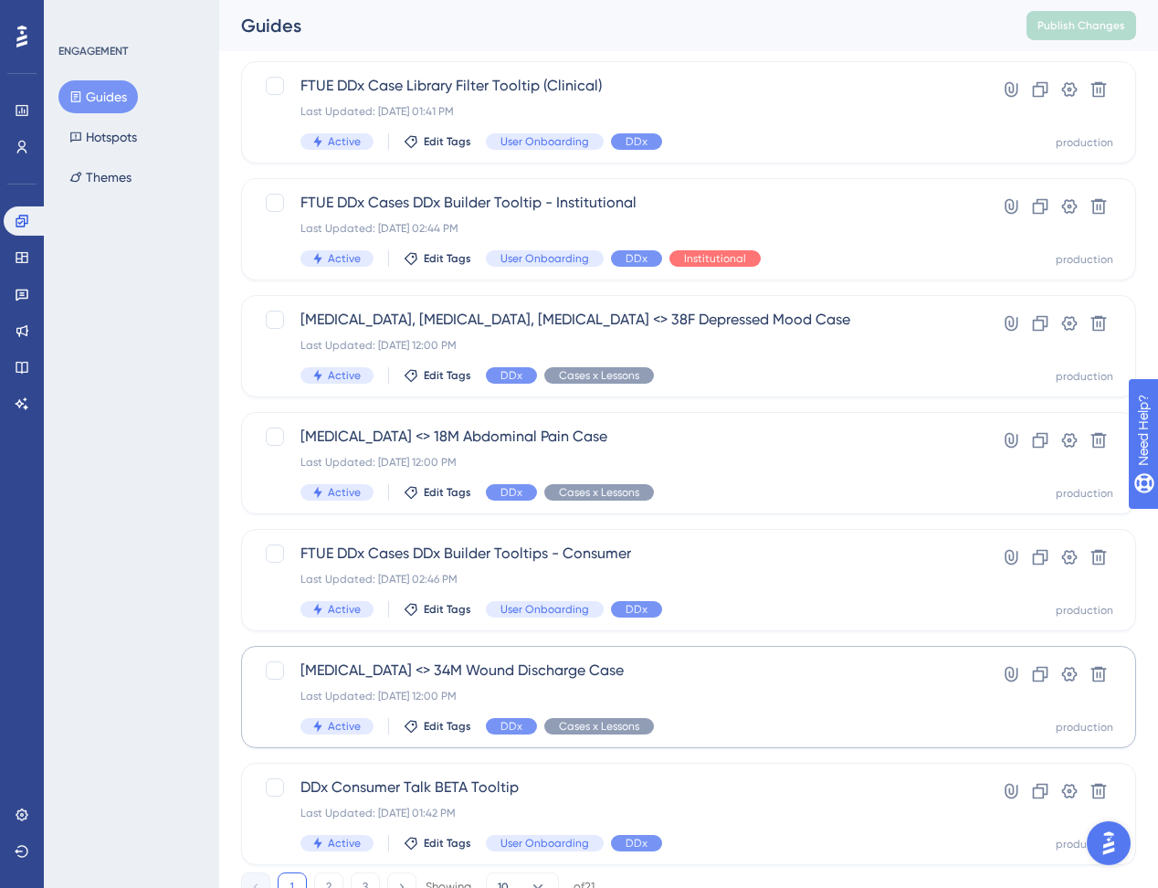
scroll to position [574, 0]
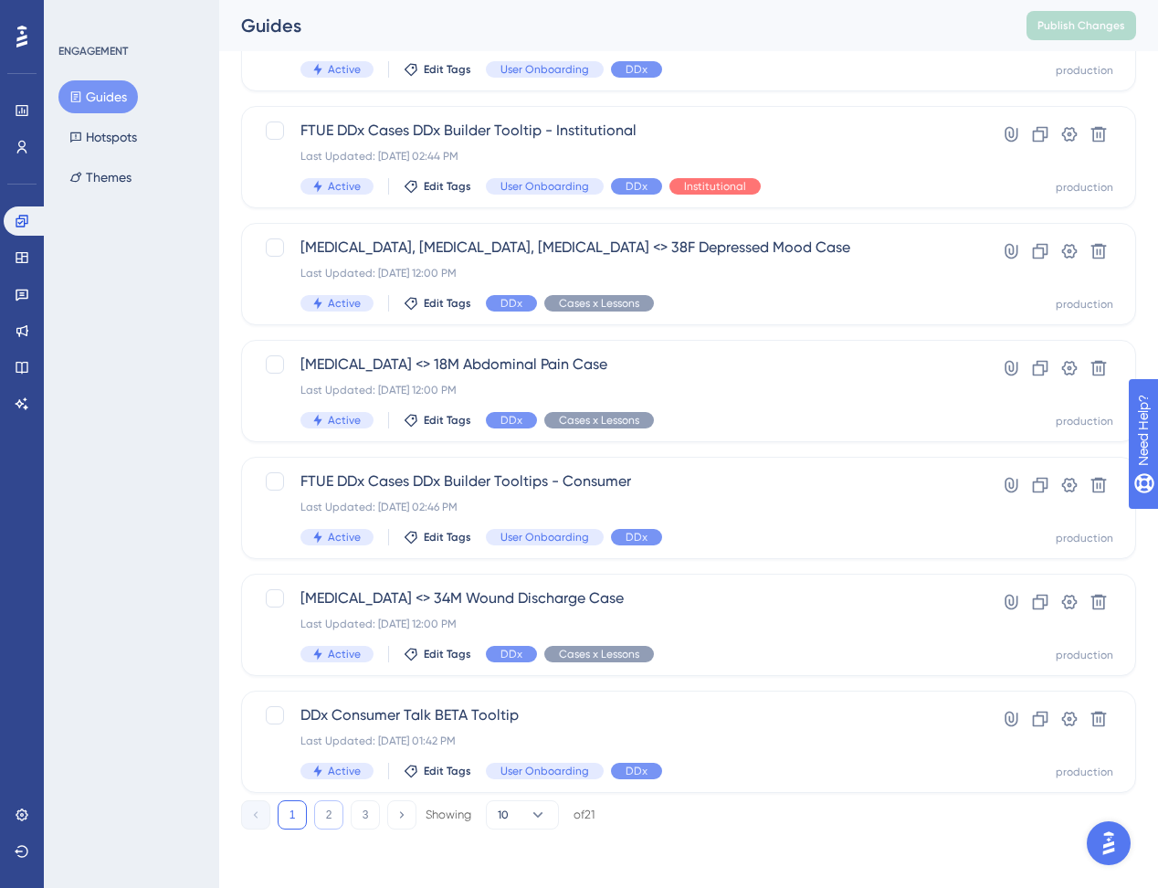
click at [328, 804] on button "2" at bounding box center [328, 814] width 29 height 29
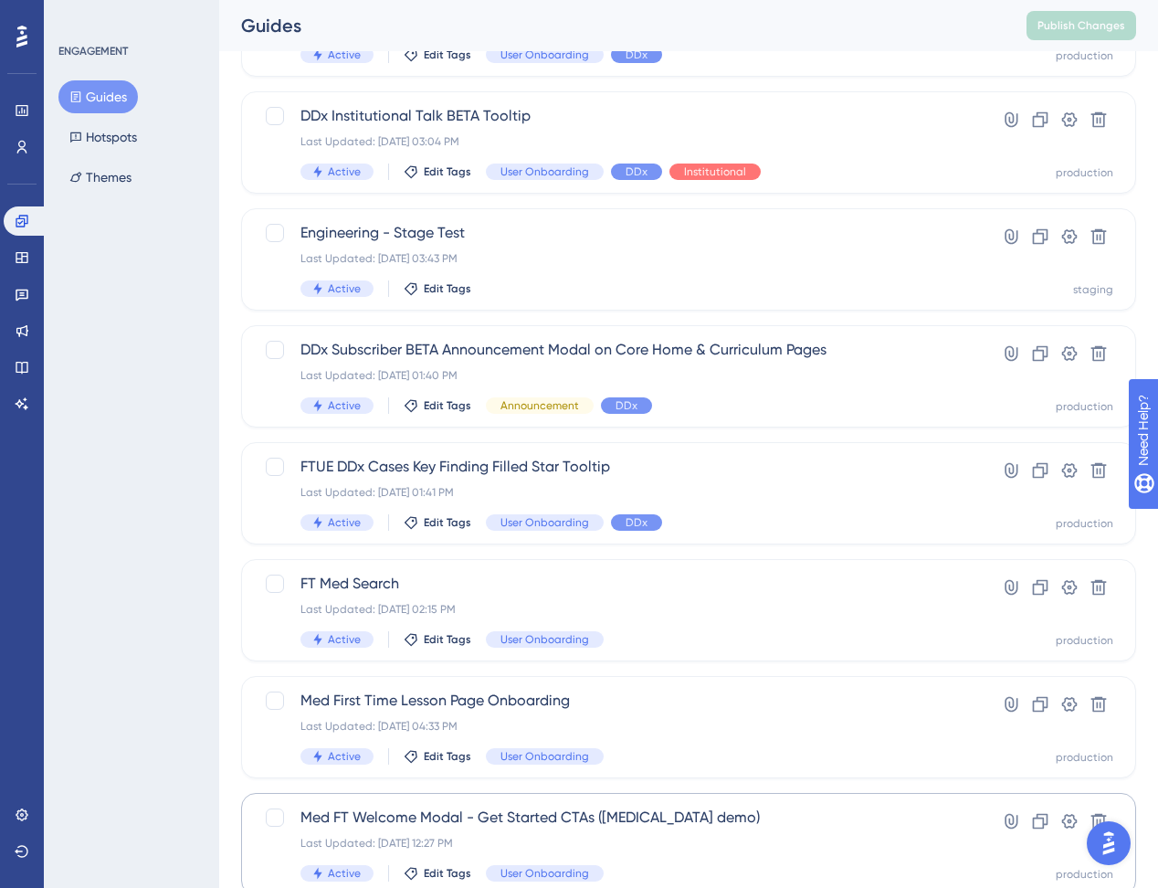
scroll to position [150, 0]
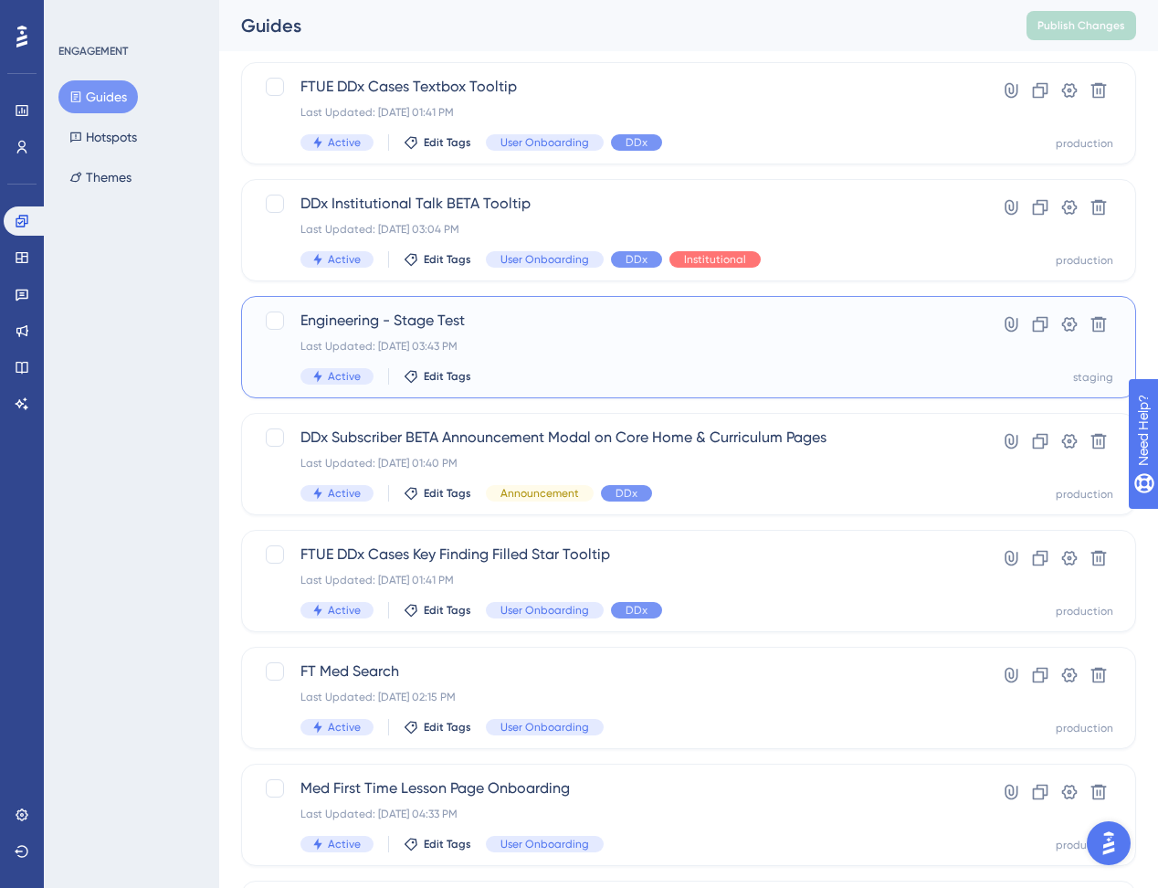
click at [528, 322] on span "Engineering - Stage Test" at bounding box center [616, 321] width 630 height 22
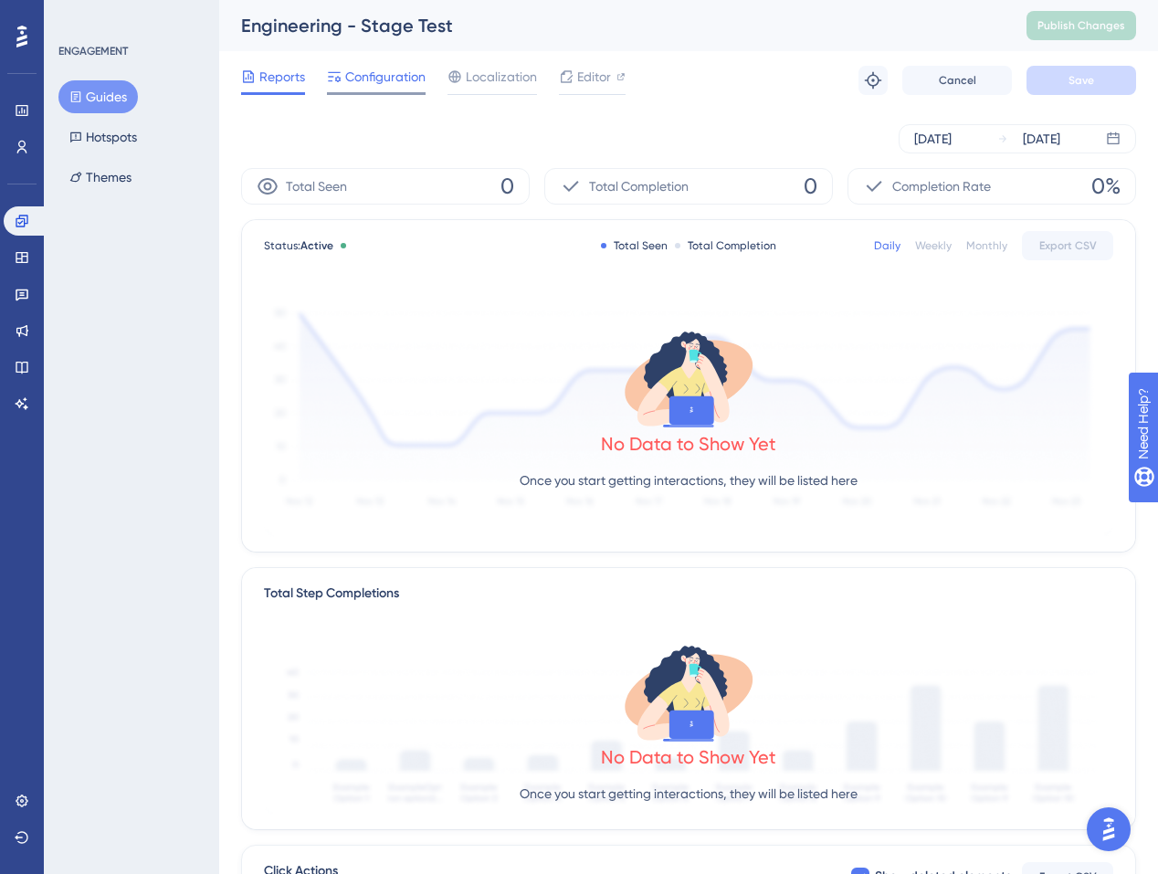
click at [365, 86] on span "Configuration" at bounding box center [385, 77] width 80 height 22
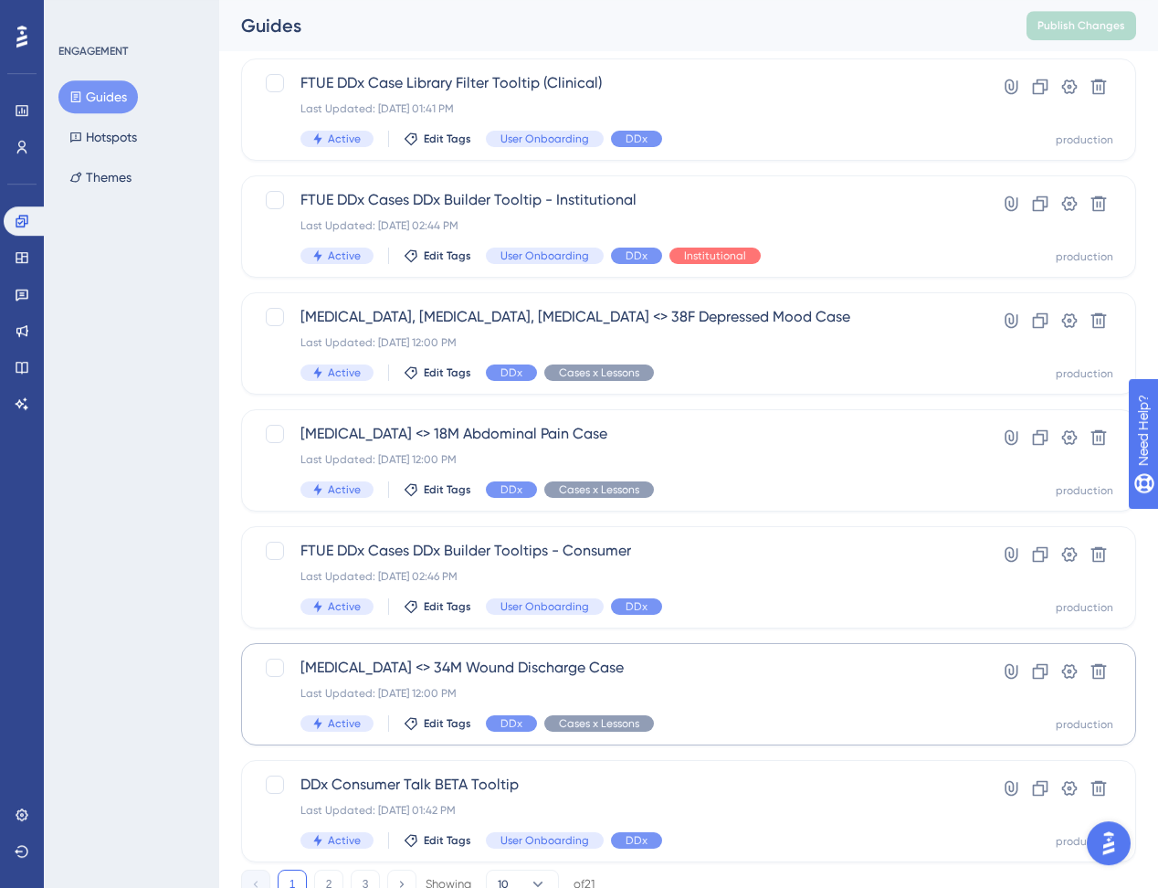
scroll to position [574, 0]
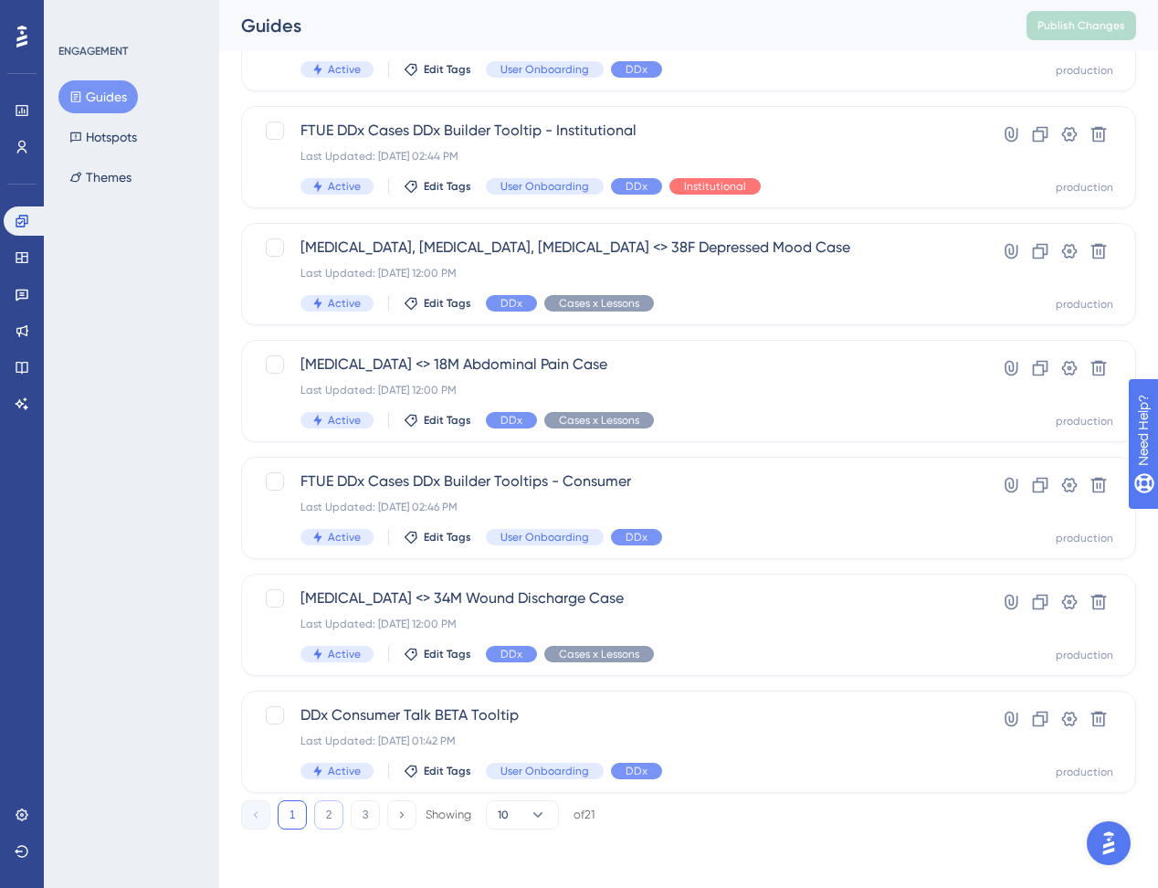
click at [331, 818] on button "2" at bounding box center [328, 814] width 29 height 29
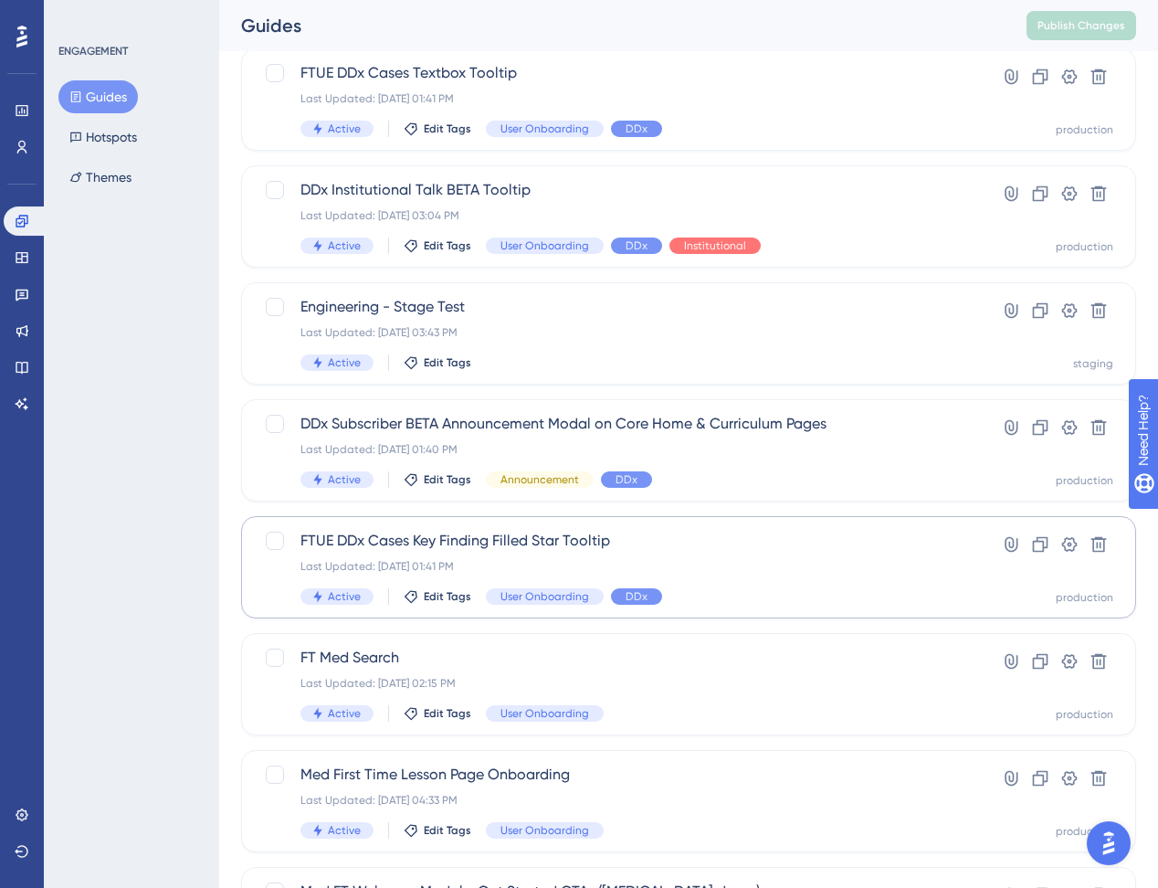
scroll to position [77, 0]
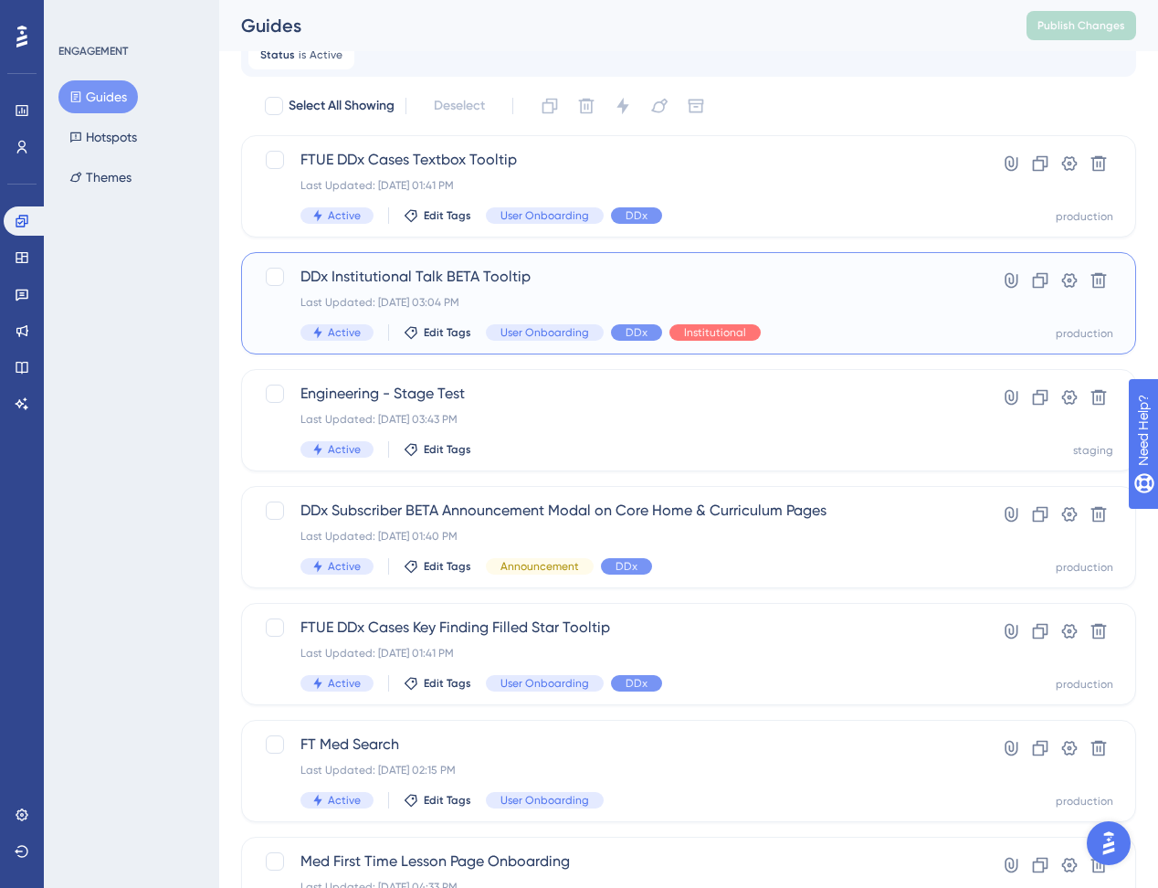
click at [540, 305] on div "Last Updated: Sep 17 2025, 03:04 PM" at bounding box center [616, 302] width 630 height 15
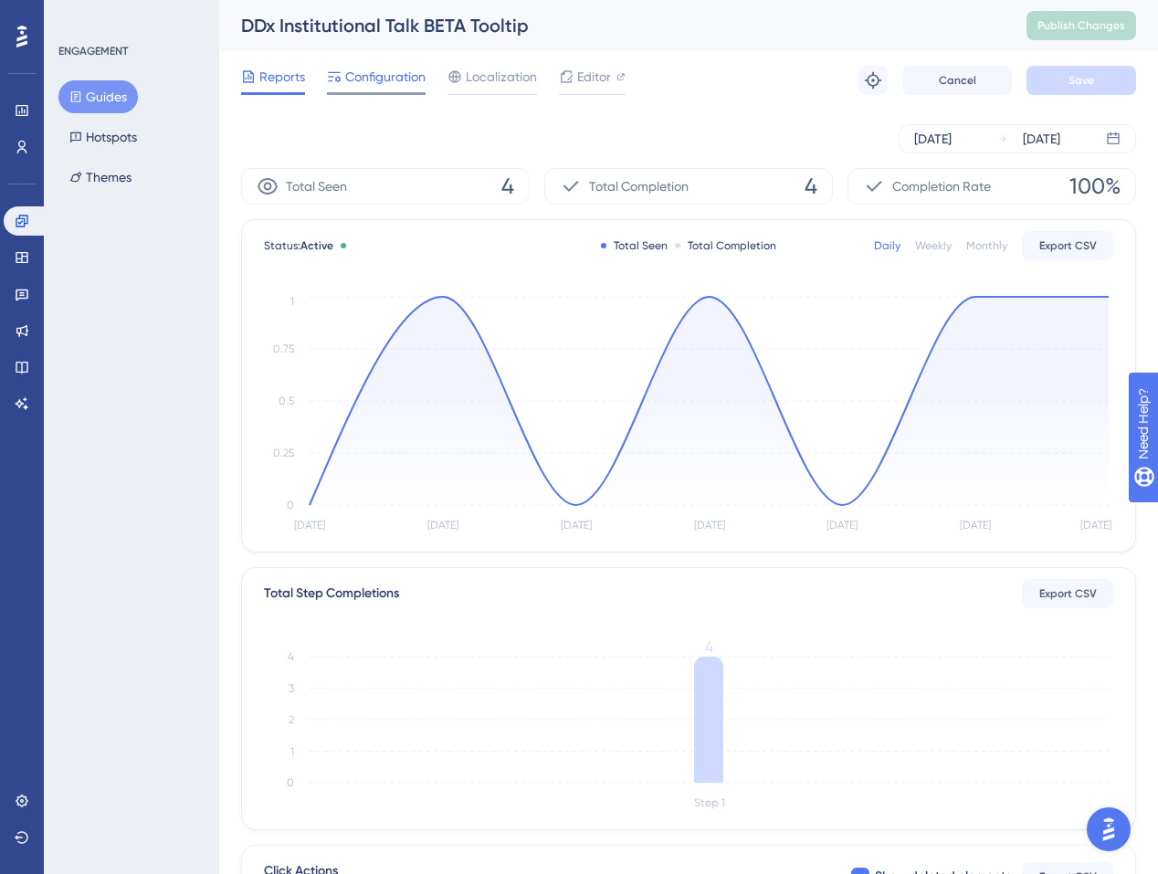
click at [388, 80] on span "Configuration" at bounding box center [385, 77] width 80 height 22
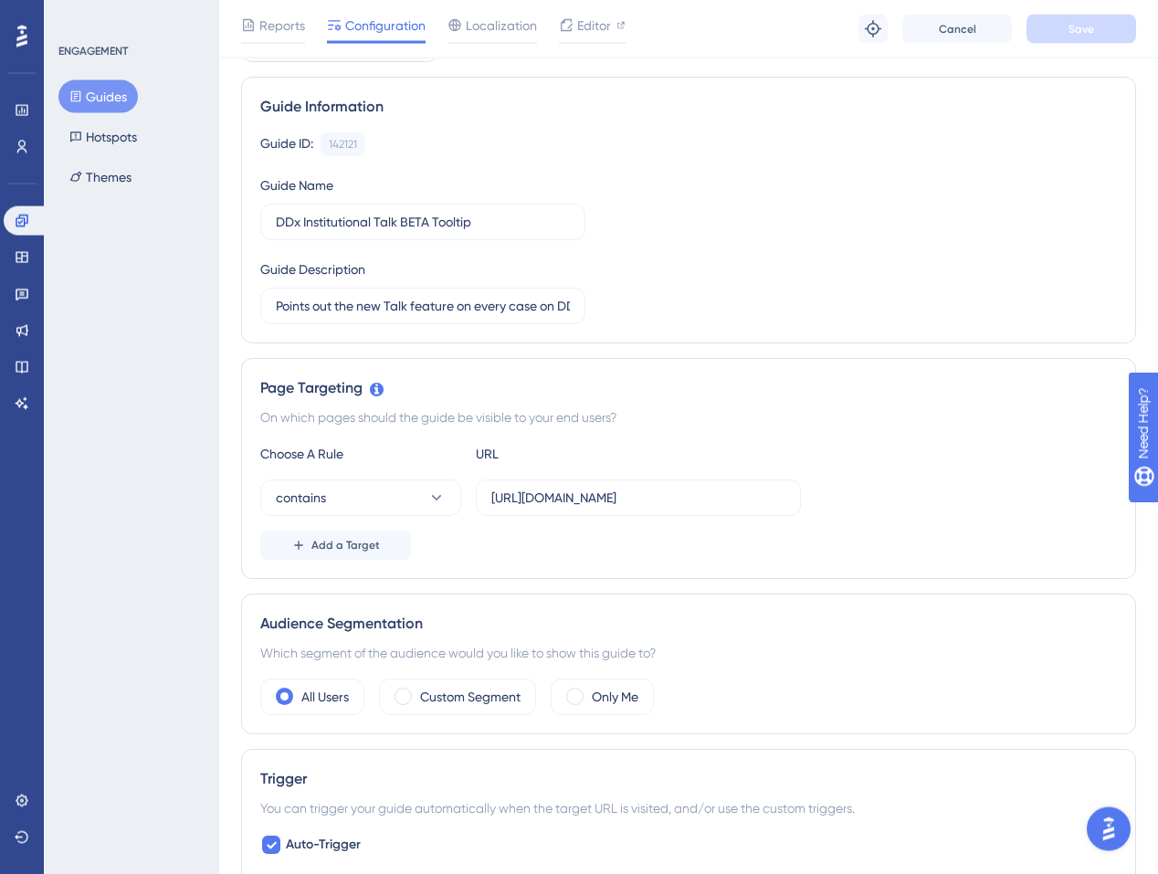
scroll to position [58, 0]
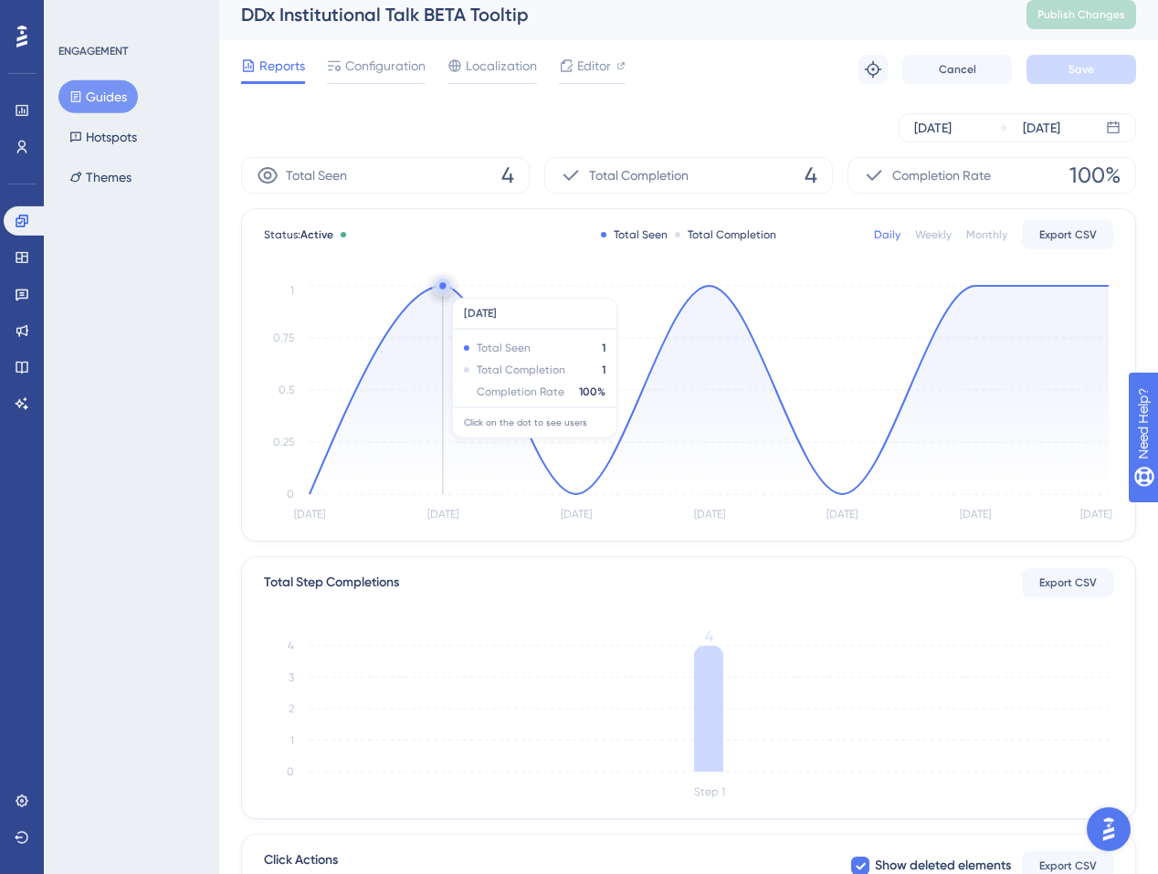
scroll to position [15, 0]
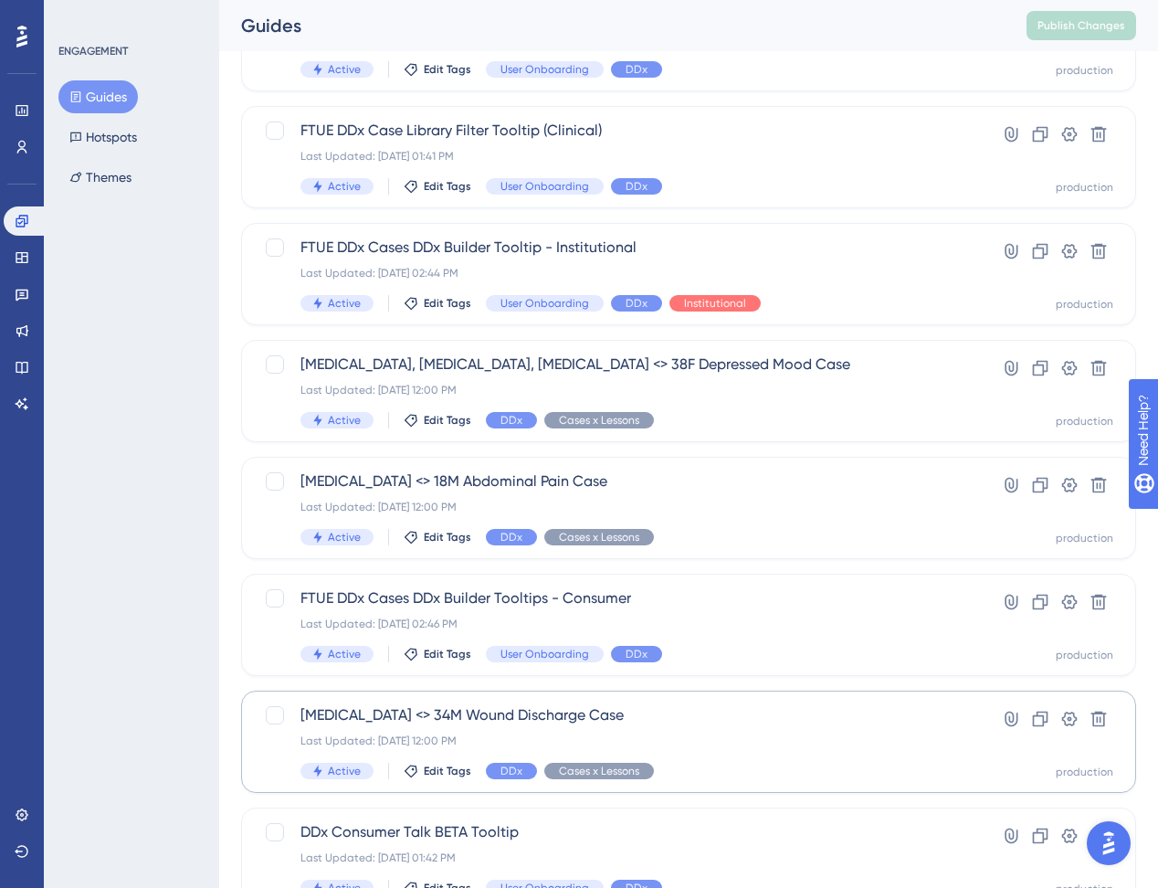
scroll to position [574, 0]
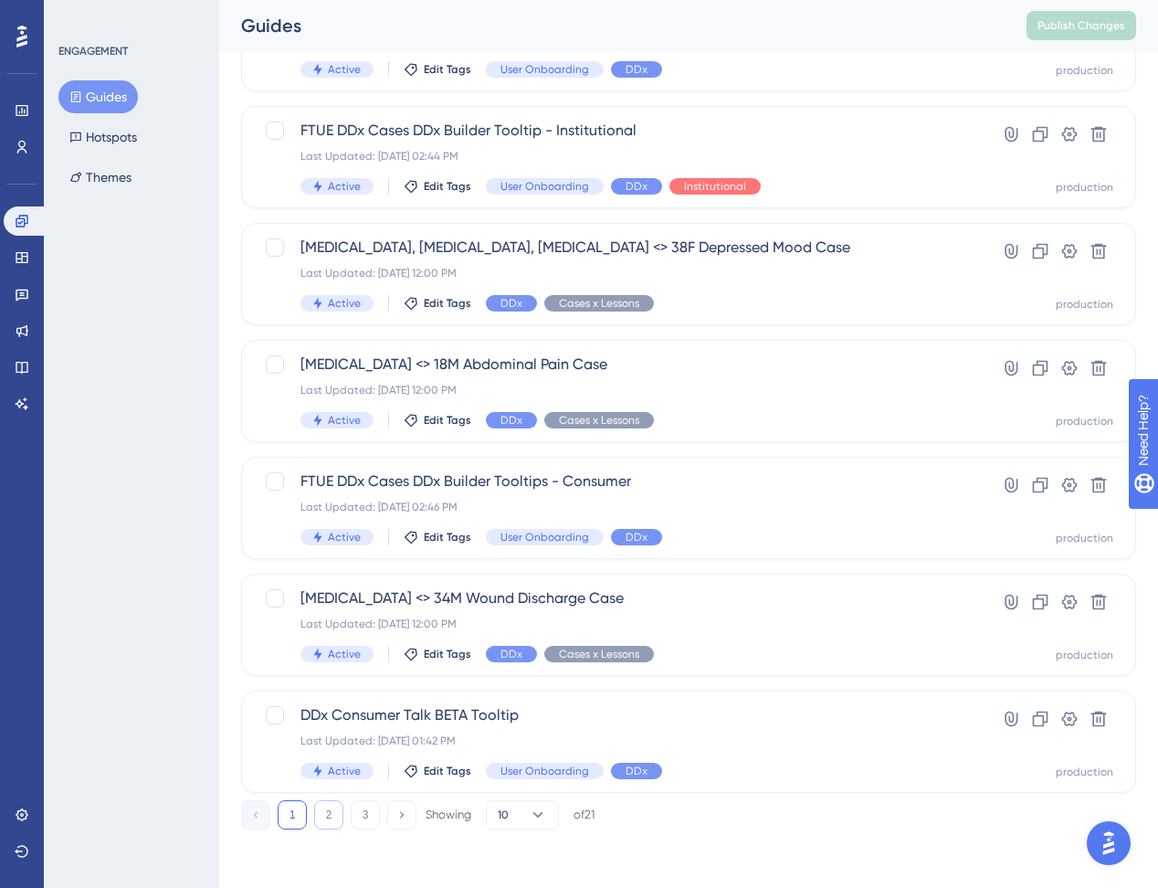
click at [331, 807] on button "2" at bounding box center [328, 814] width 29 height 29
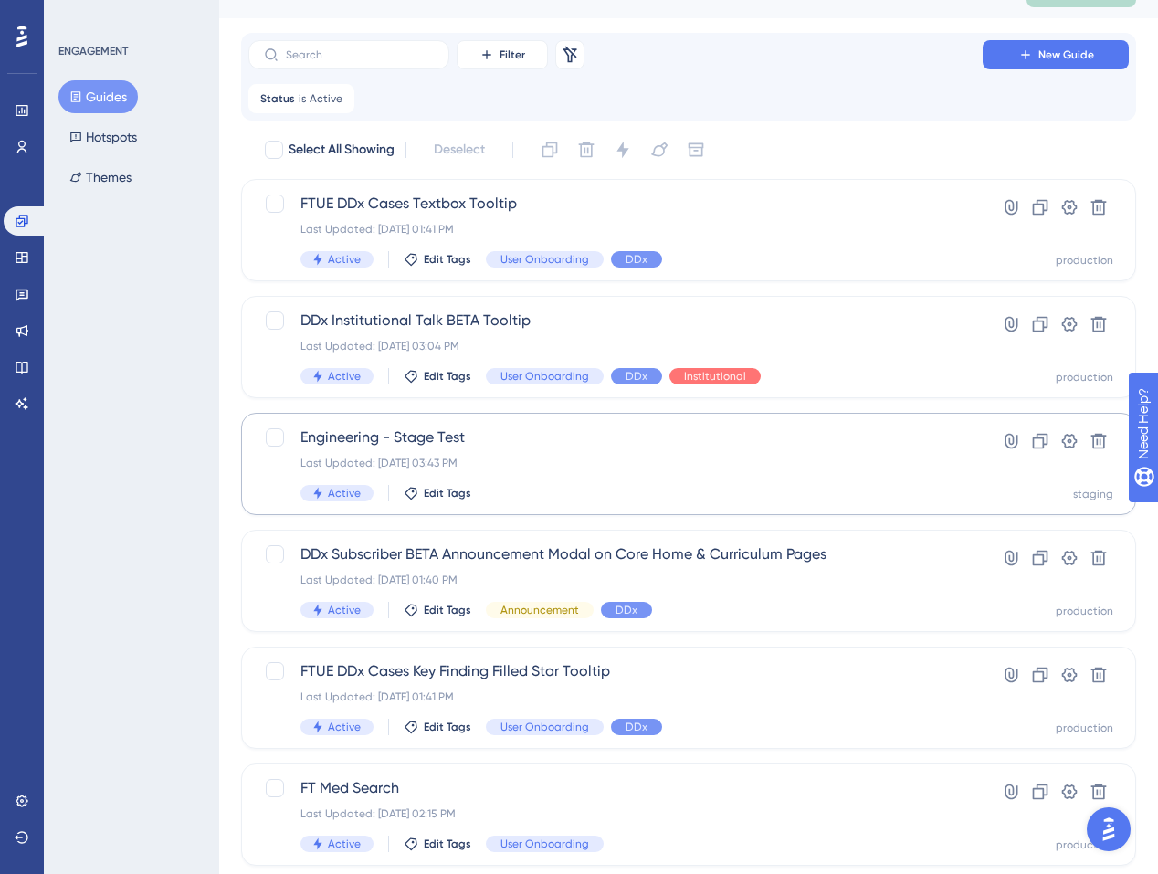
scroll to position [0, 0]
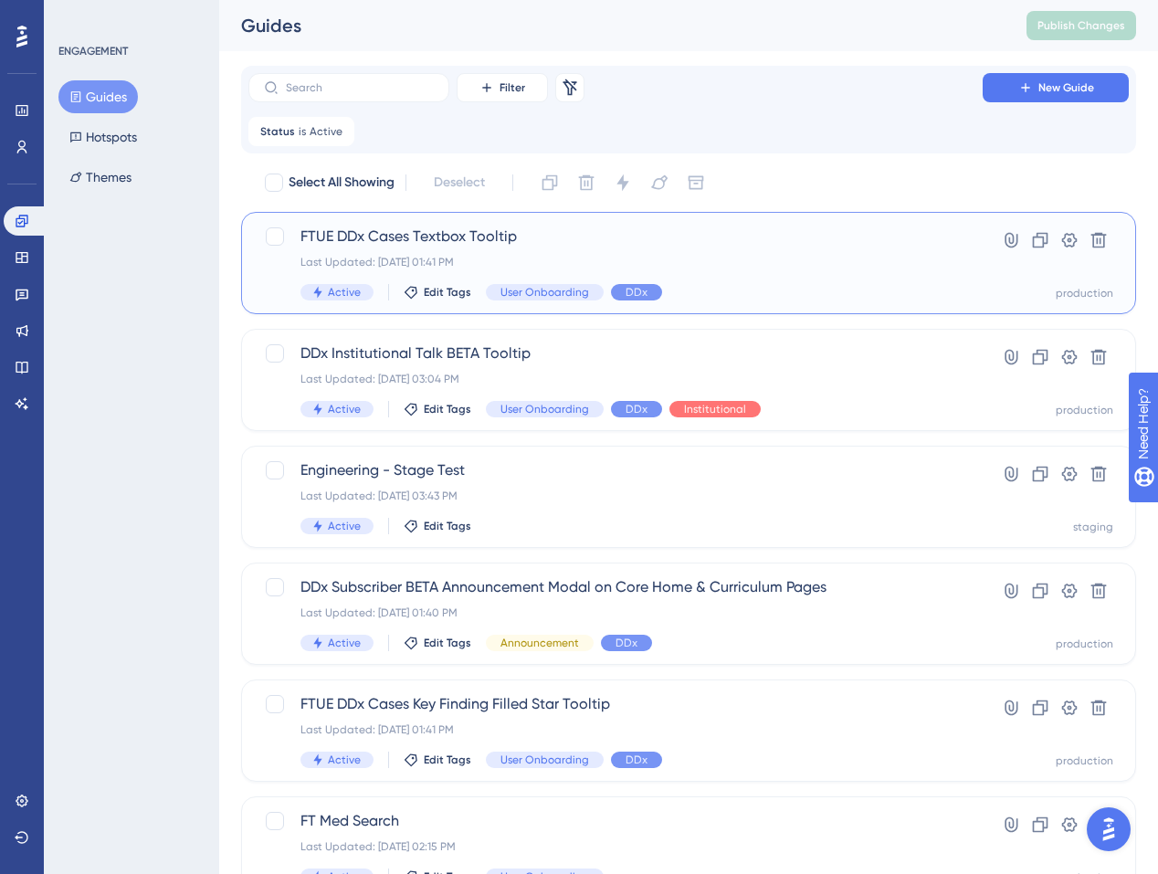
click at [628, 230] on span "FTUE DDx Cases Textbox Tooltip" at bounding box center [616, 237] width 630 height 22
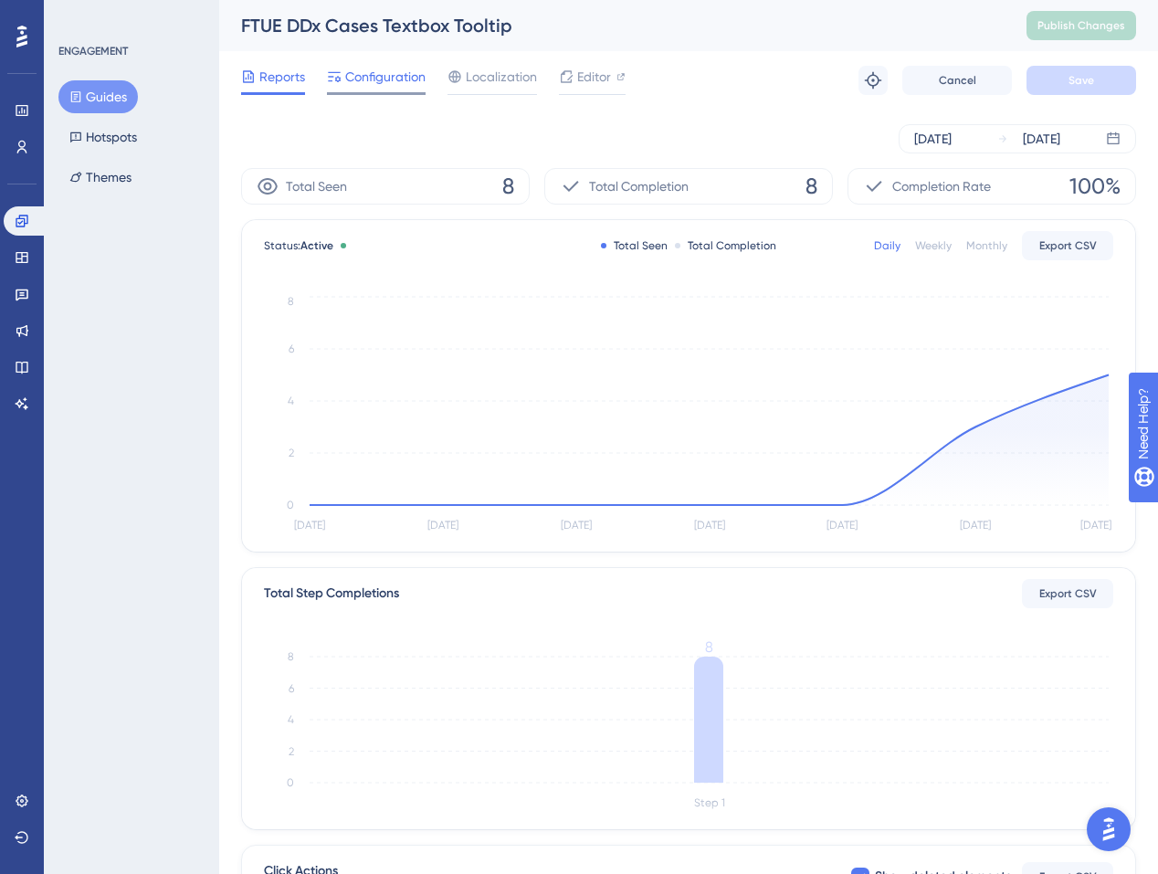
click at [398, 79] on span "Configuration" at bounding box center [385, 77] width 80 height 22
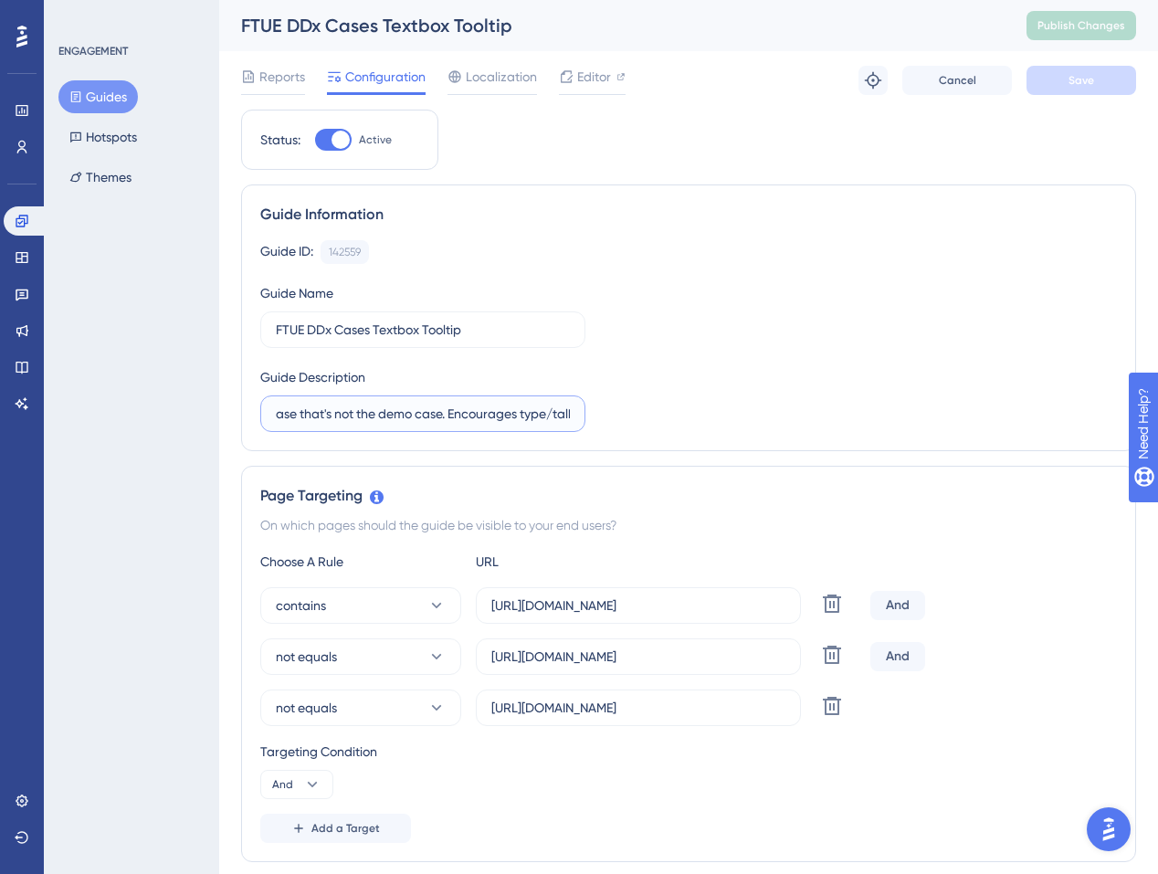
scroll to position [0, 442]
drag, startPoint x: 475, startPoint y: 417, endPoint x: 618, endPoint y: 425, distance: 143.6
click at [570, 424] on input "Points out the text box feature on every case that's not the demo case. Encoura…" at bounding box center [423, 414] width 294 height 20
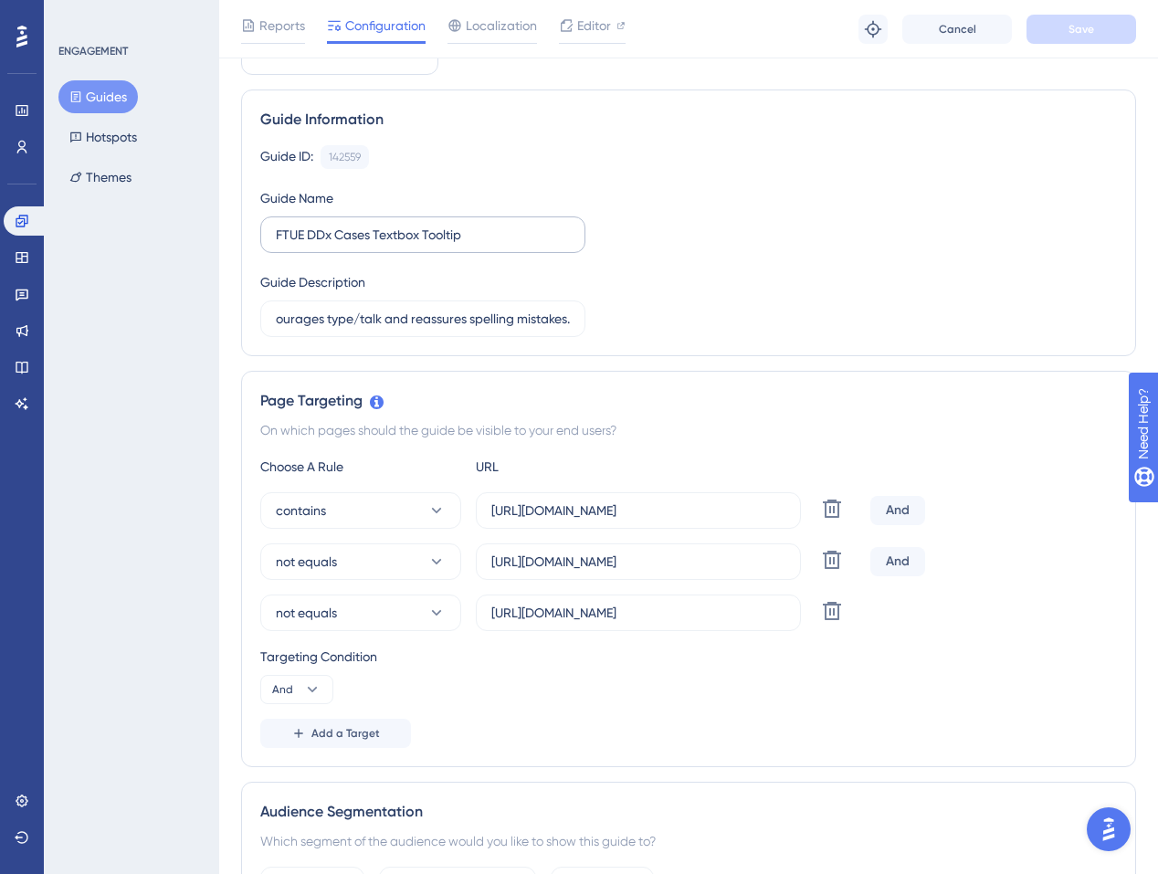
scroll to position [15, 0]
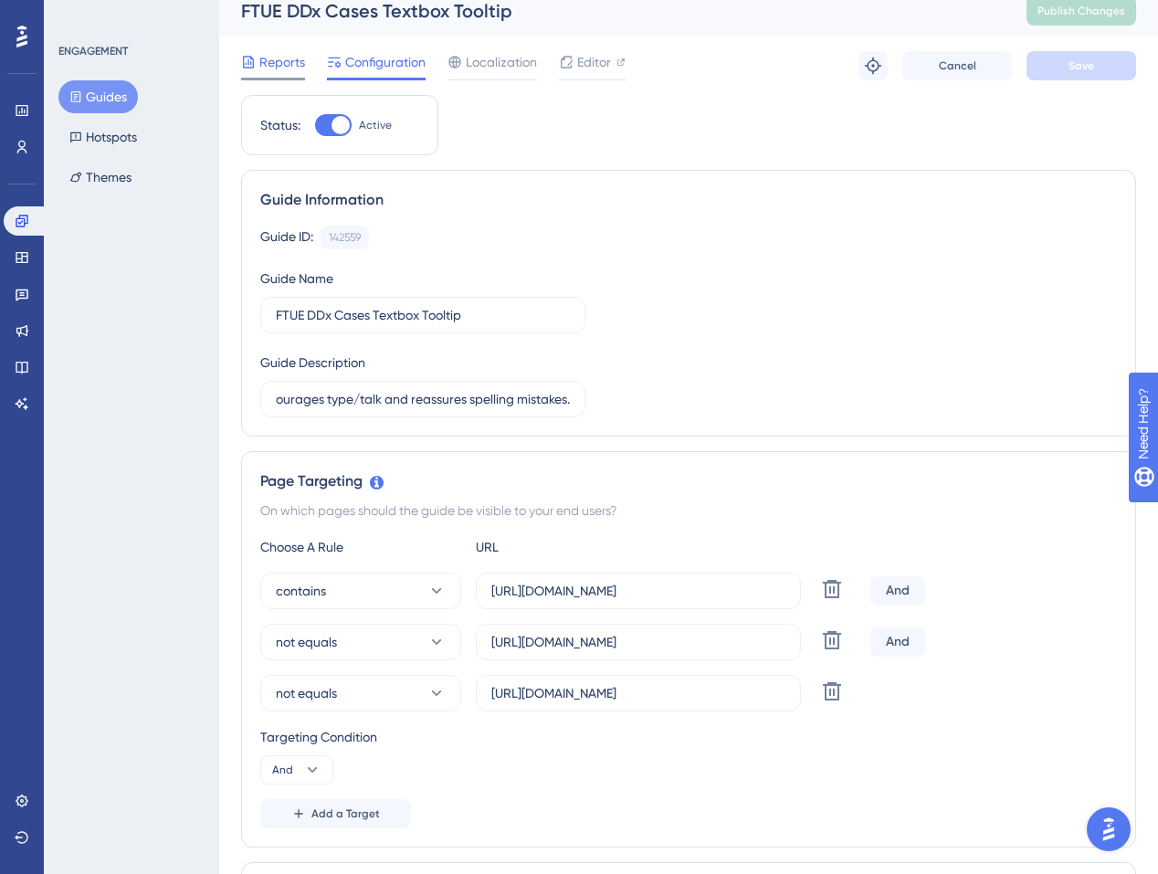
click at [280, 65] on span "Reports" at bounding box center [282, 62] width 46 height 22
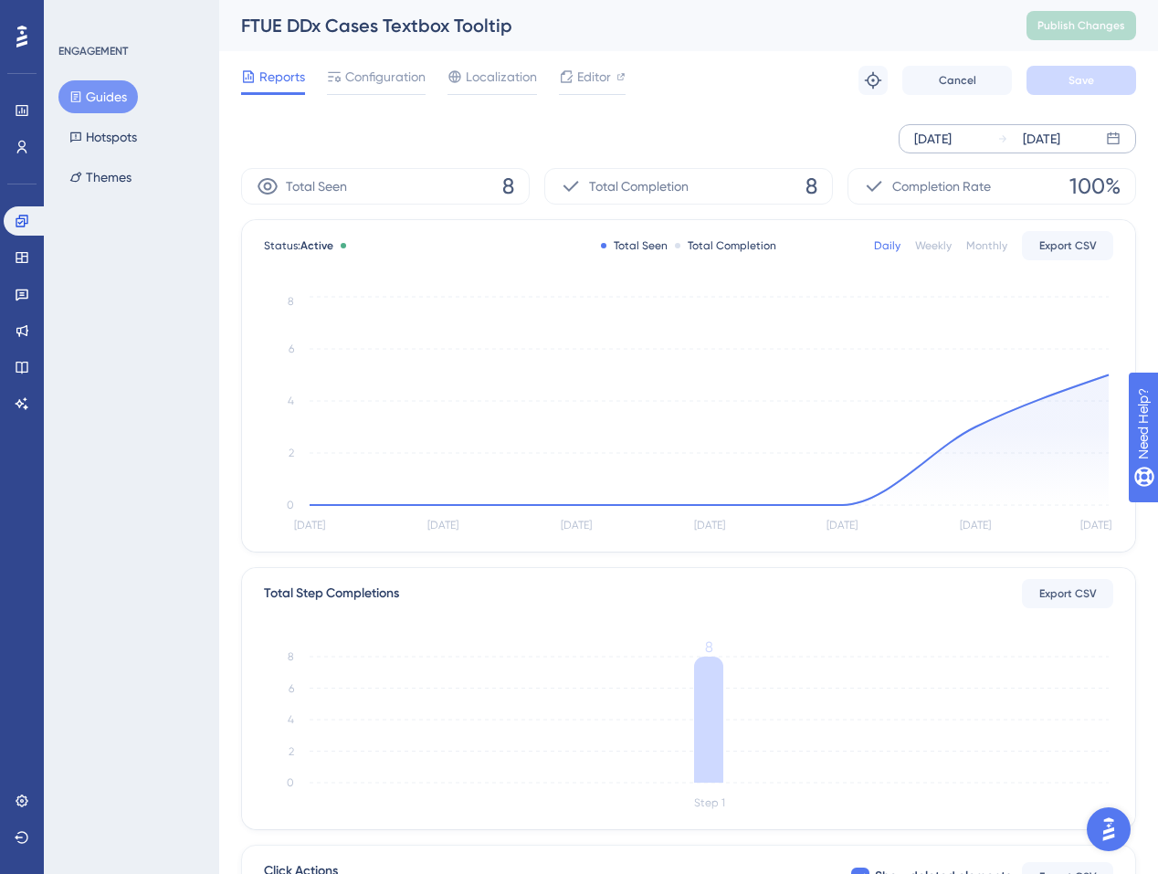
click at [952, 145] on div "Sep 25 2025" at bounding box center [932, 139] width 37 height 22
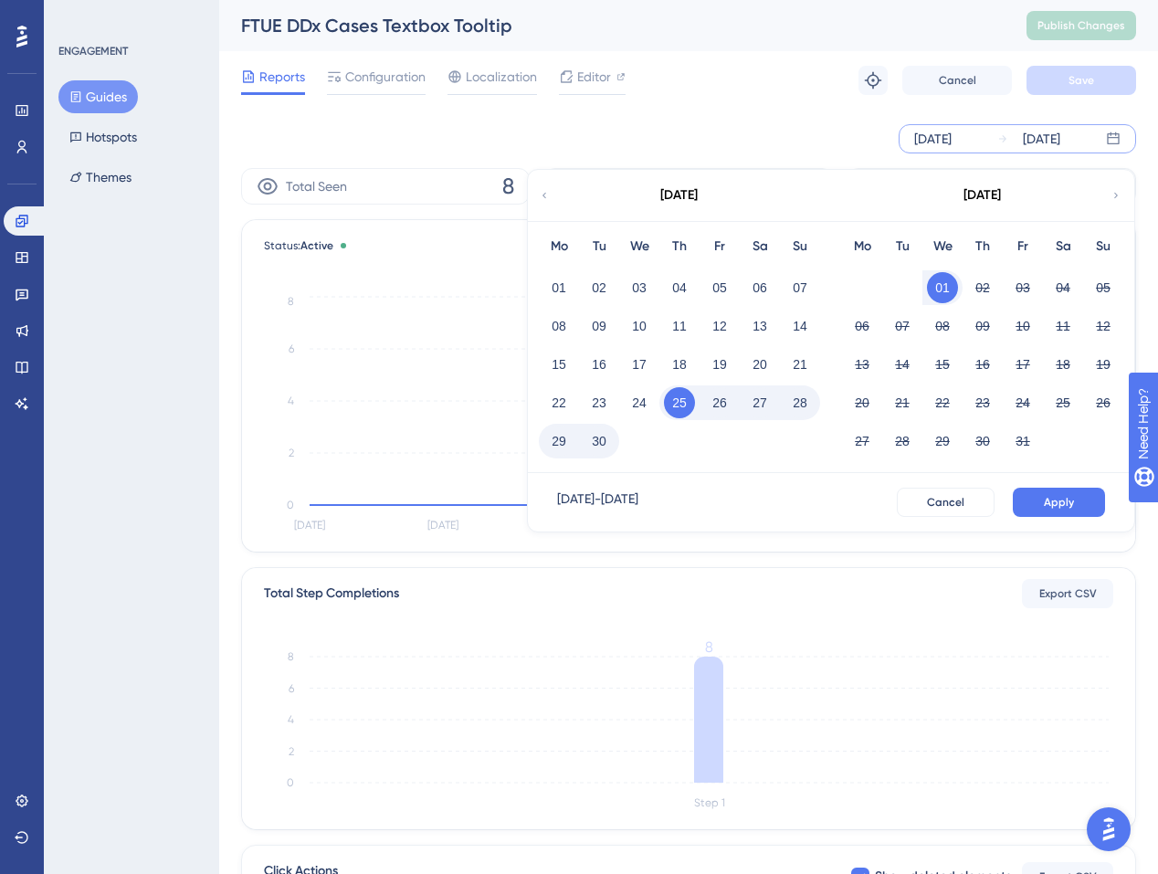
click at [547, 188] on icon at bounding box center [544, 195] width 11 height 16
click at [548, 191] on icon at bounding box center [544, 195] width 11 height 16
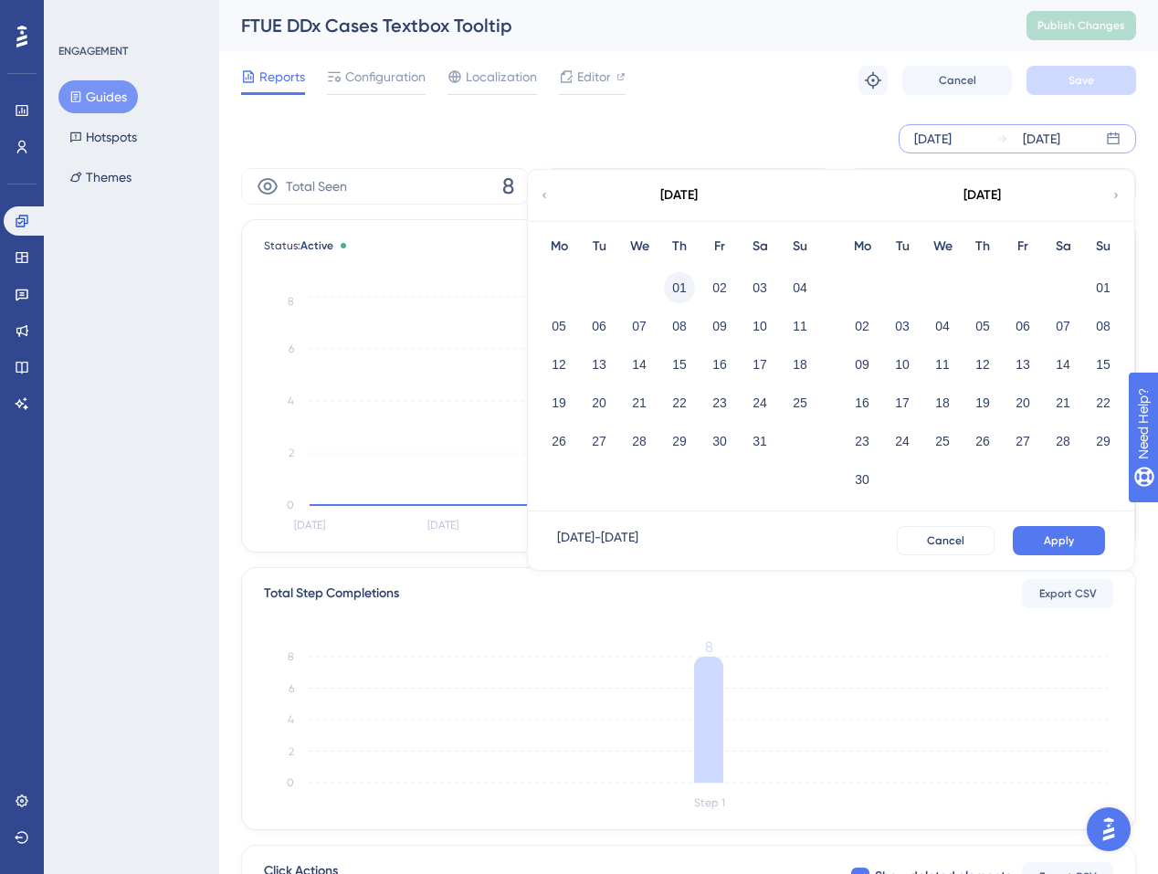
click at [674, 285] on button "01" at bounding box center [679, 287] width 31 height 31
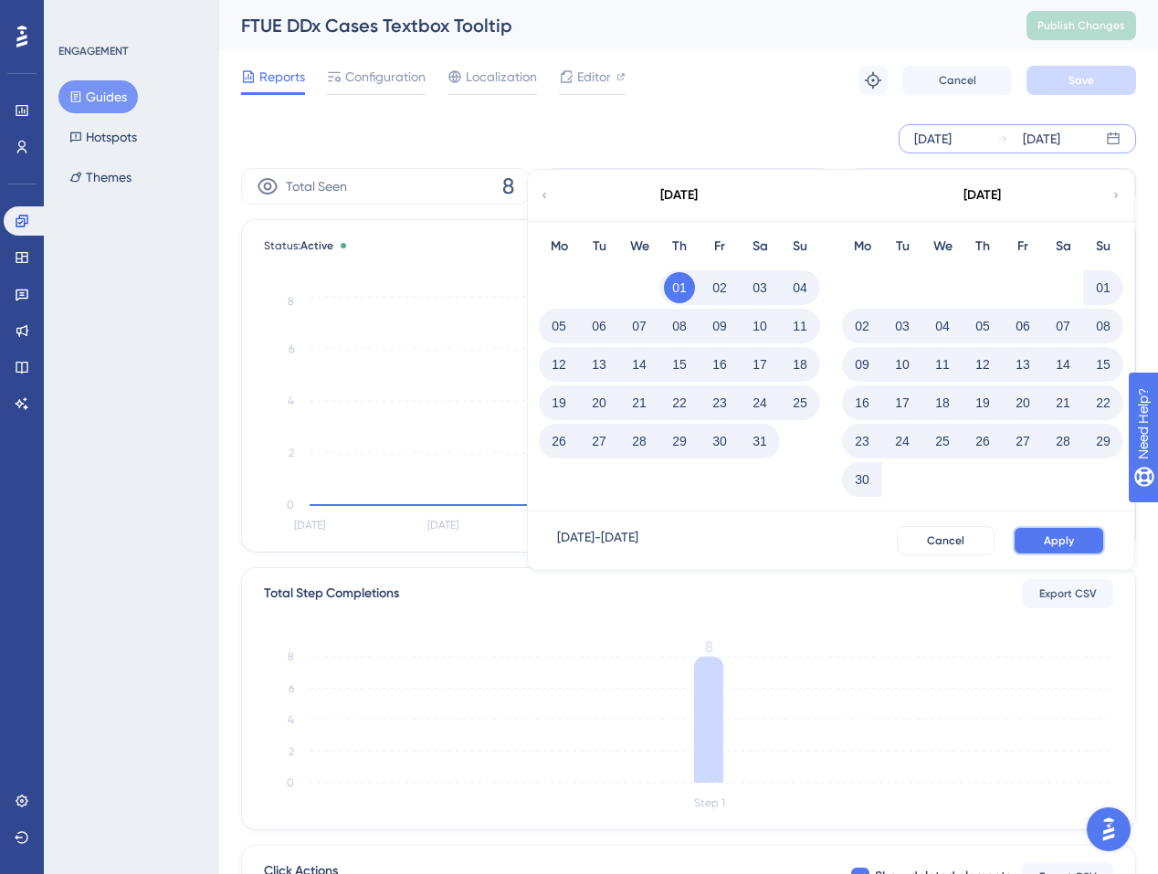
click at [1060, 529] on button "Apply" at bounding box center [1059, 540] width 92 height 29
